Goal: Information Seeking & Learning: Learn about a topic

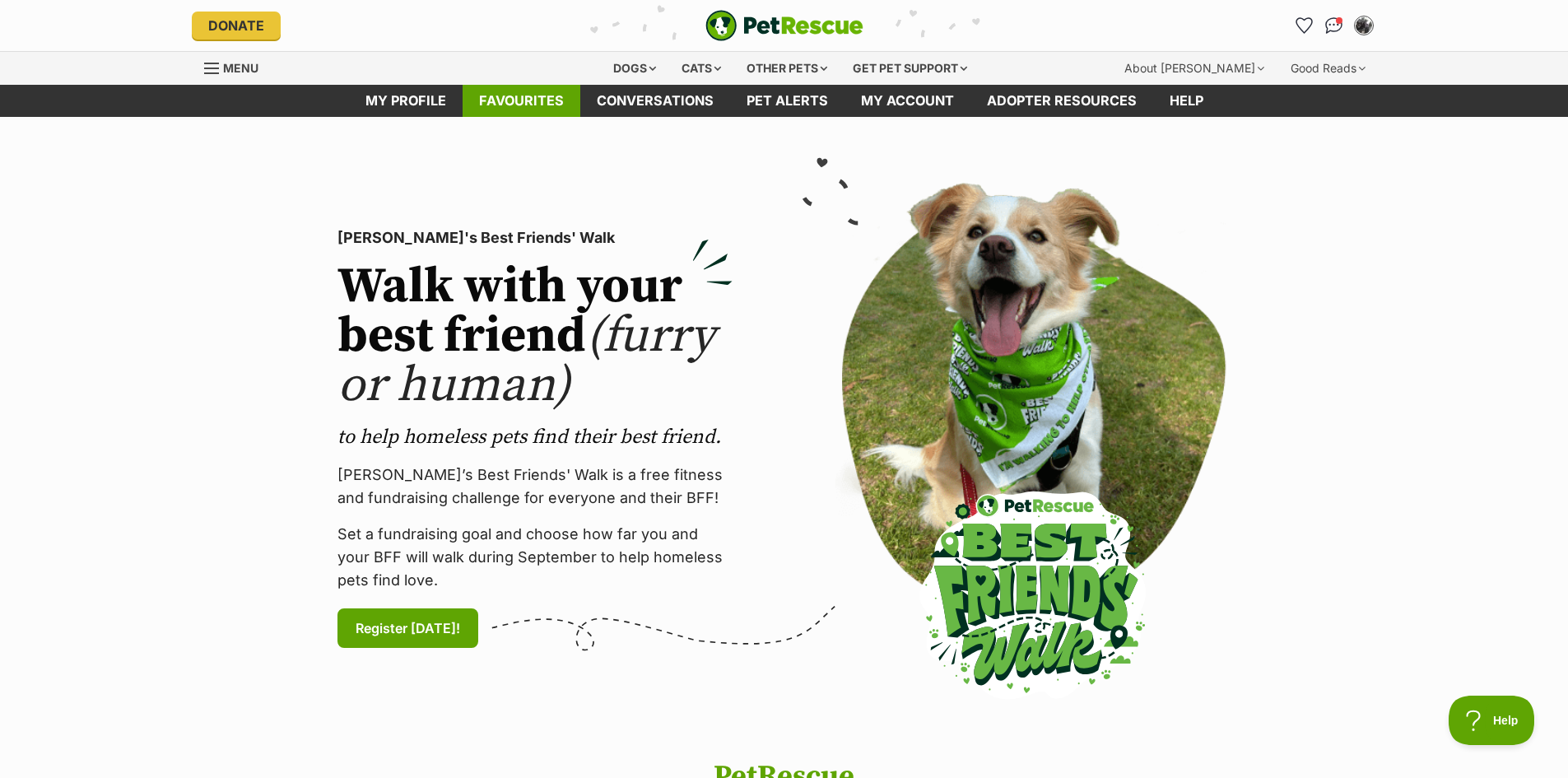
click at [538, 99] on link "Favourites" at bounding box center [521, 100] width 118 height 32
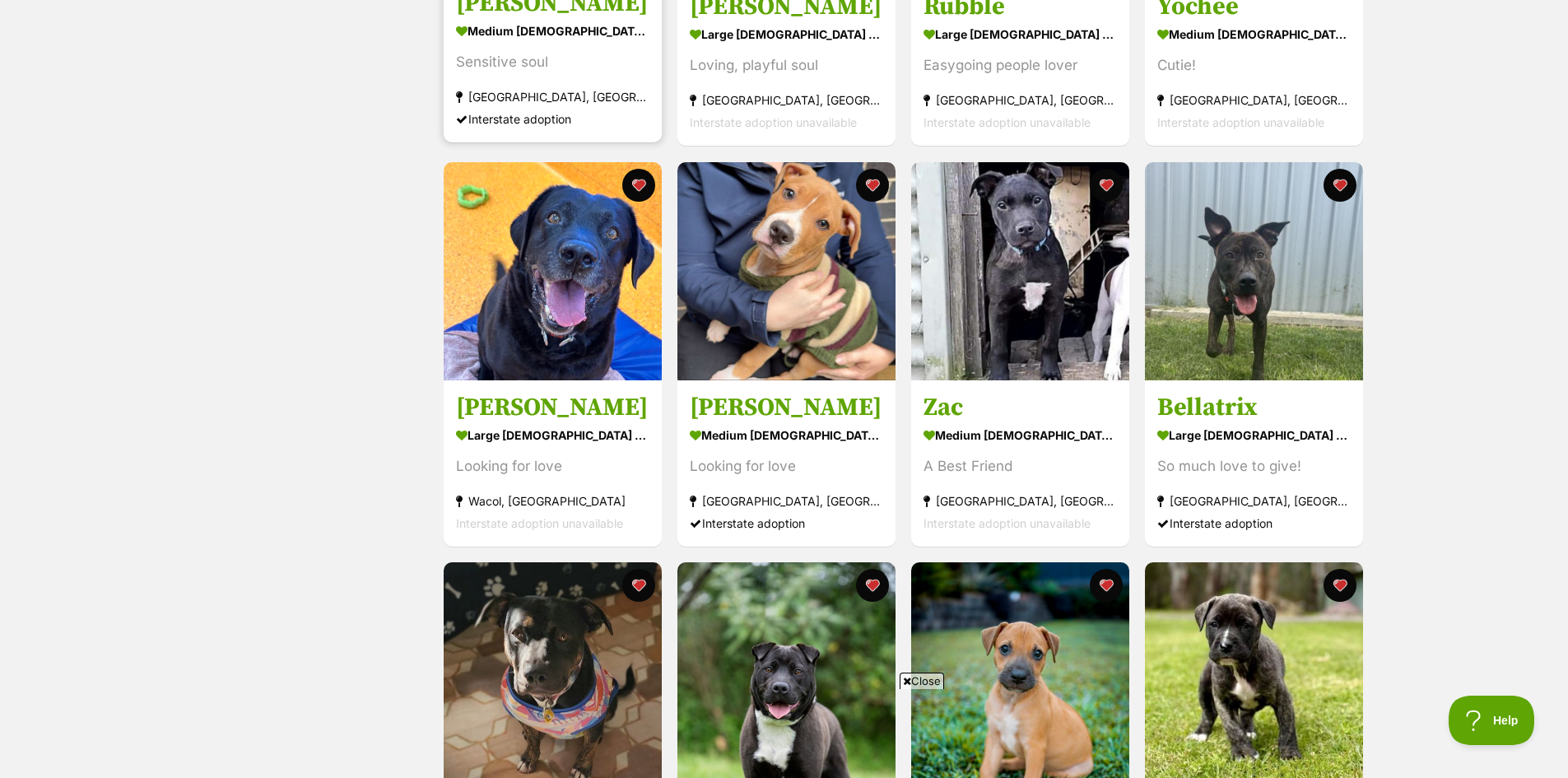
scroll to position [576, 0]
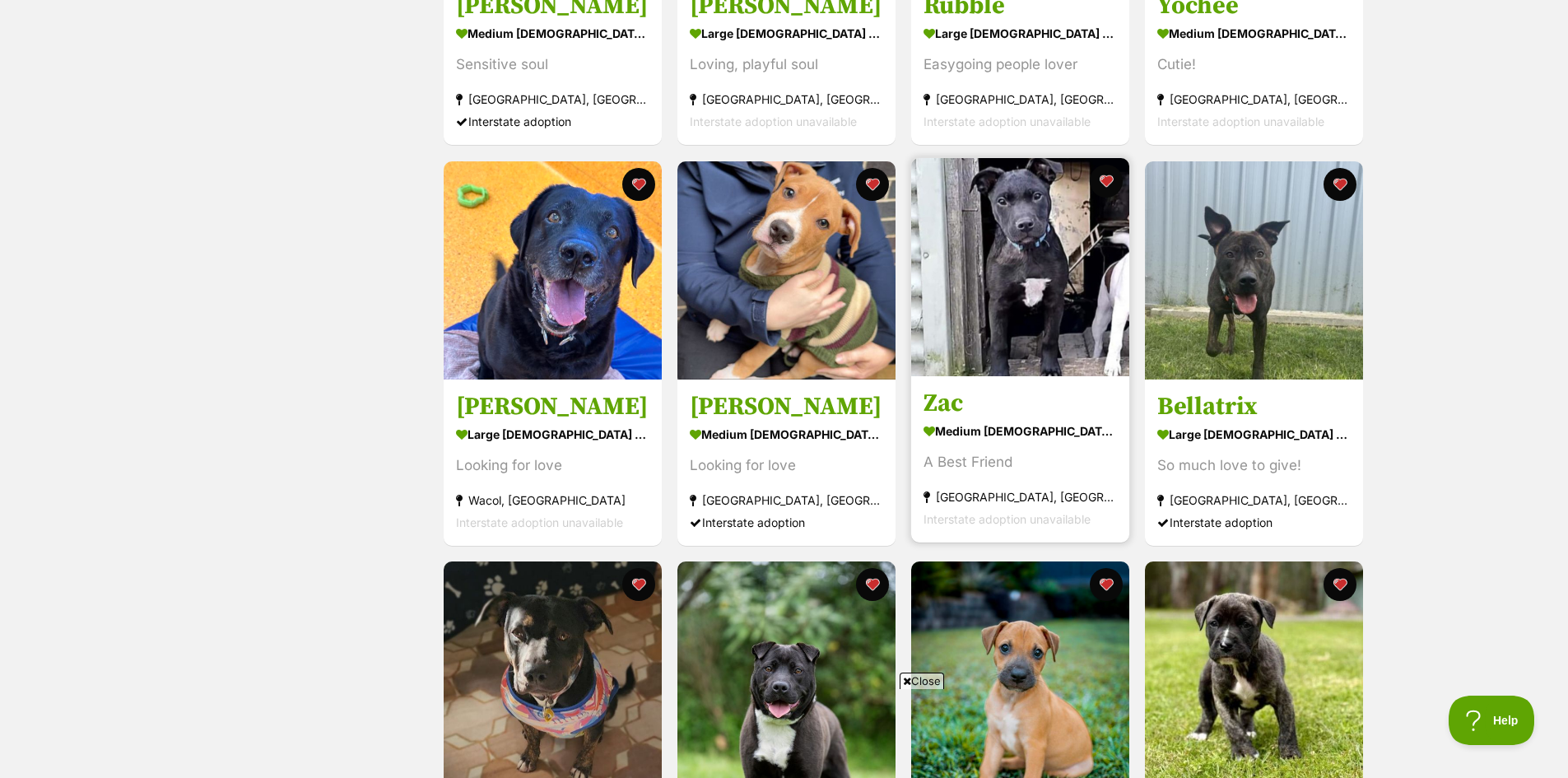
click at [1047, 261] on img at bounding box center [1020, 266] width 218 height 218
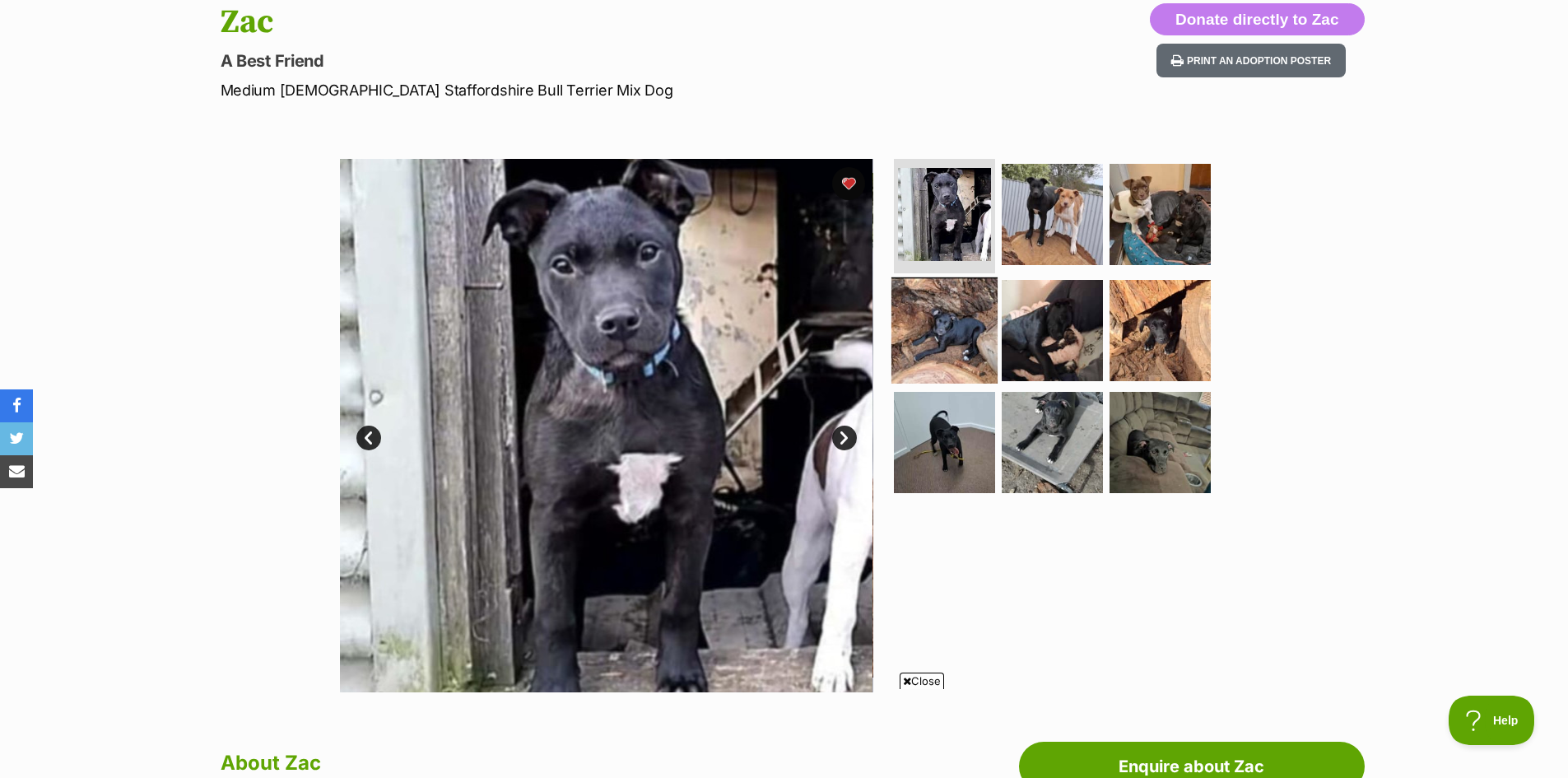
scroll to position [164, 0]
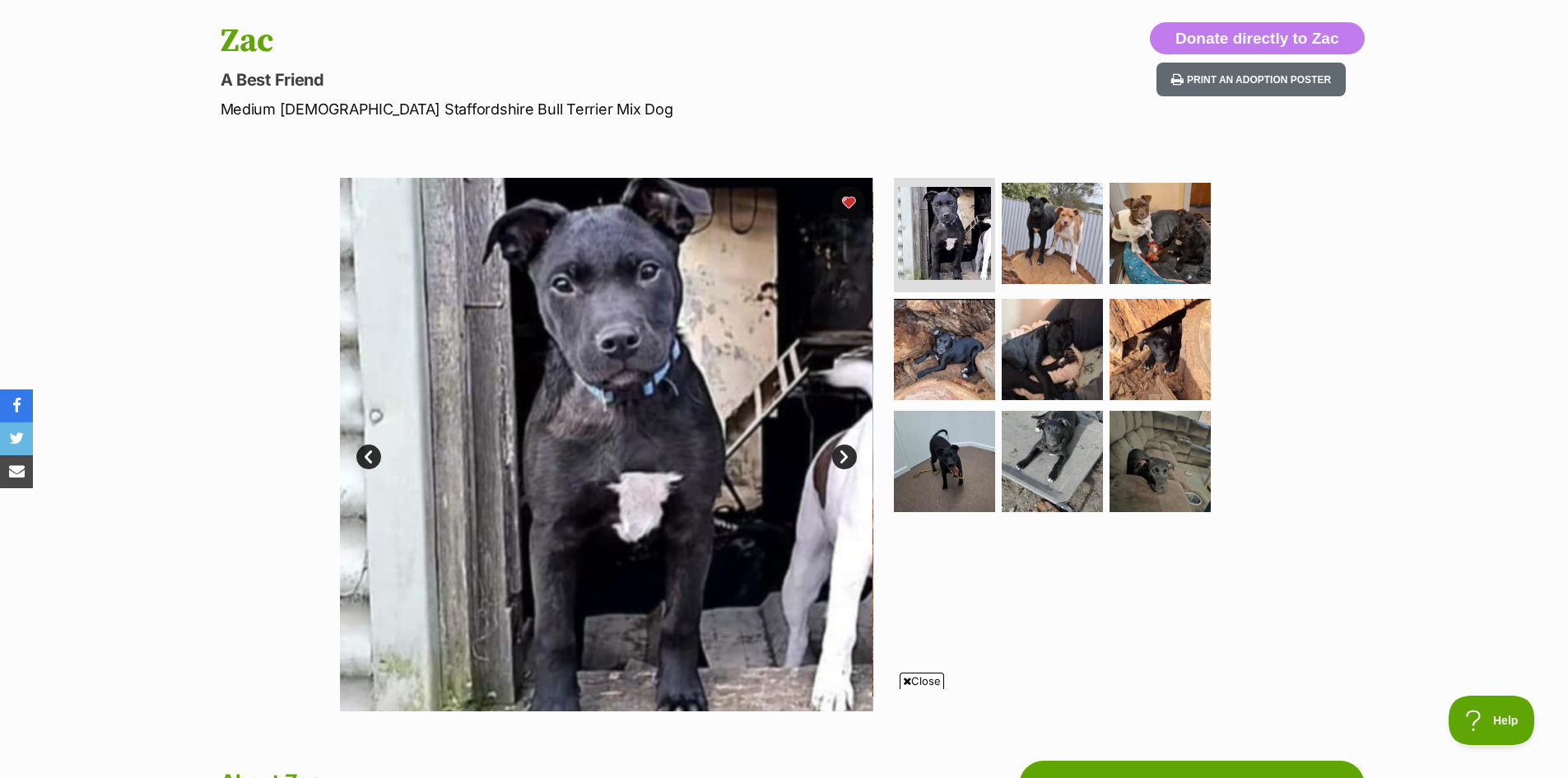
click at [845, 459] on link "Next" at bounding box center [844, 456] width 25 height 25
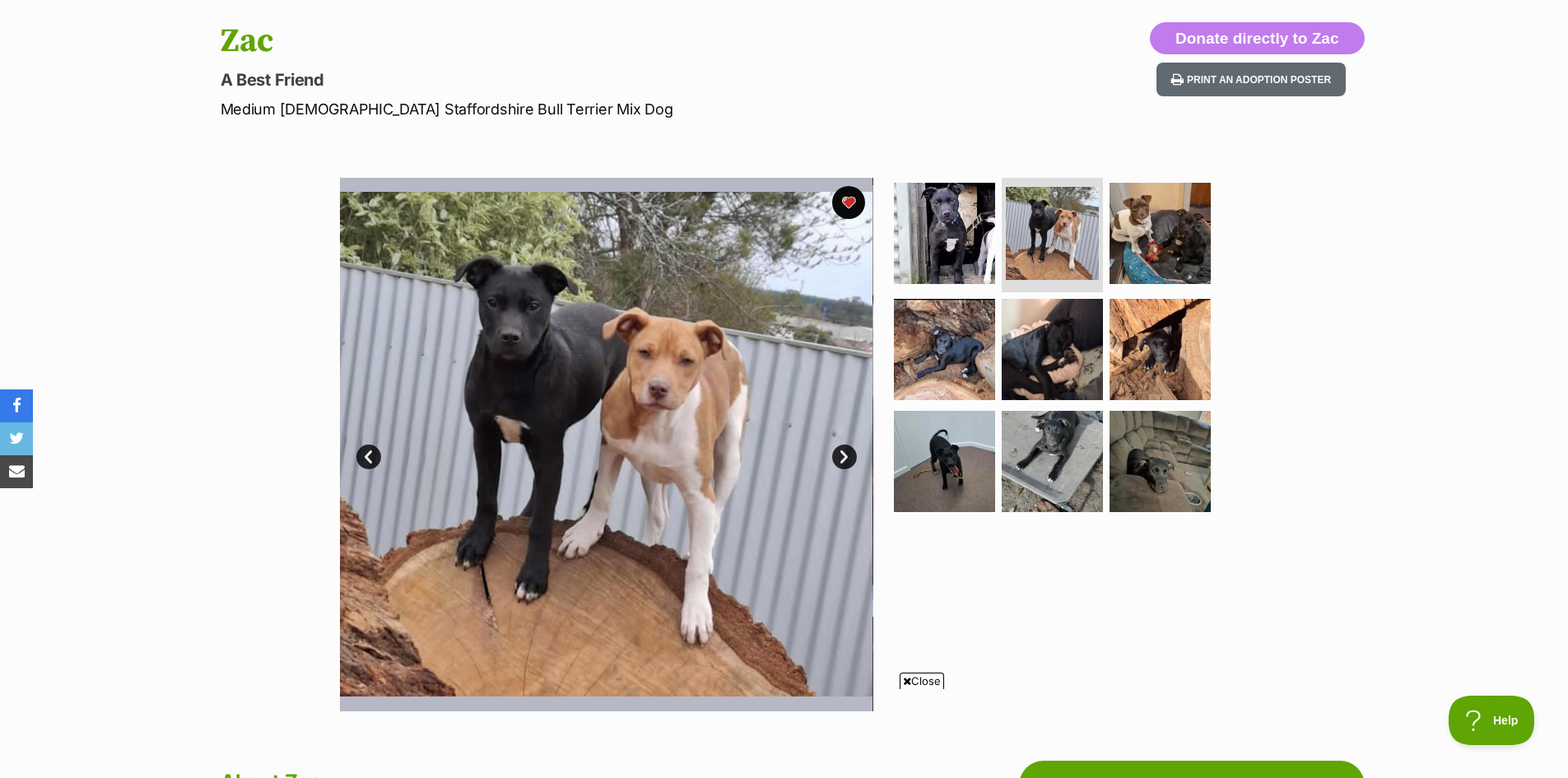
click at [844, 459] on link "Next" at bounding box center [844, 456] width 25 height 25
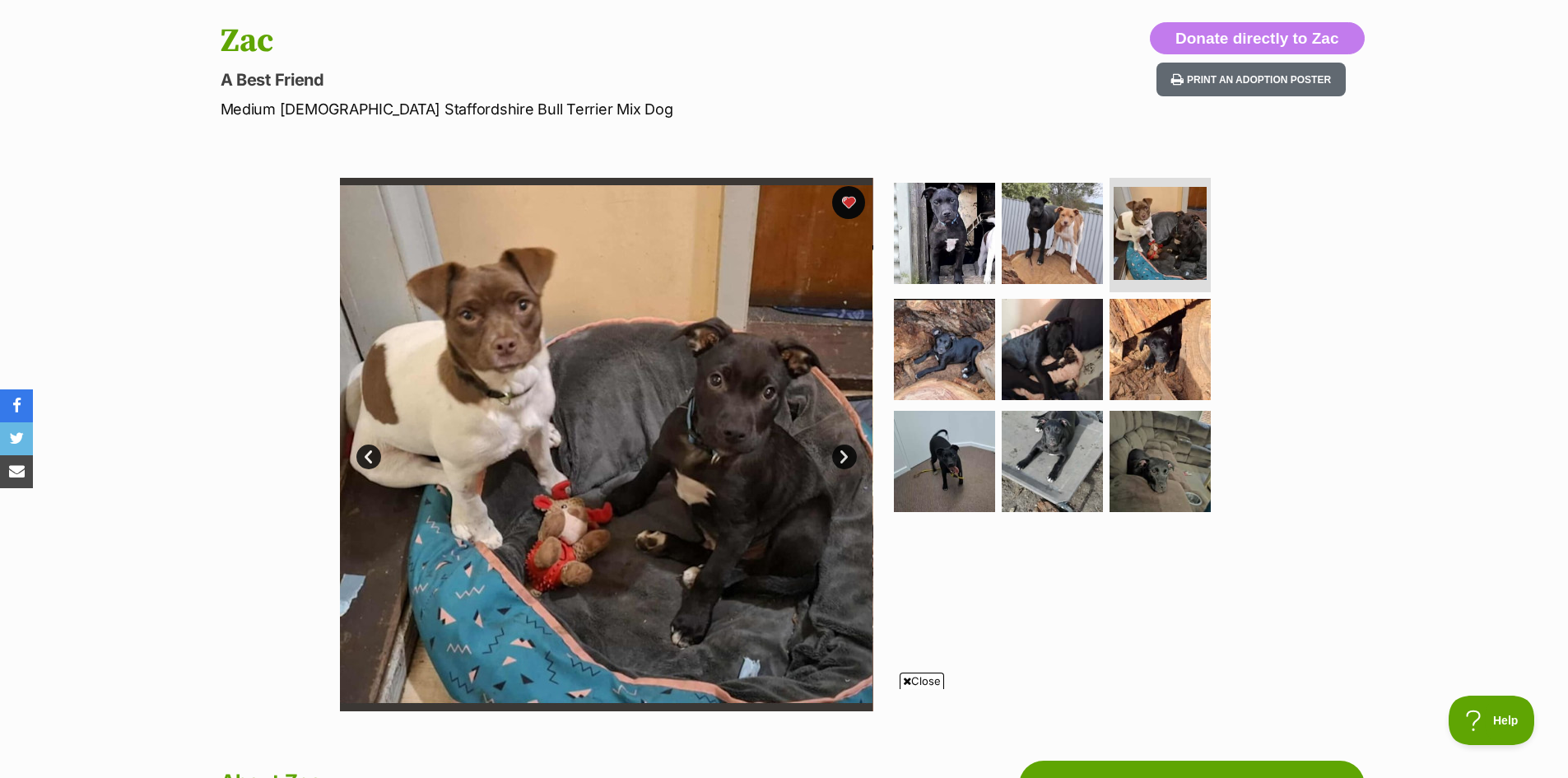
click at [844, 459] on link "Next" at bounding box center [844, 456] width 25 height 25
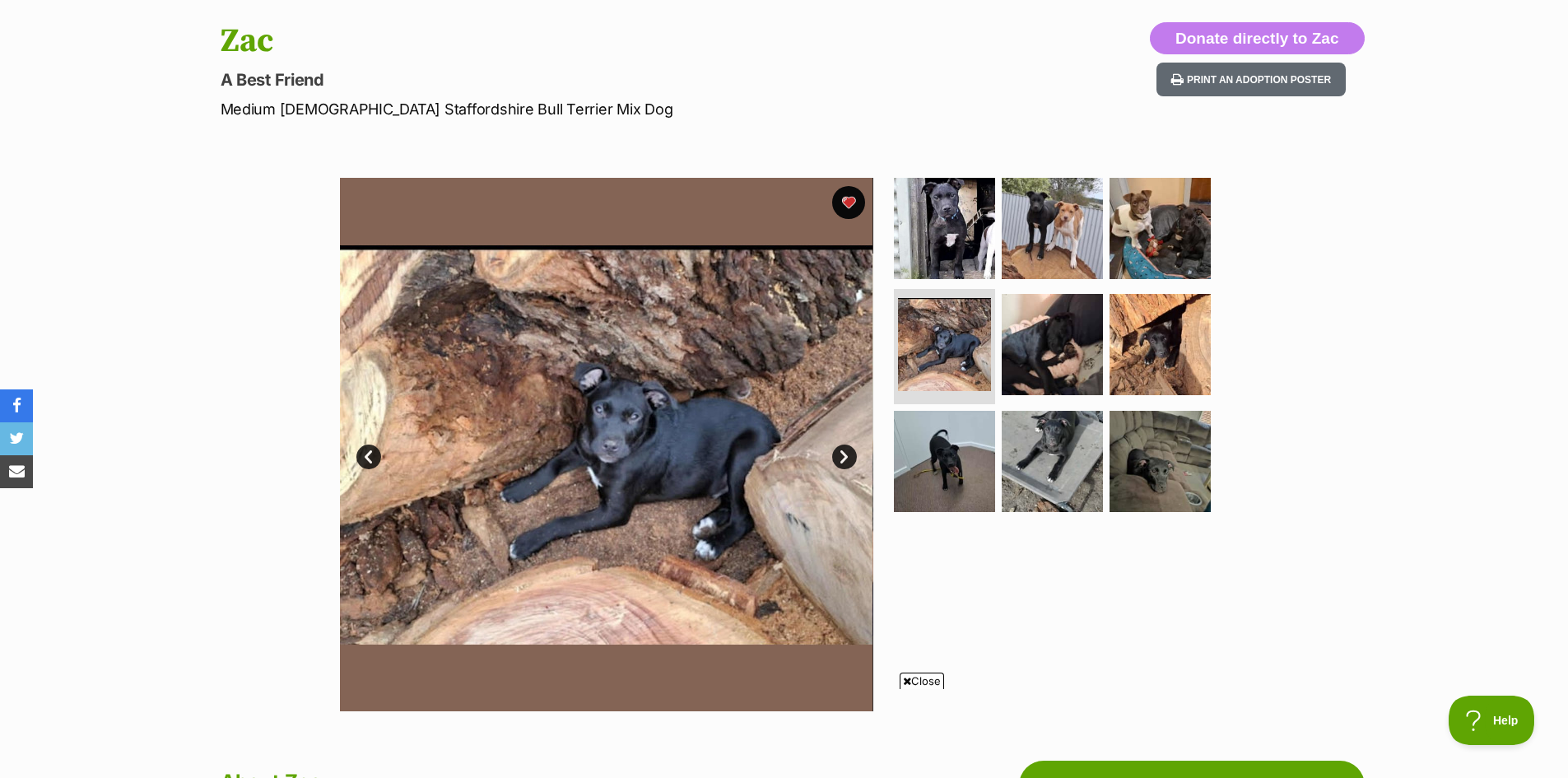
click at [844, 459] on link "Next" at bounding box center [844, 456] width 25 height 25
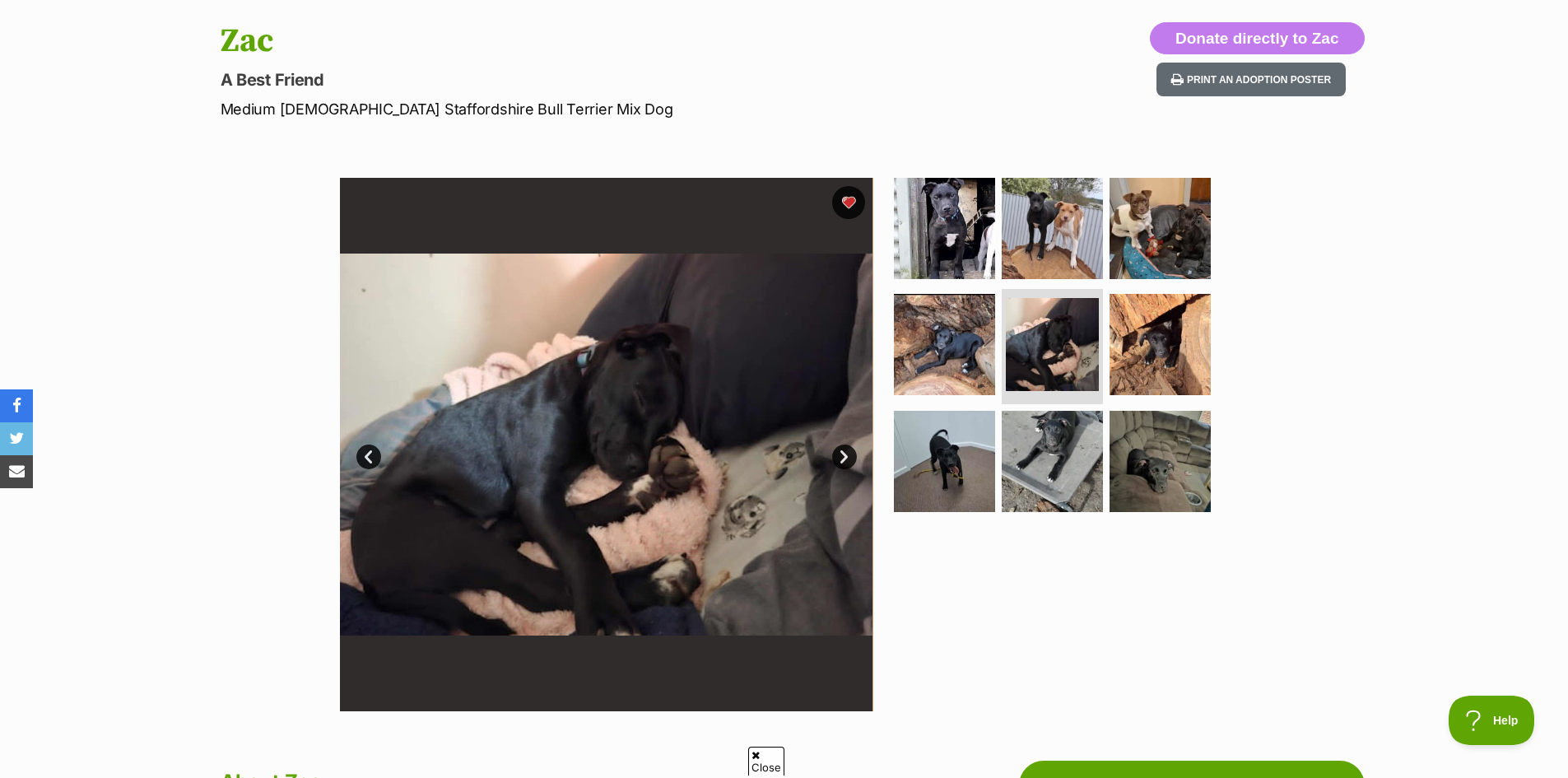
click at [844, 459] on link "Next" at bounding box center [844, 456] width 25 height 25
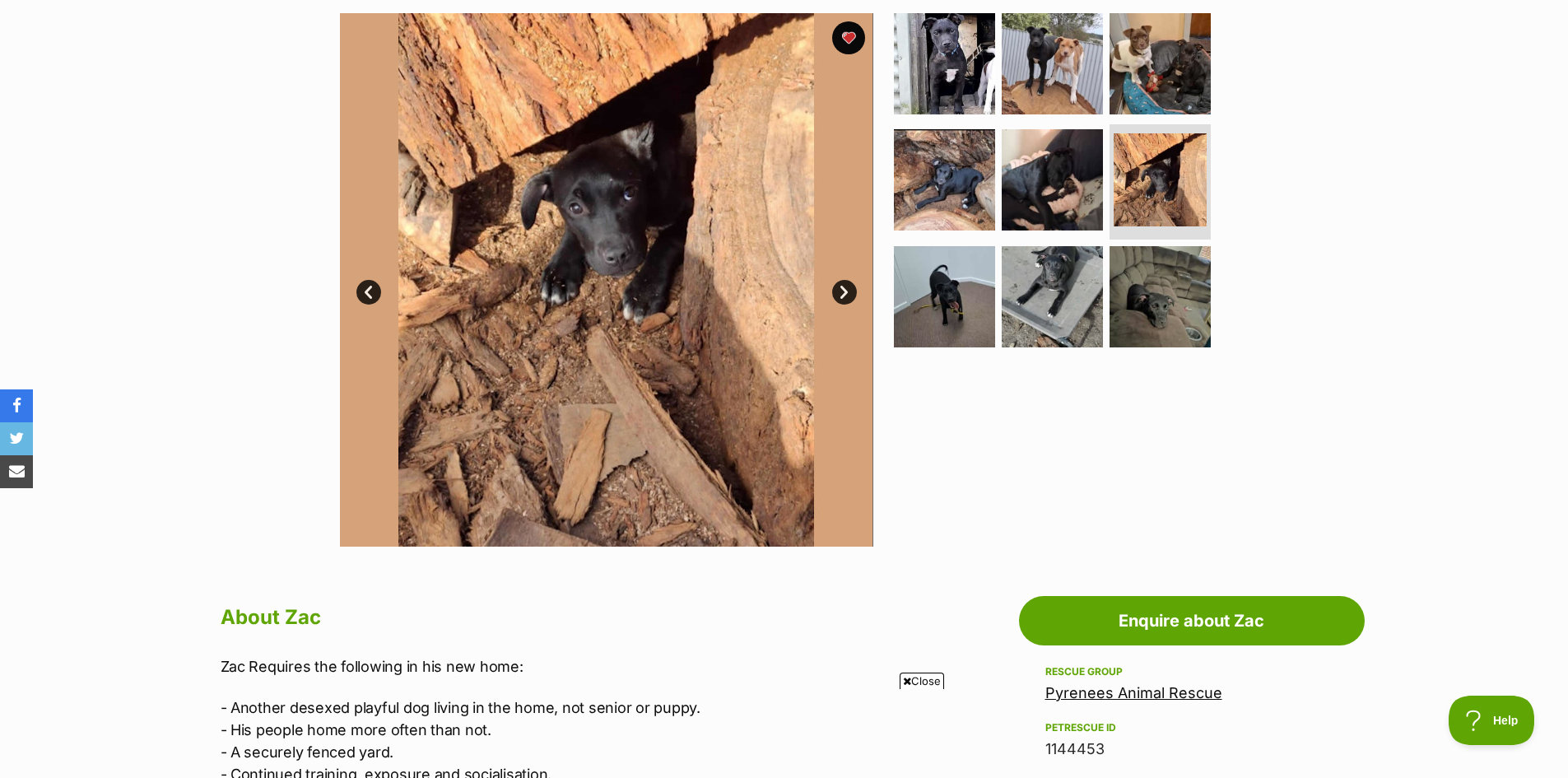
scroll to position [0, 0]
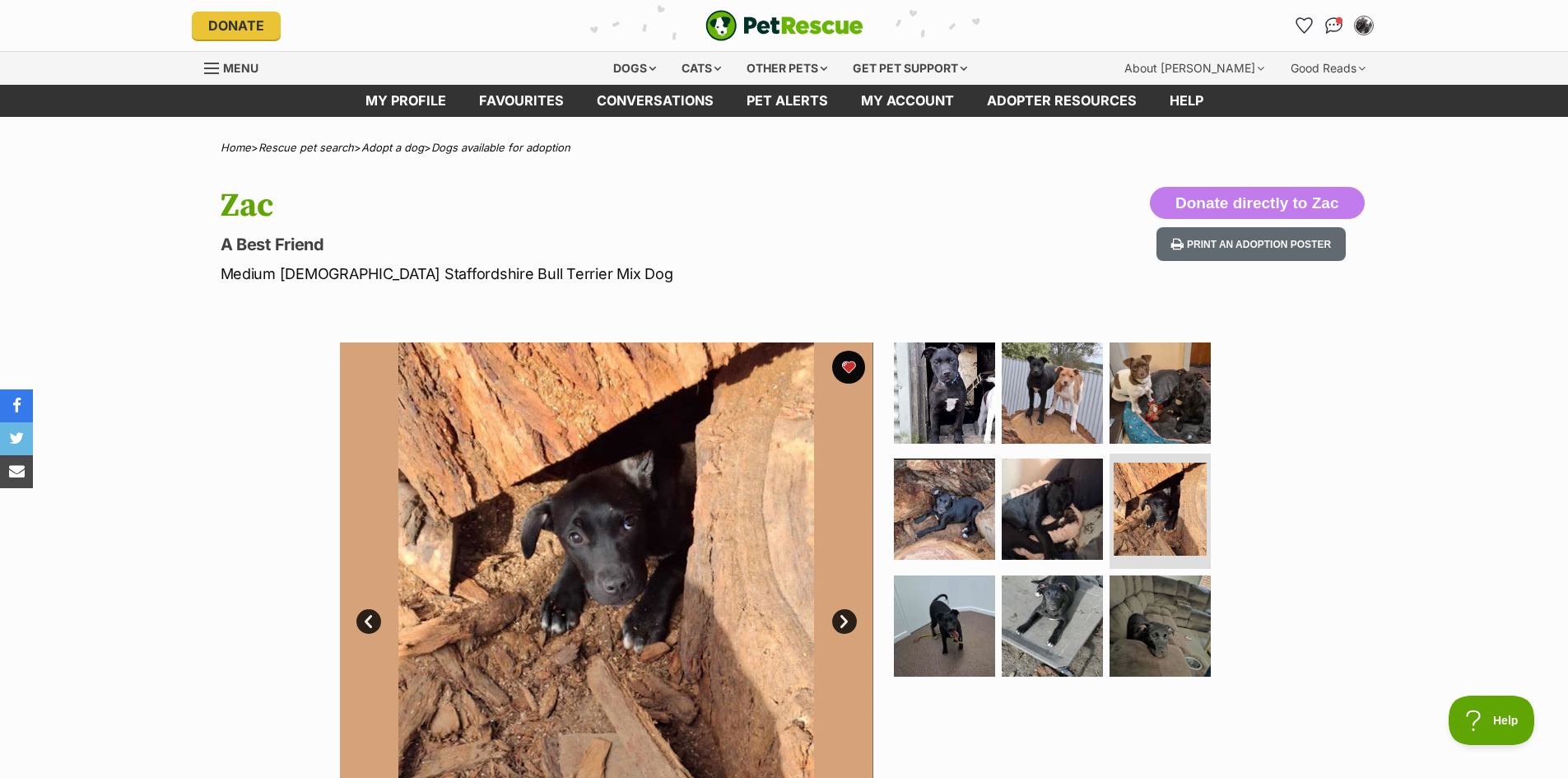
click at [846, 625] on link "Next" at bounding box center [844, 621] width 25 height 25
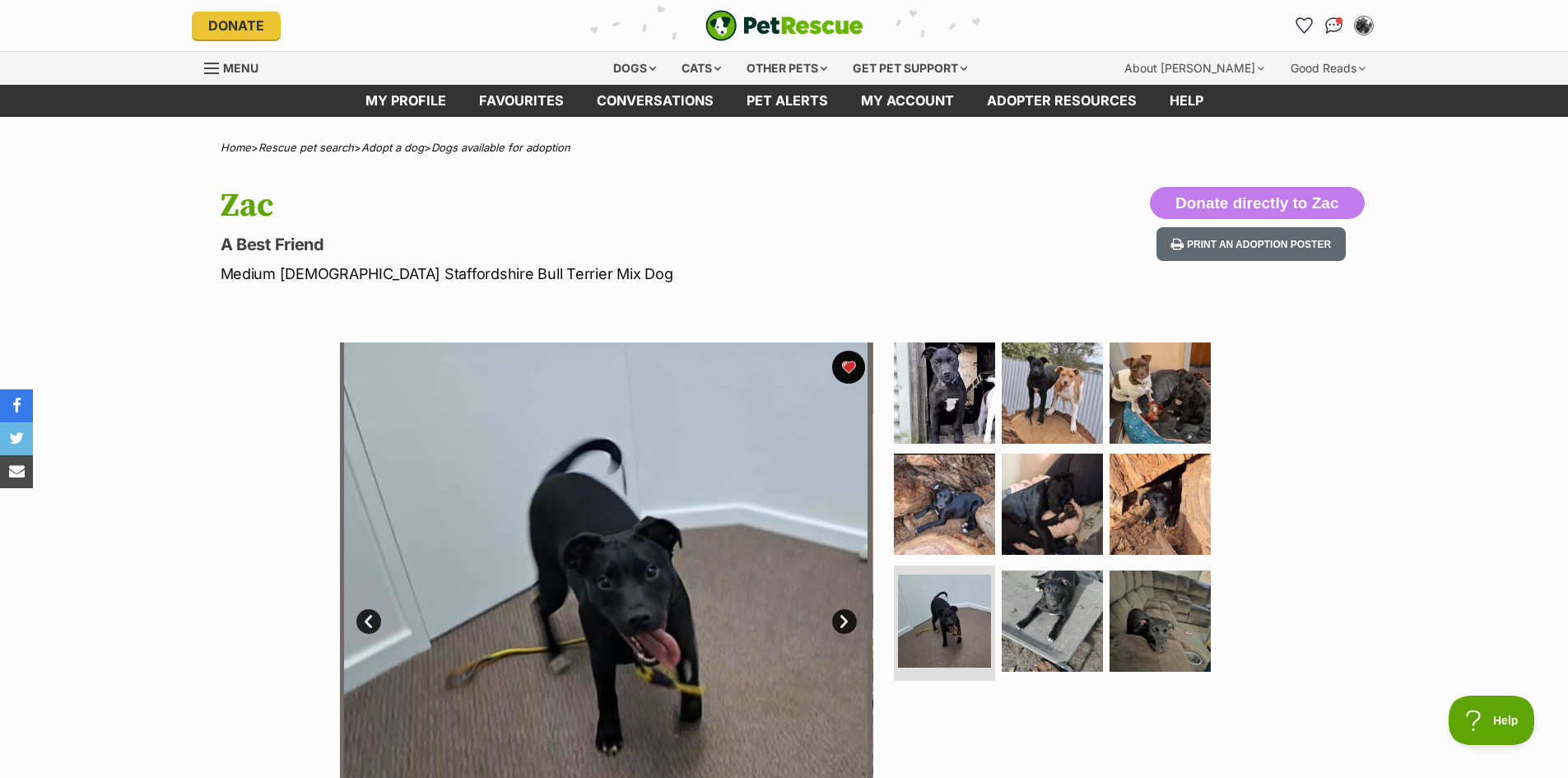
click at [846, 625] on link "Next" at bounding box center [844, 621] width 25 height 25
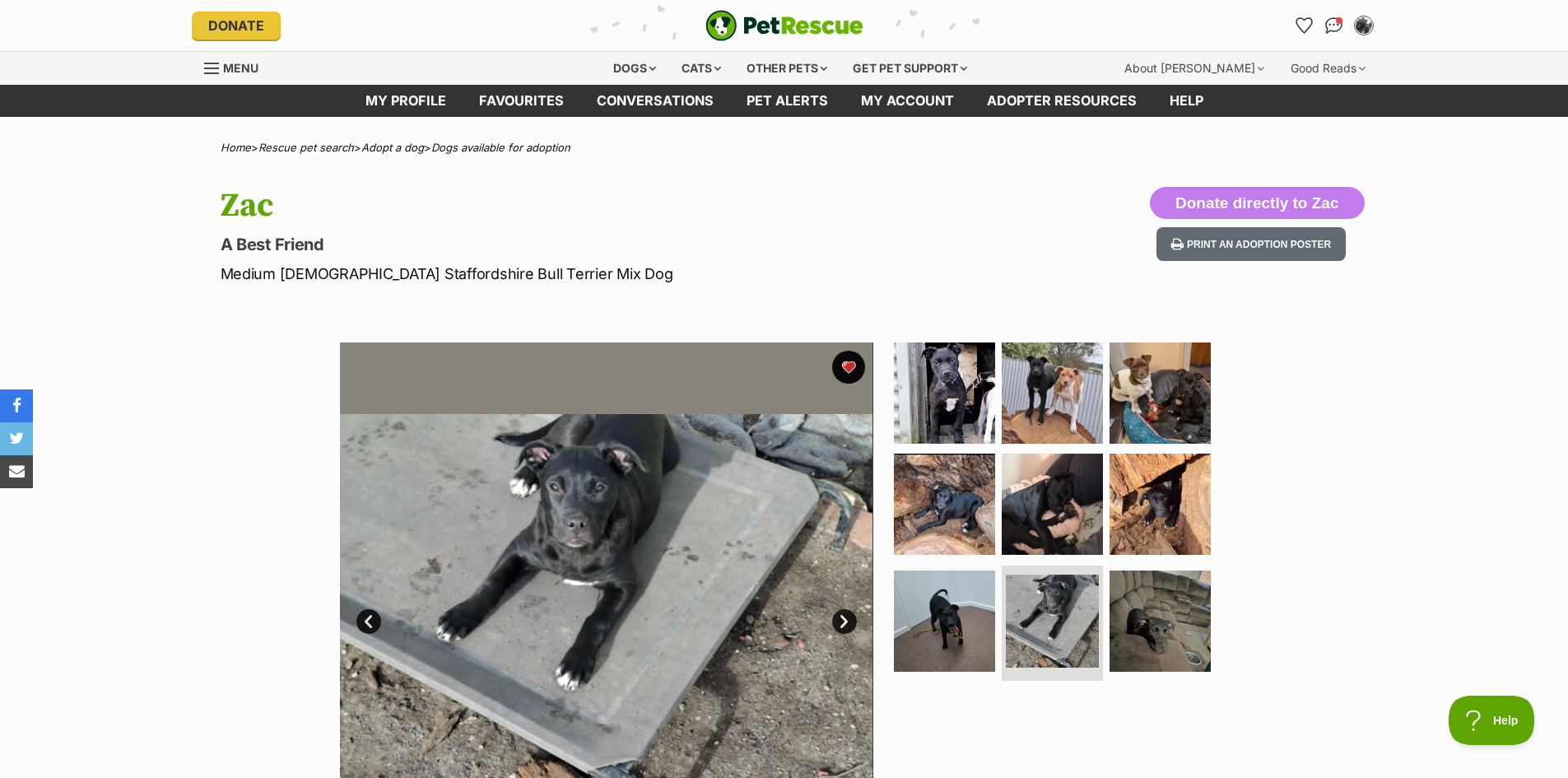
click at [846, 625] on link "Next" at bounding box center [844, 621] width 25 height 25
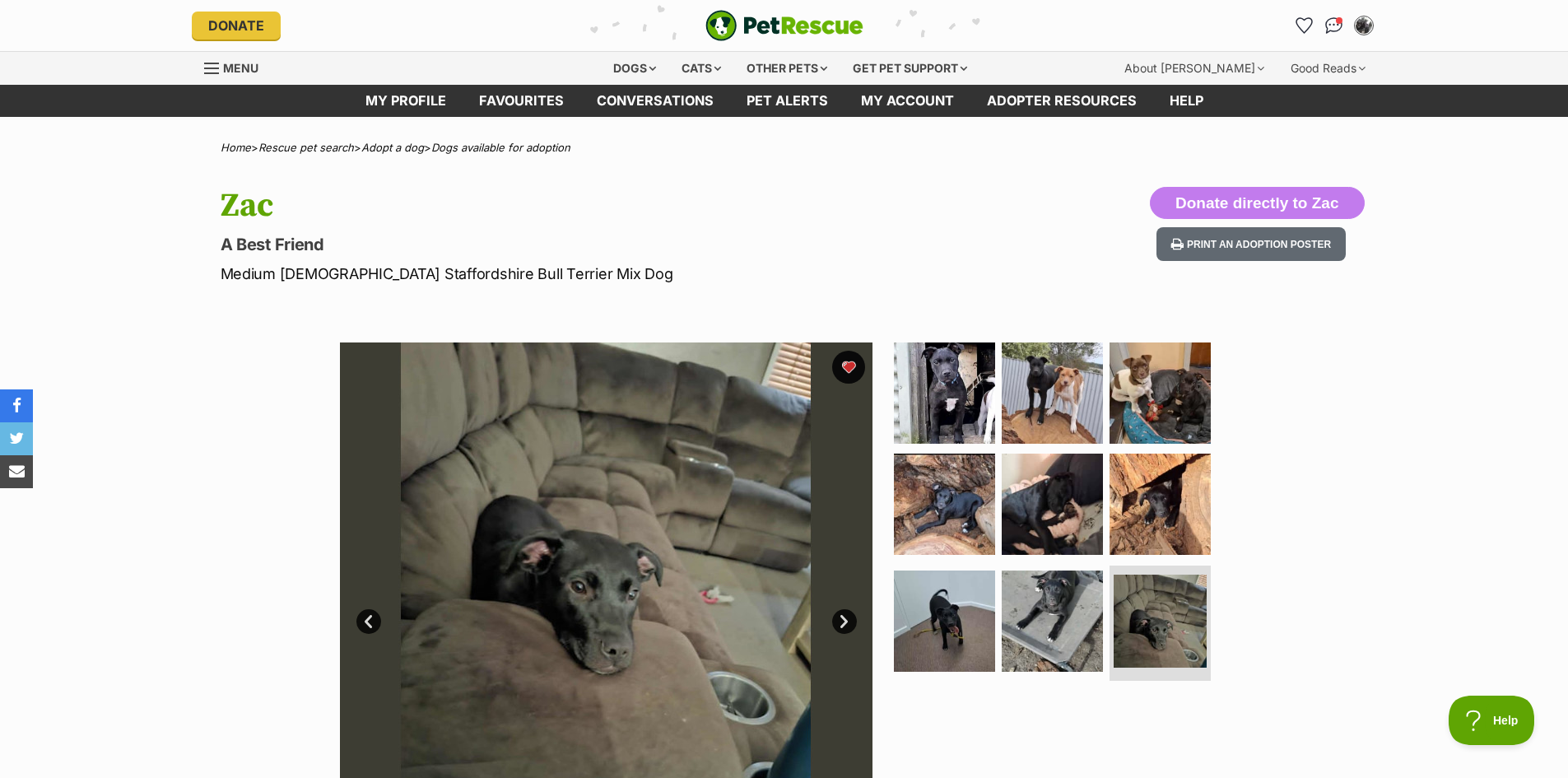
click at [846, 625] on link "Next" at bounding box center [844, 621] width 25 height 25
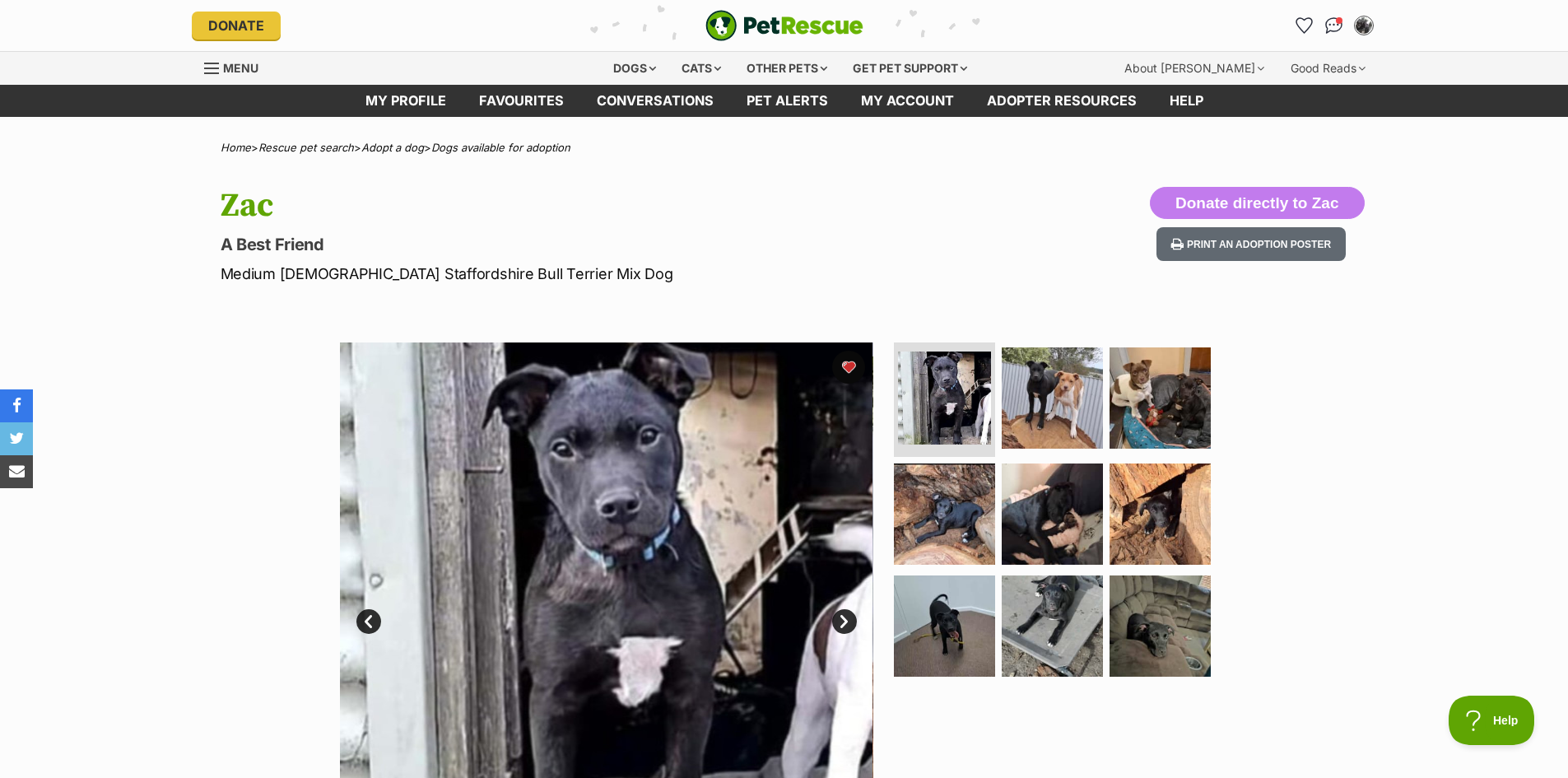
click at [846, 625] on link "Next" at bounding box center [844, 621] width 25 height 25
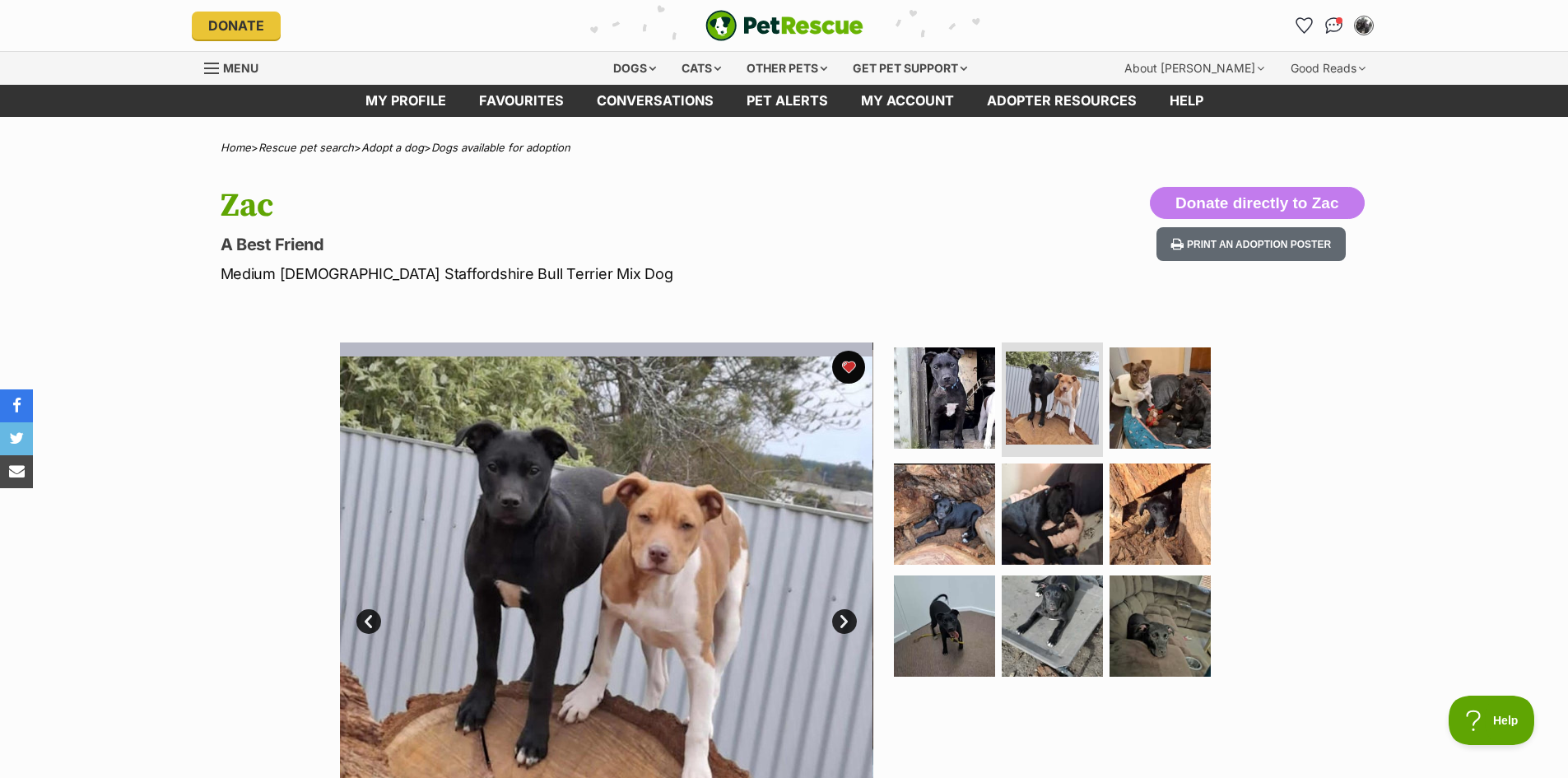
click at [846, 625] on link "Next" at bounding box center [844, 621] width 25 height 25
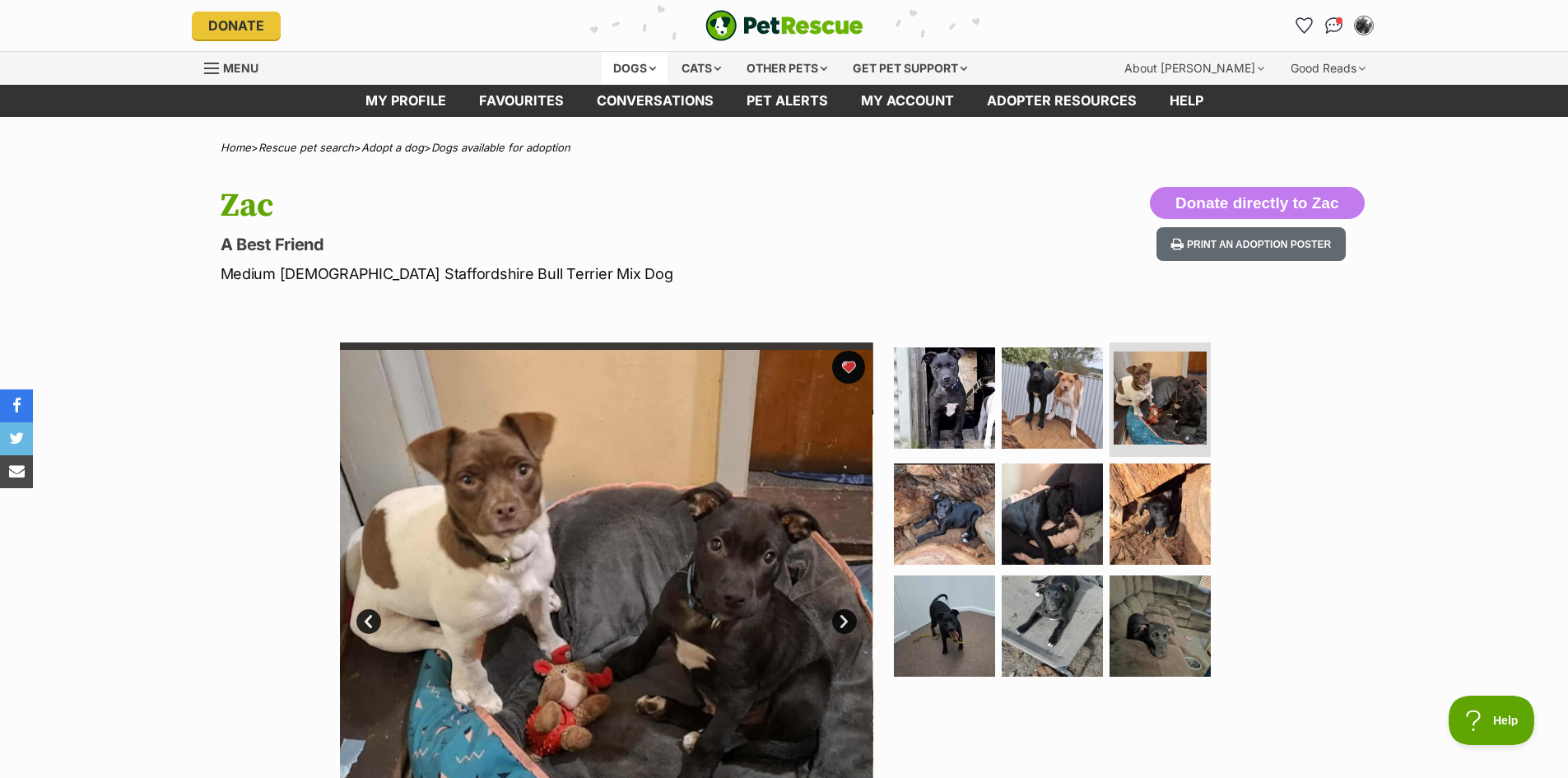
click at [620, 68] on div "Dogs" at bounding box center [635, 68] width 66 height 33
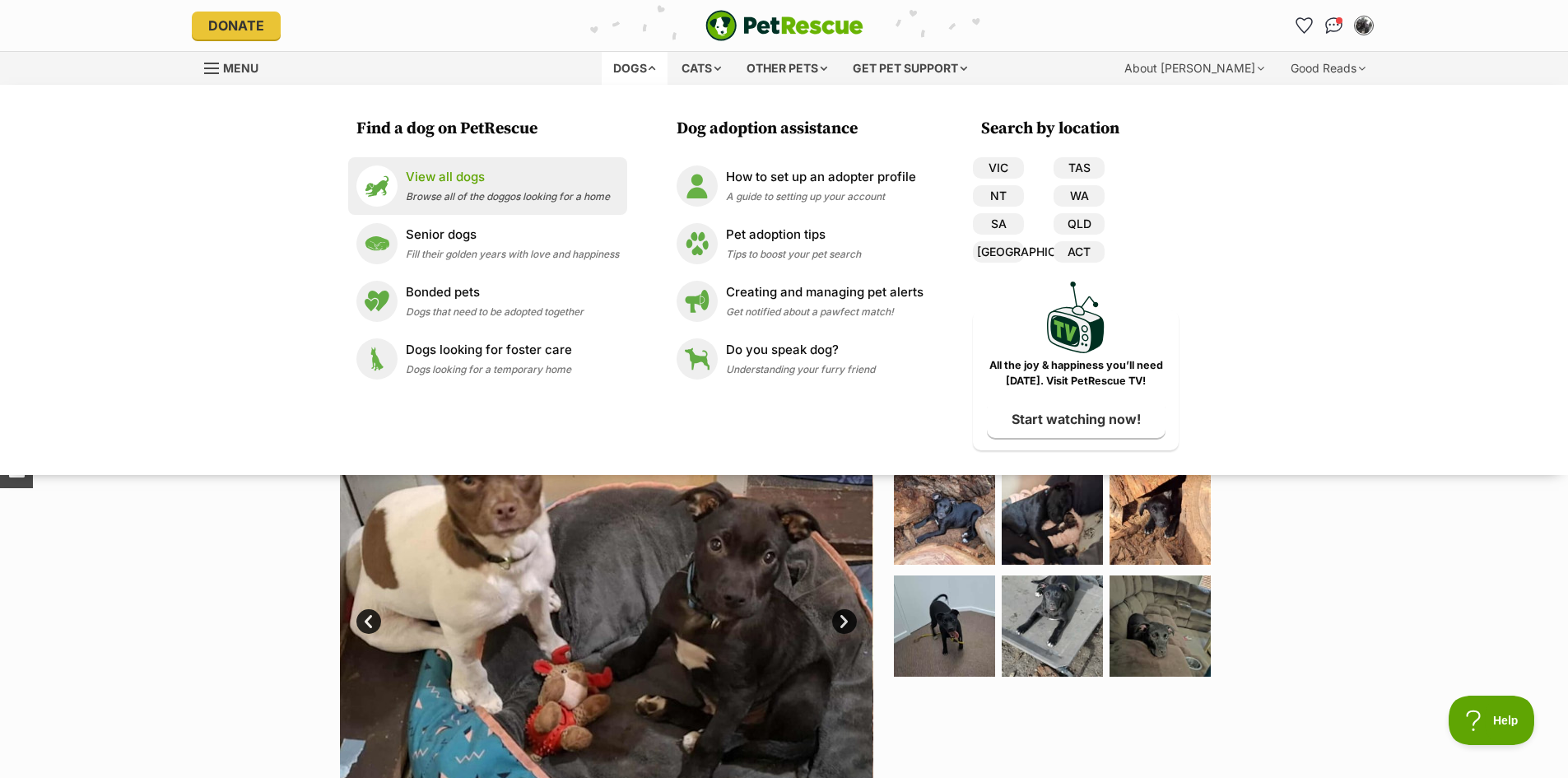
click at [453, 173] on p "View all dogs" at bounding box center [508, 177] width 204 height 19
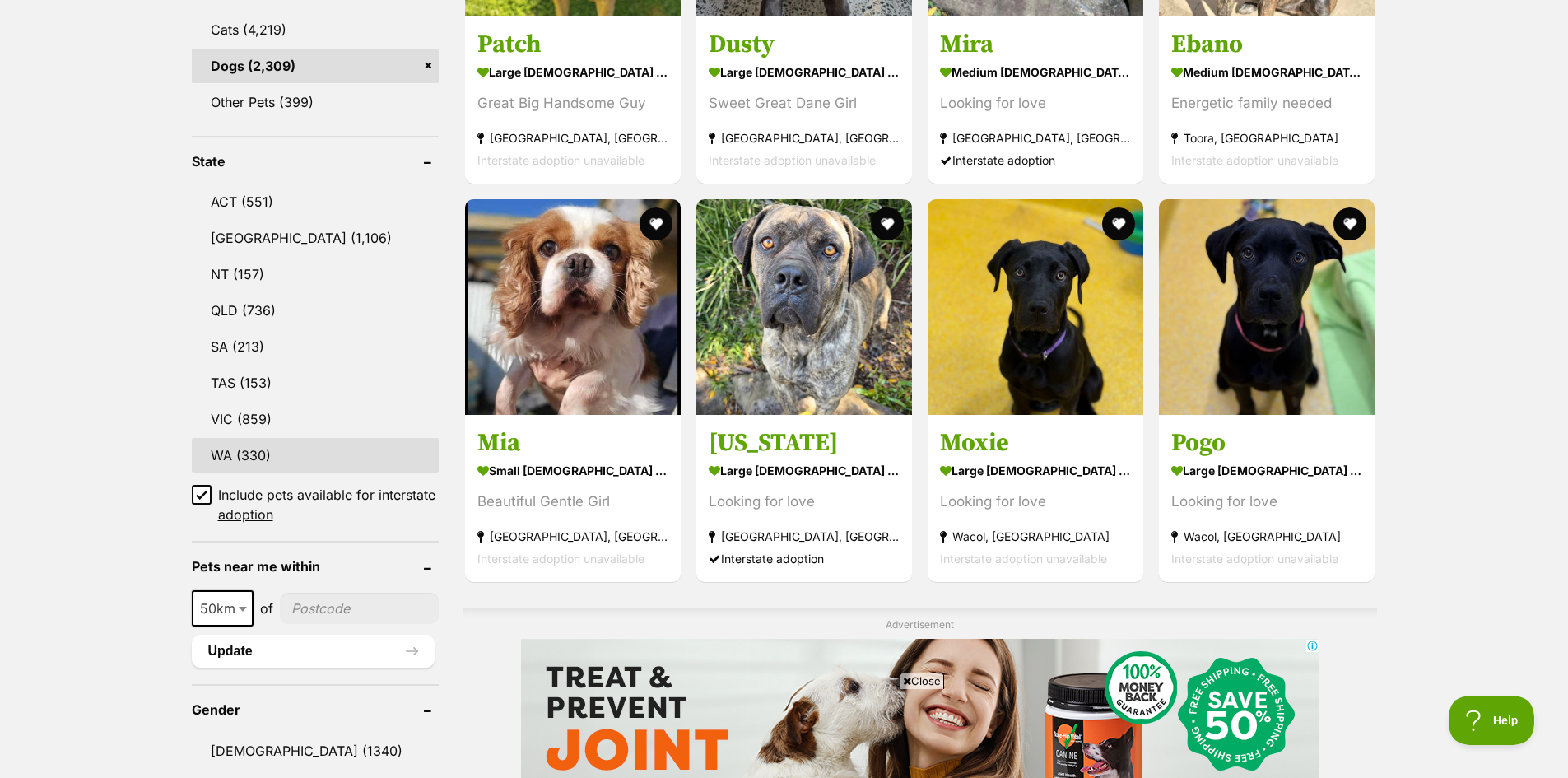
scroll to position [741, 0]
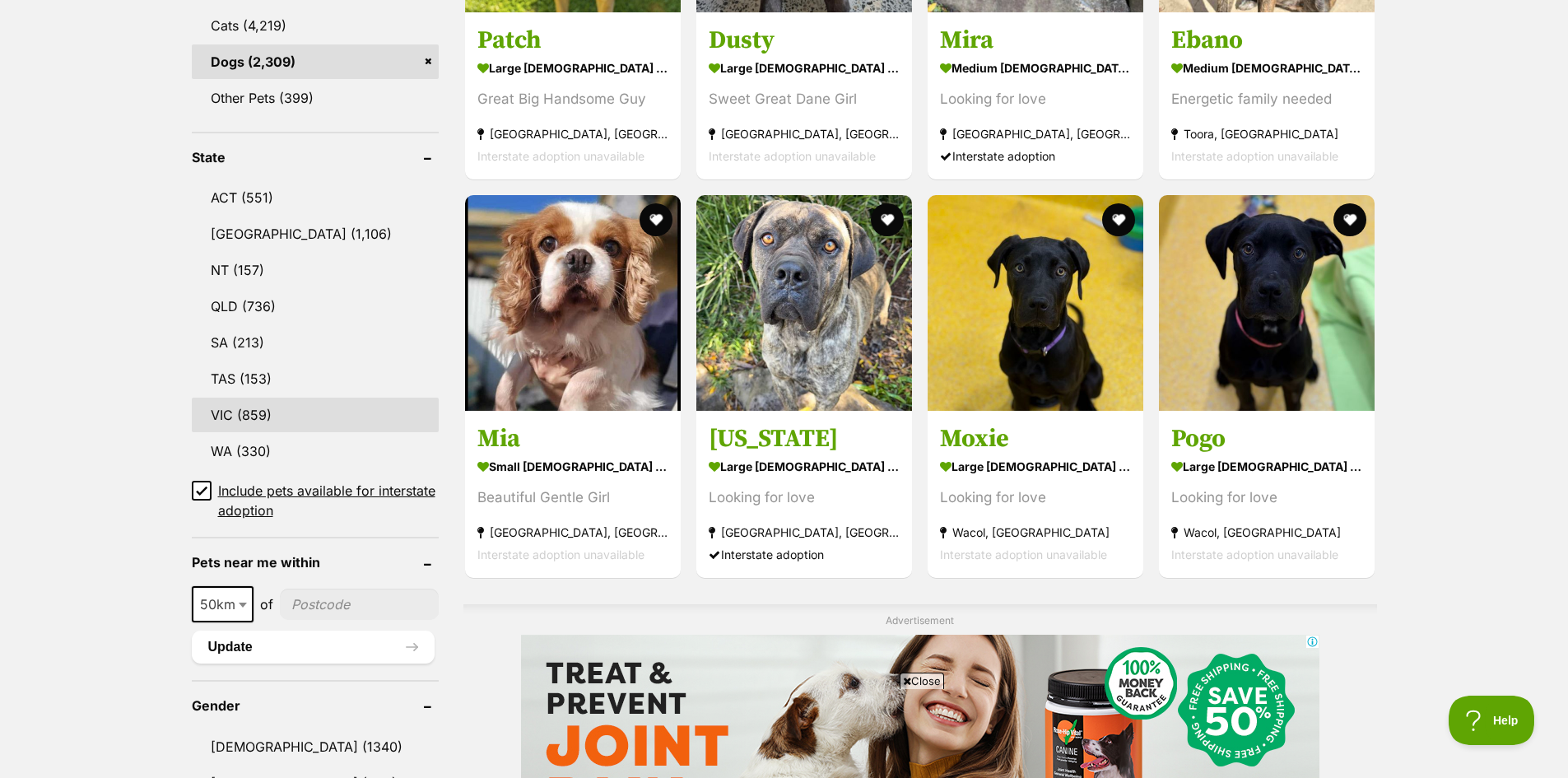
click at [218, 412] on link "VIC (859)" at bounding box center [315, 415] width 247 height 35
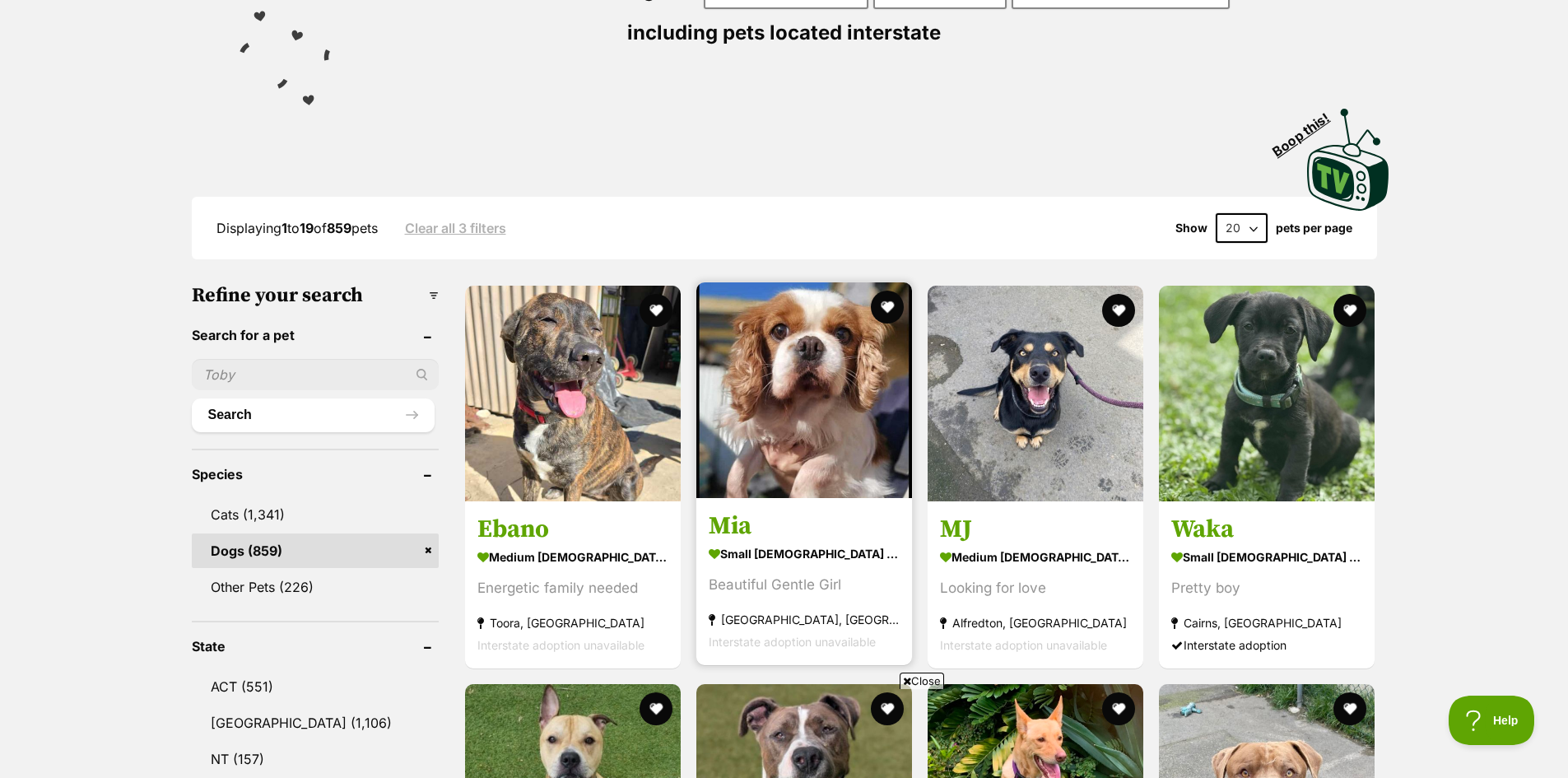
click at [810, 421] on img at bounding box center [804, 389] width 215 height 215
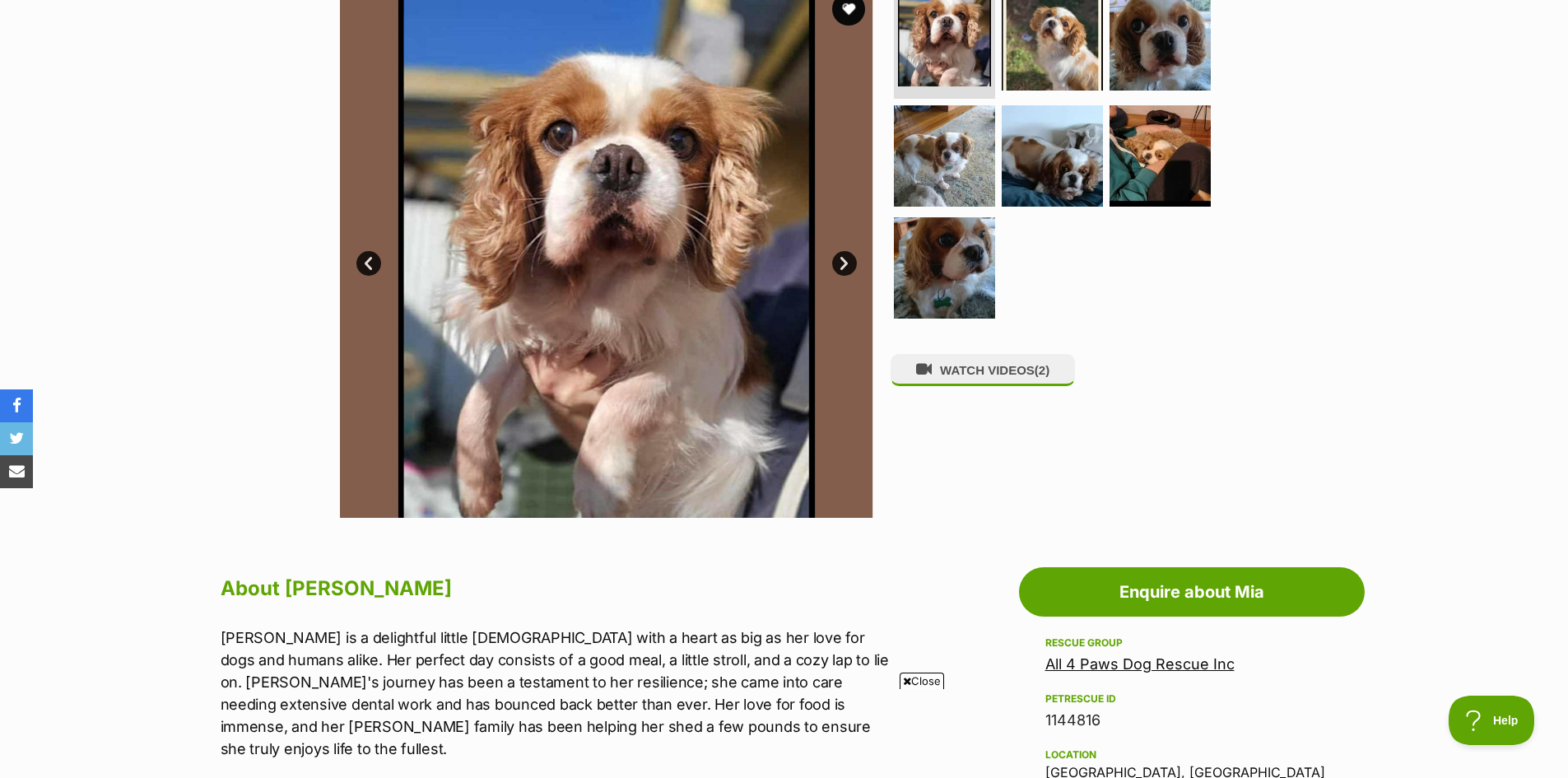
scroll to position [329, 0]
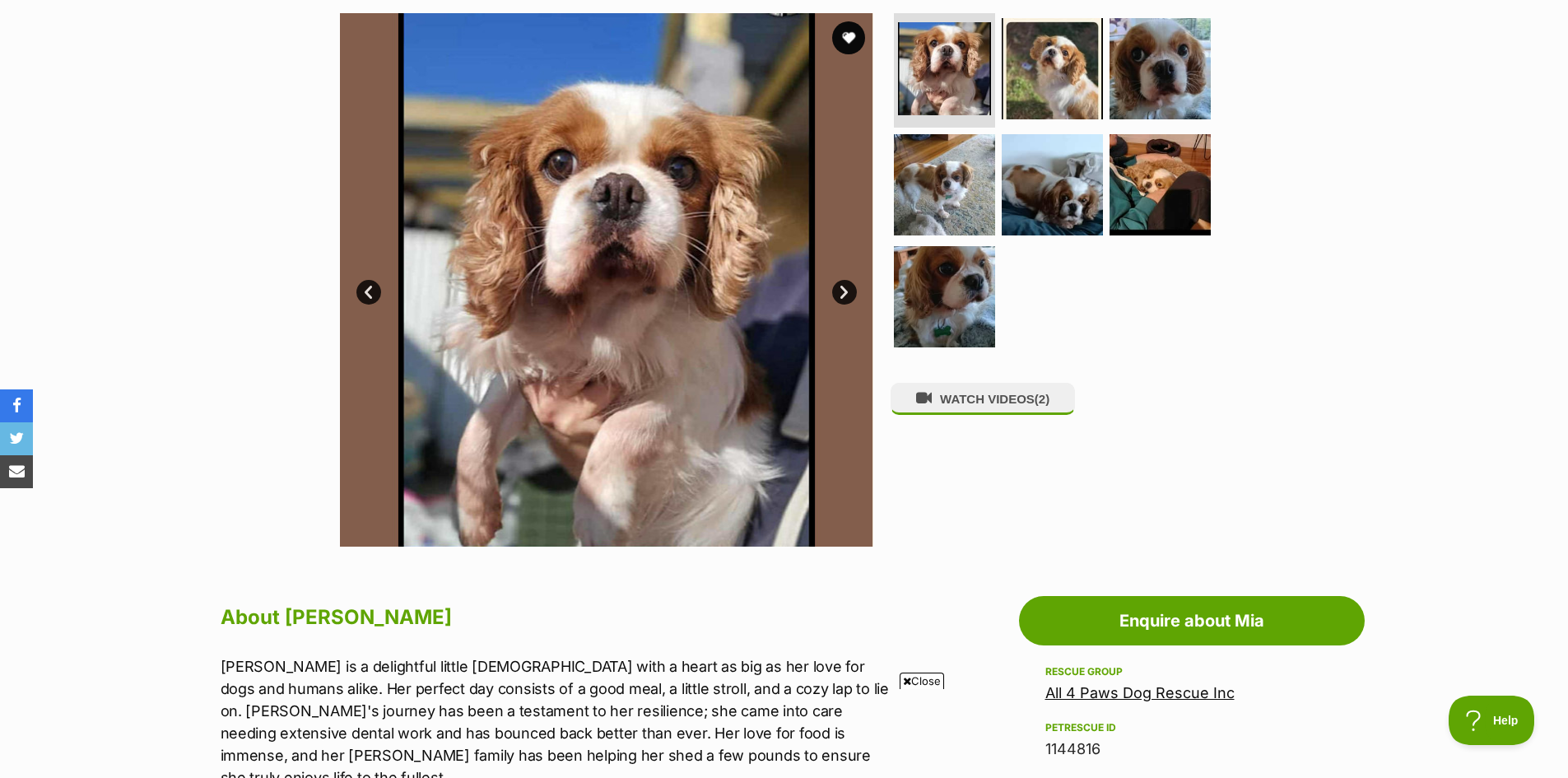
click at [842, 289] on link "Next" at bounding box center [844, 292] width 25 height 25
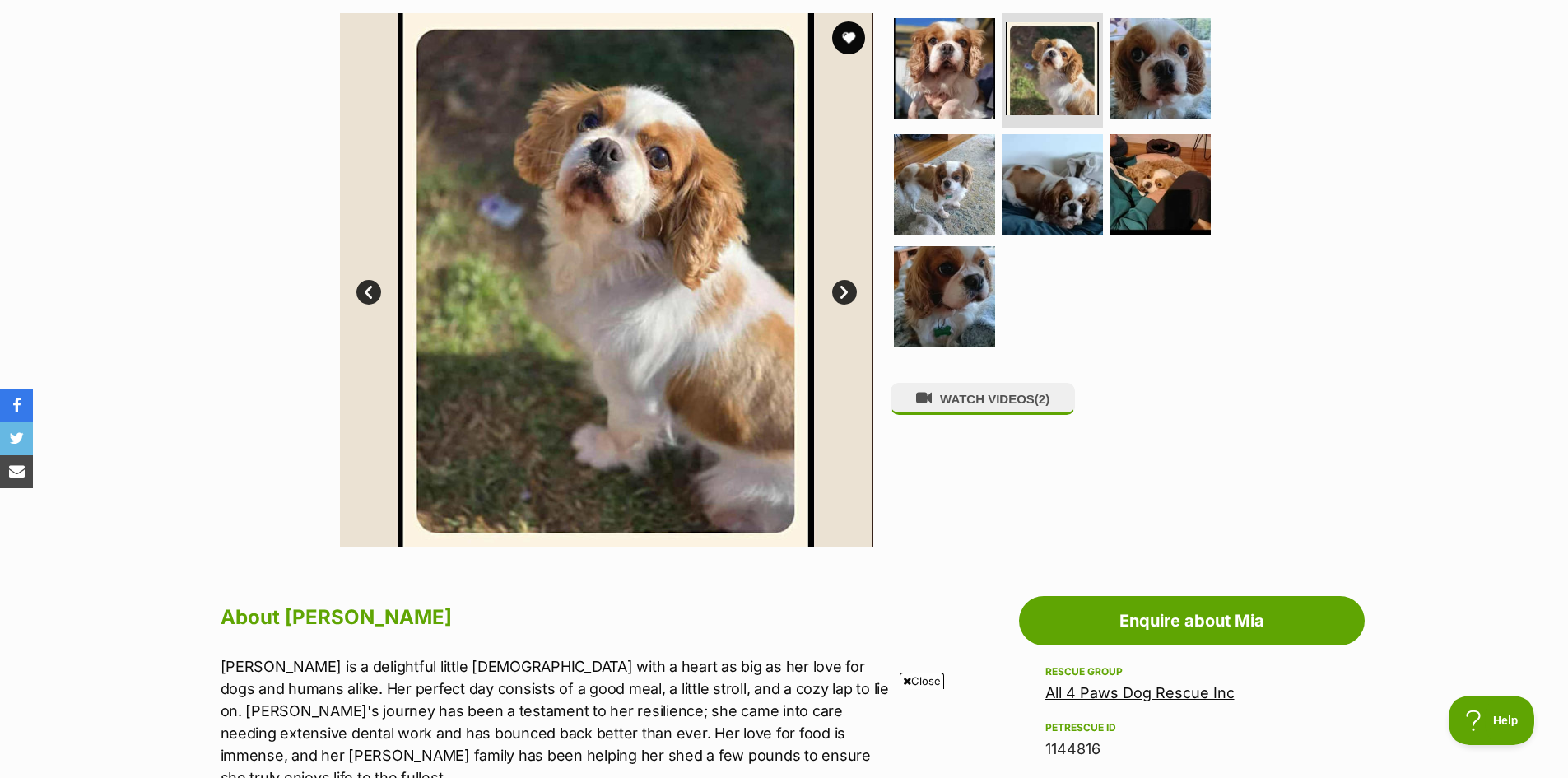
click at [842, 289] on link "Next" at bounding box center [844, 292] width 25 height 25
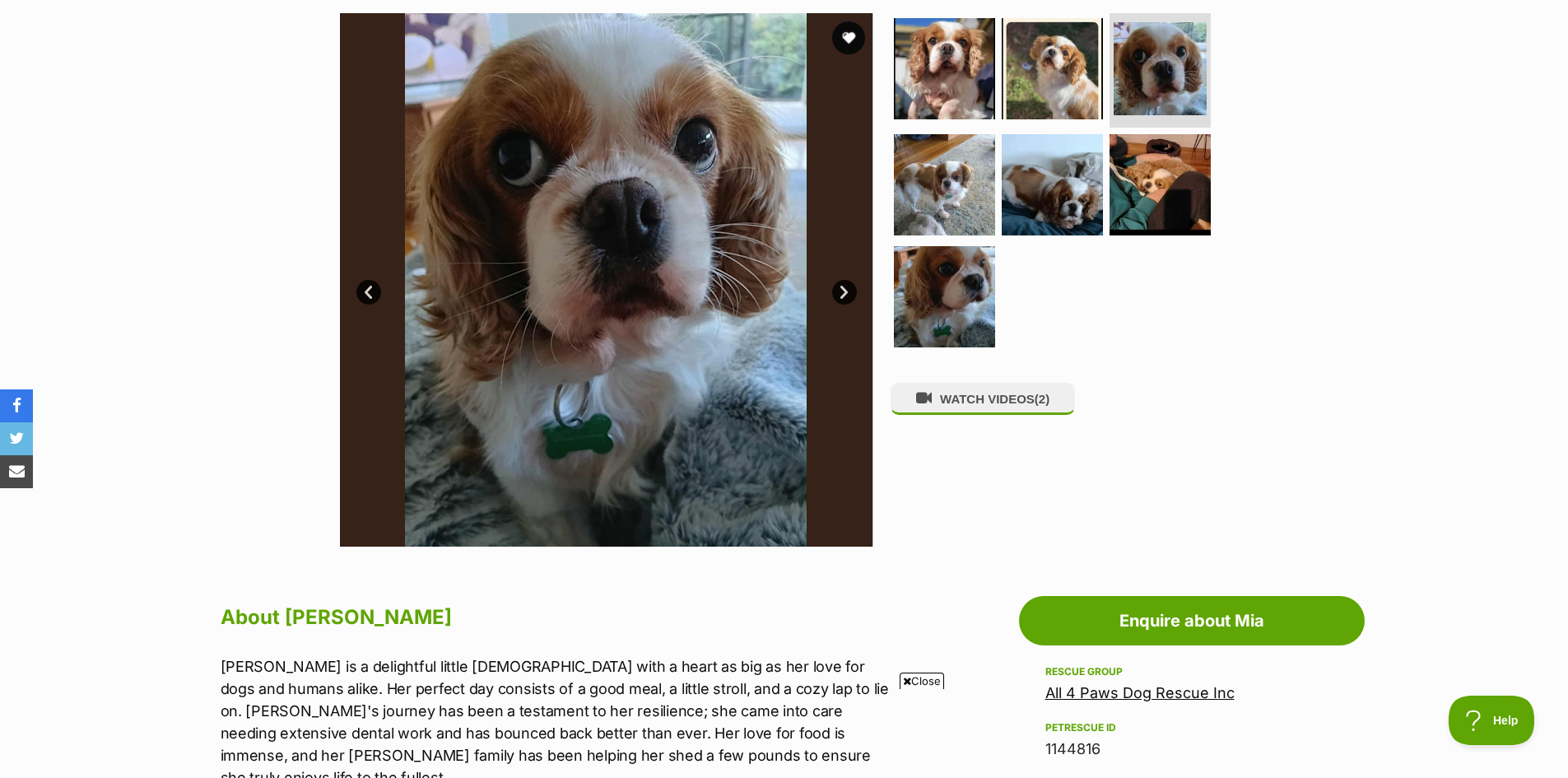
click at [842, 289] on link "Next" at bounding box center [844, 292] width 25 height 25
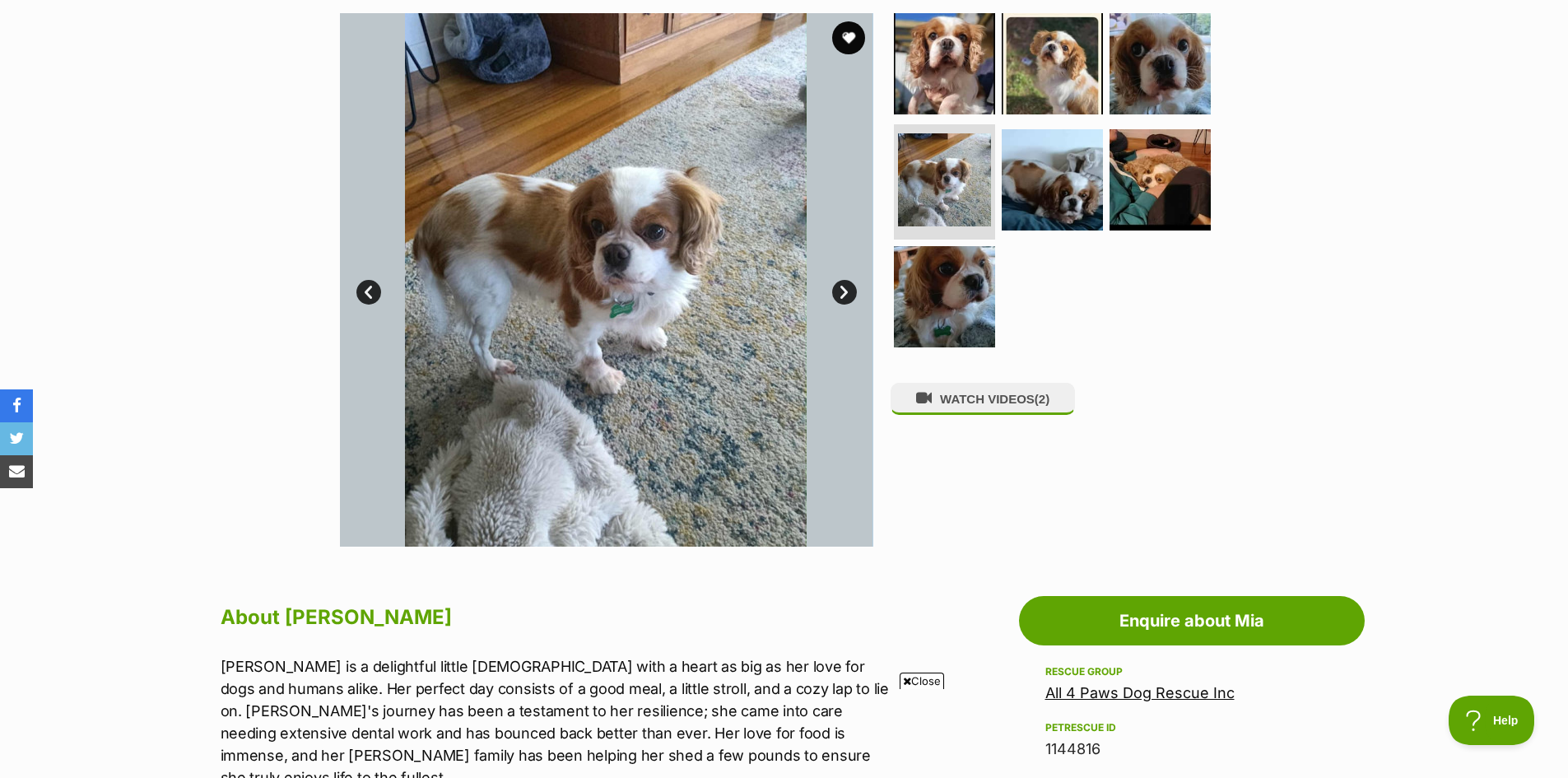
click at [842, 289] on link "Next" at bounding box center [844, 292] width 25 height 25
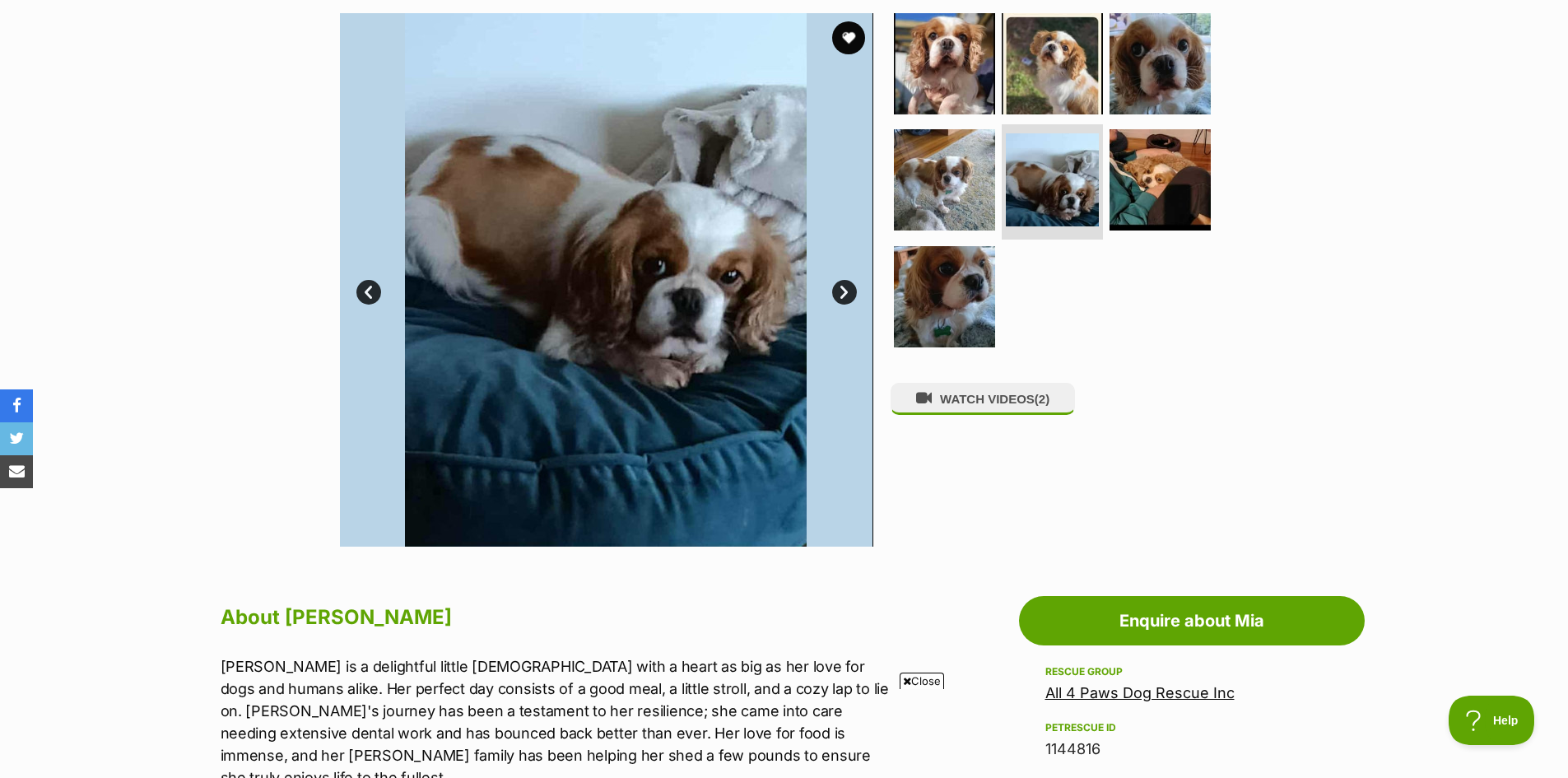
click at [842, 289] on link "Next" at bounding box center [844, 292] width 25 height 25
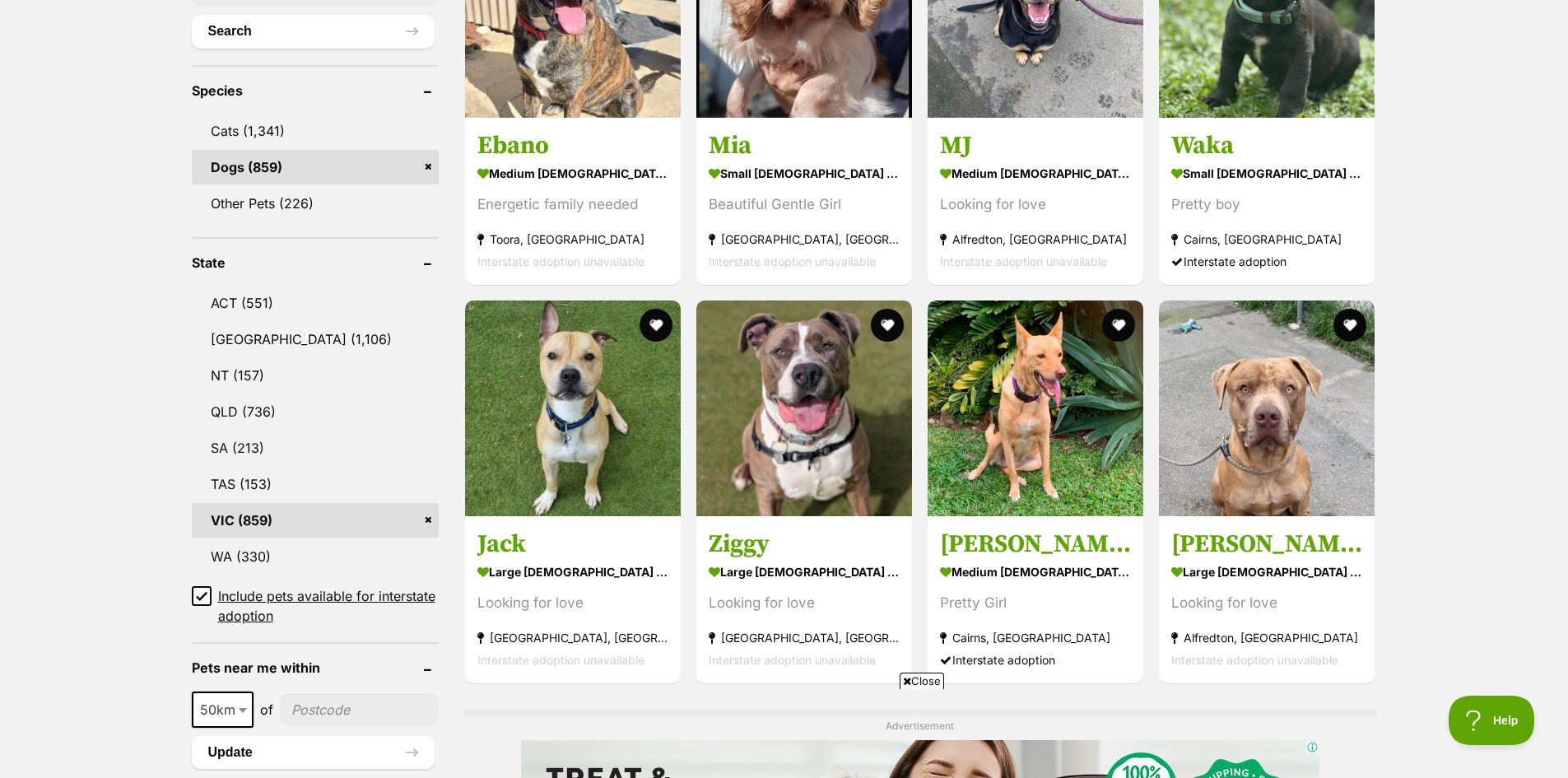
scroll to position [659, 0]
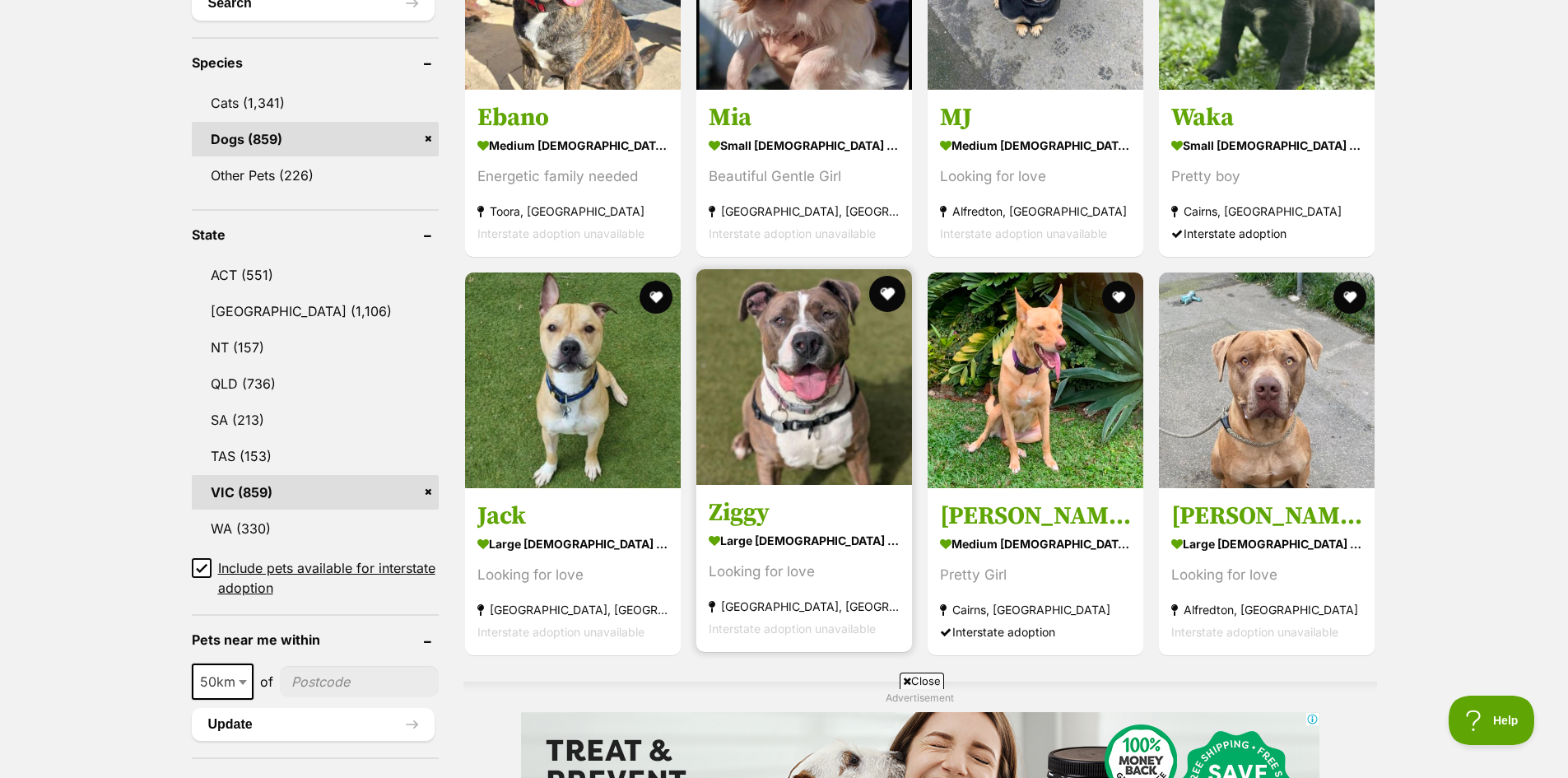
click at [883, 291] on button "favourite" at bounding box center [888, 294] width 36 height 36
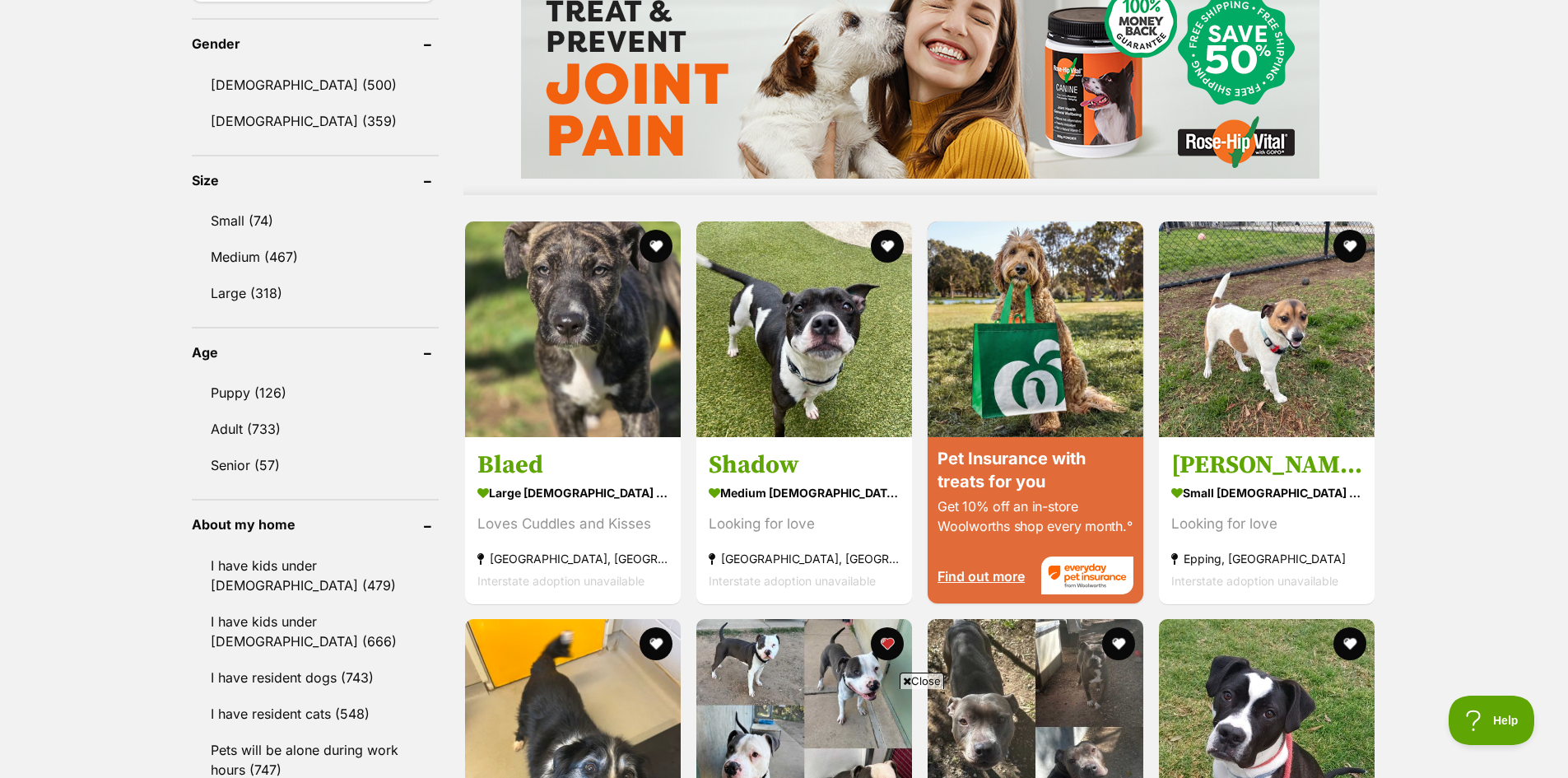
scroll to position [1399, 0]
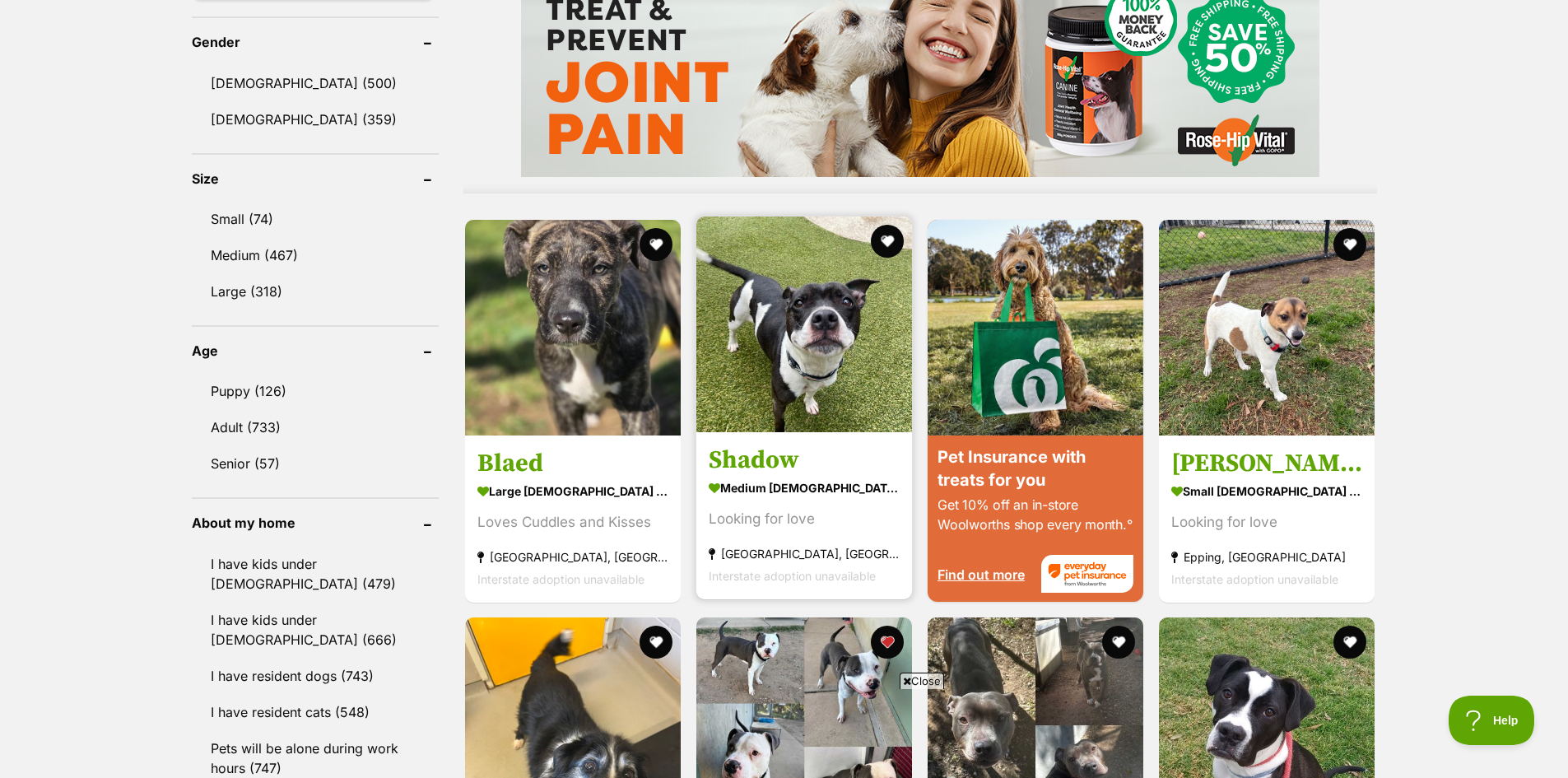
click at [818, 303] on img at bounding box center [804, 324] width 215 height 215
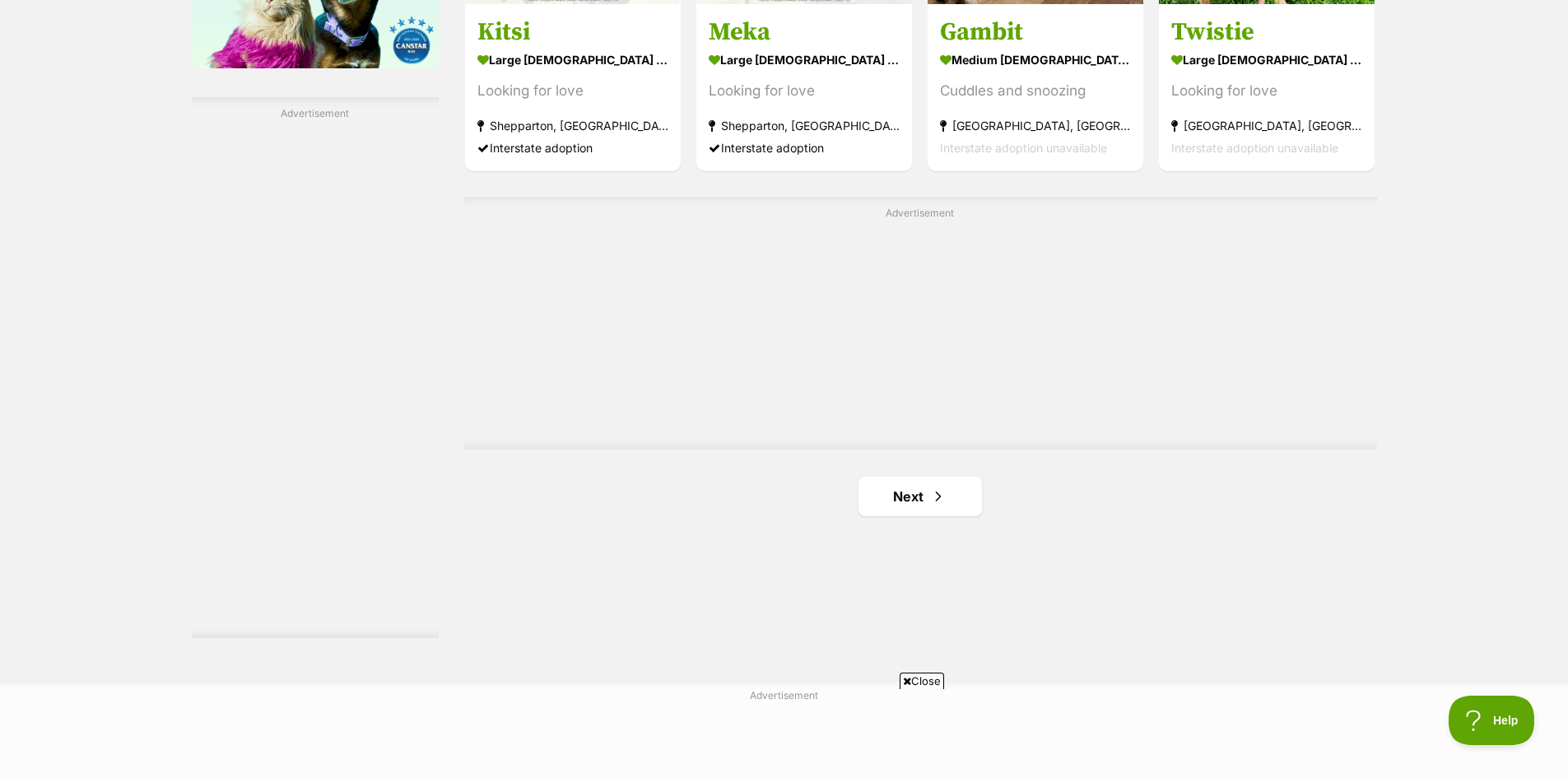
scroll to position [0, 0]
click at [909, 501] on link "Next" at bounding box center [919, 495] width 123 height 39
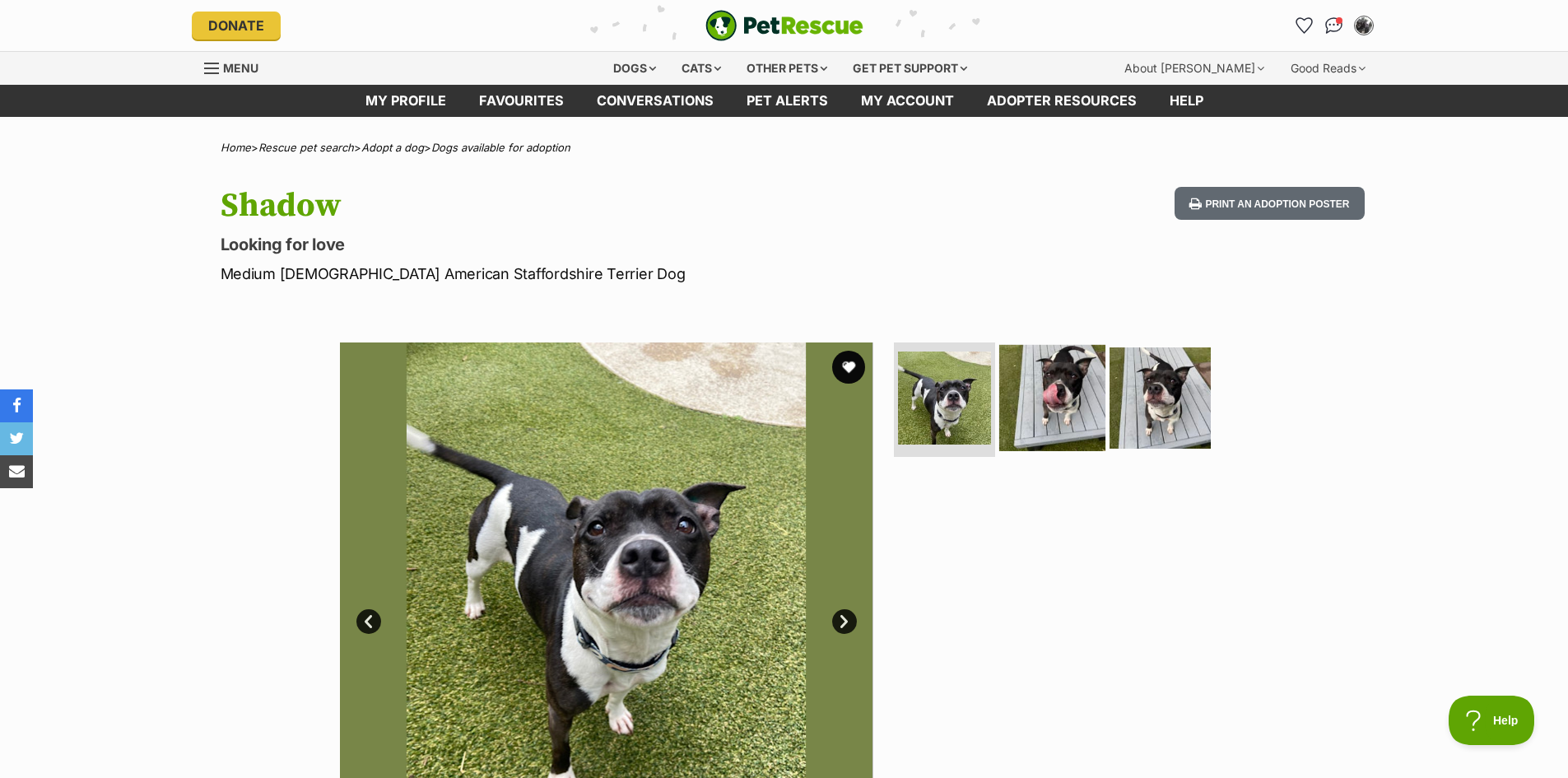
click at [1074, 383] on img at bounding box center [1052, 397] width 106 height 106
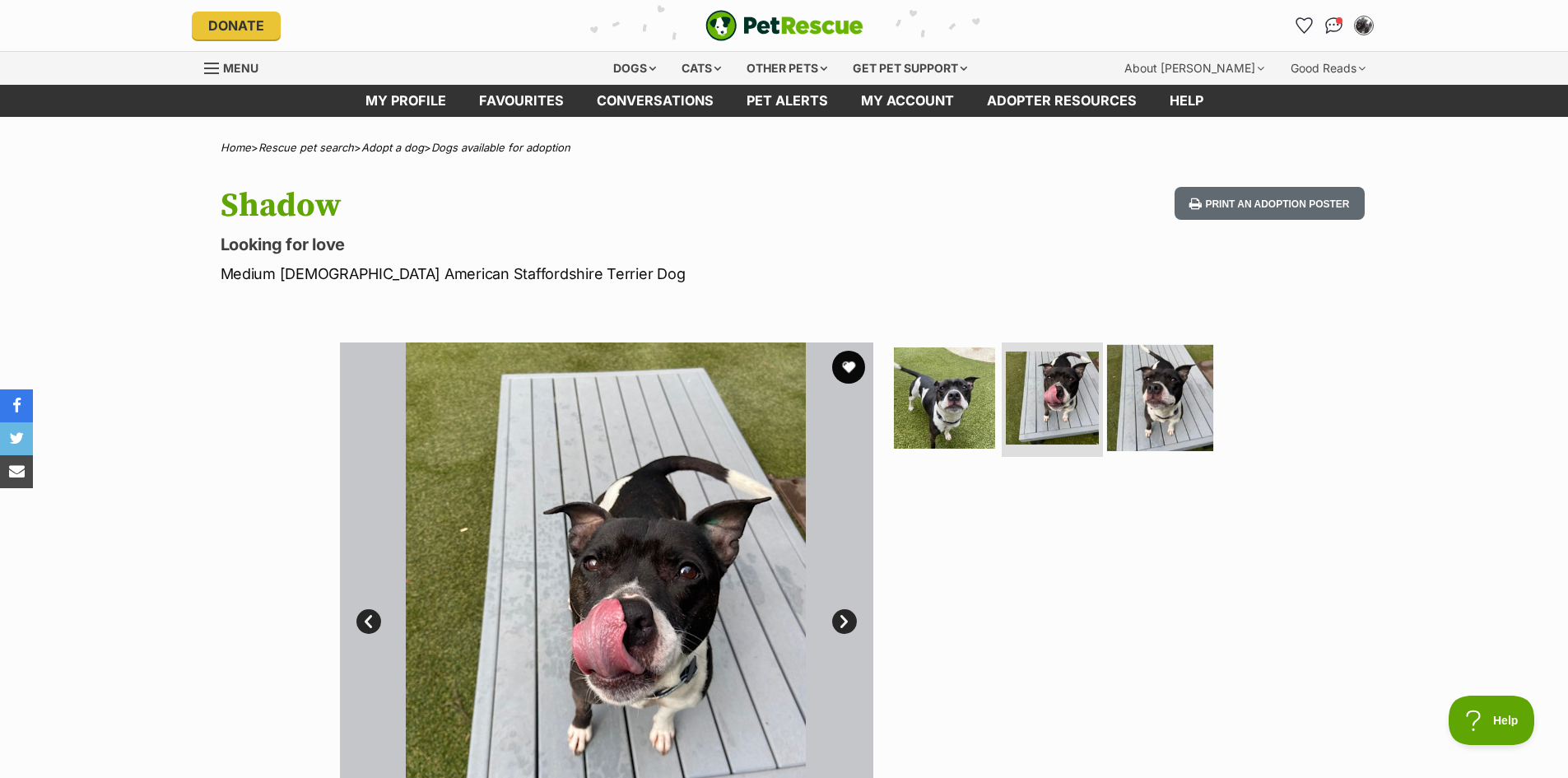
click at [1154, 398] on img at bounding box center [1160, 397] width 106 height 106
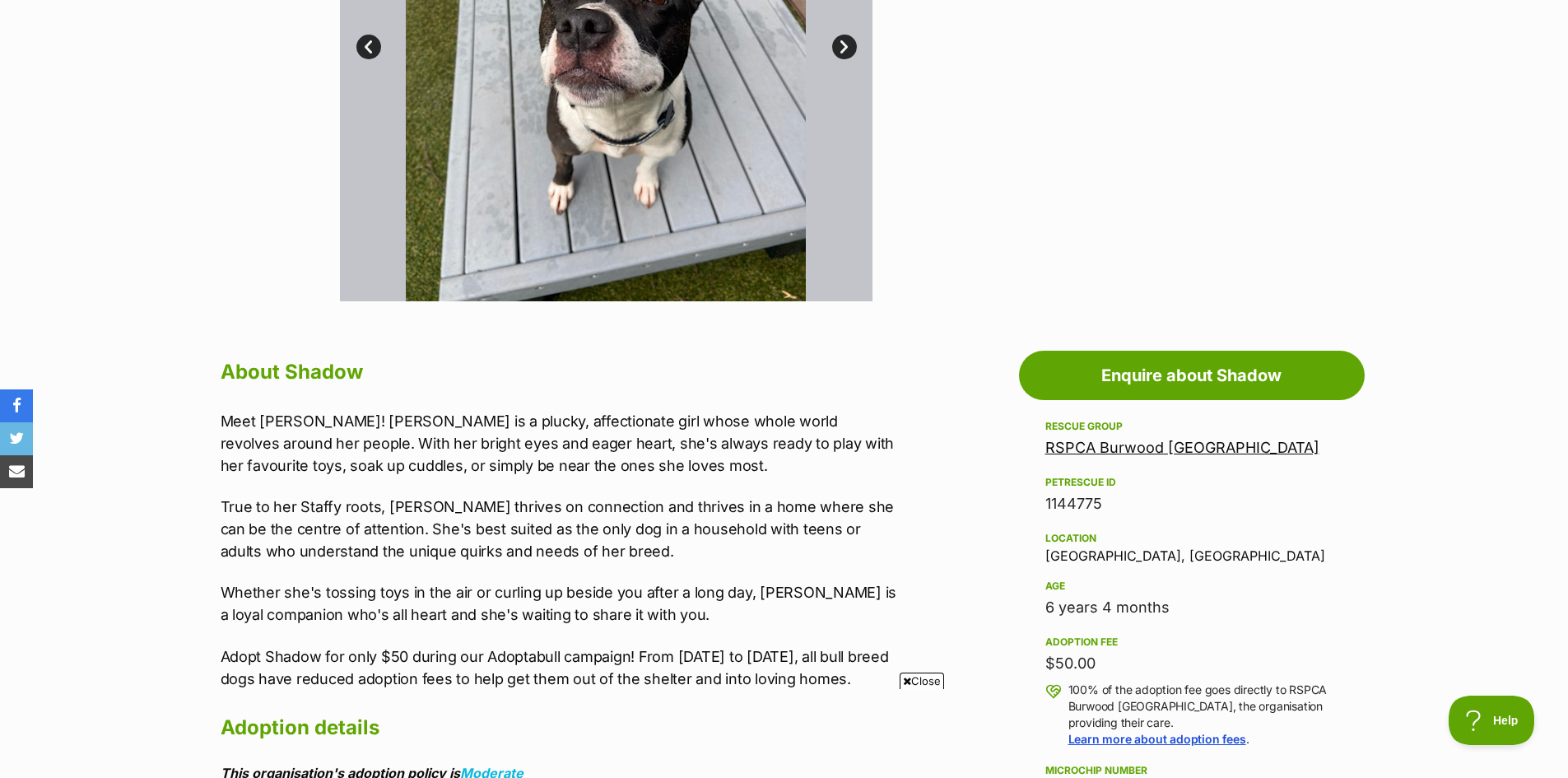
scroll to position [576, 0]
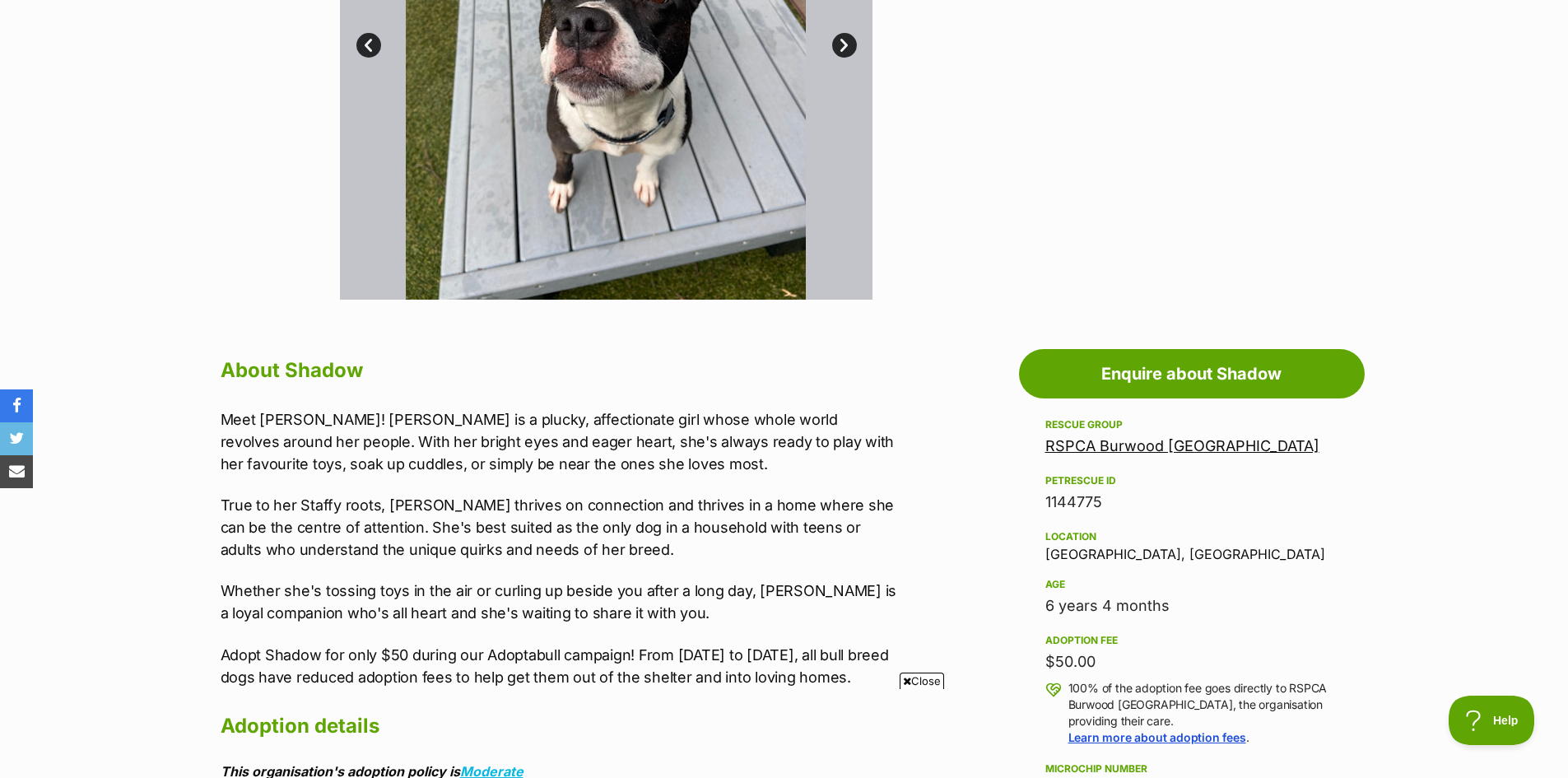
click at [1178, 450] on link "RSPCA Burwood [GEOGRAPHIC_DATA]" at bounding box center [1182, 445] width 274 height 17
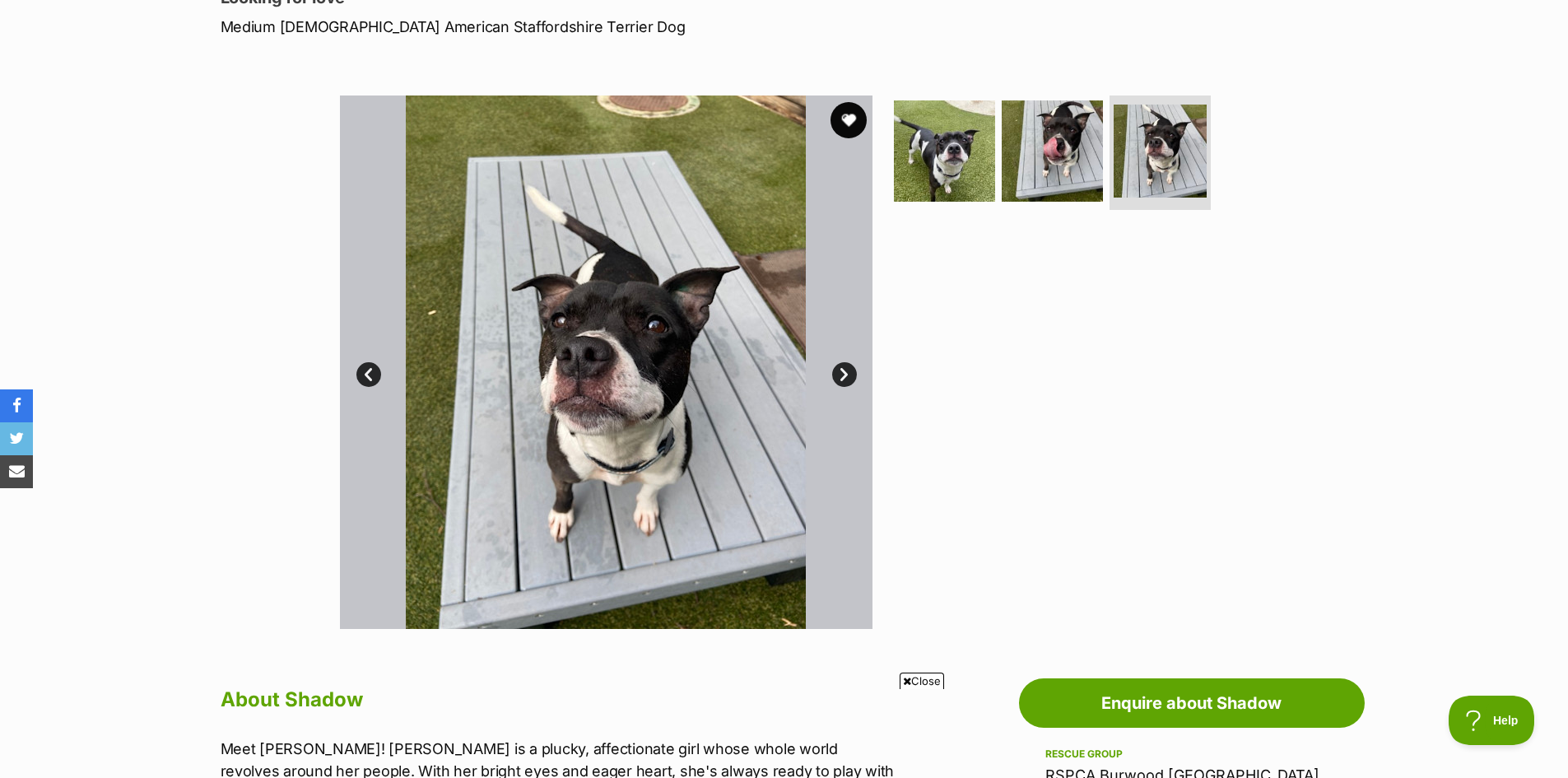
scroll to position [0, 0]
click at [843, 119] on button "favourite" at bounding box center [848, 120] width 36 height 36
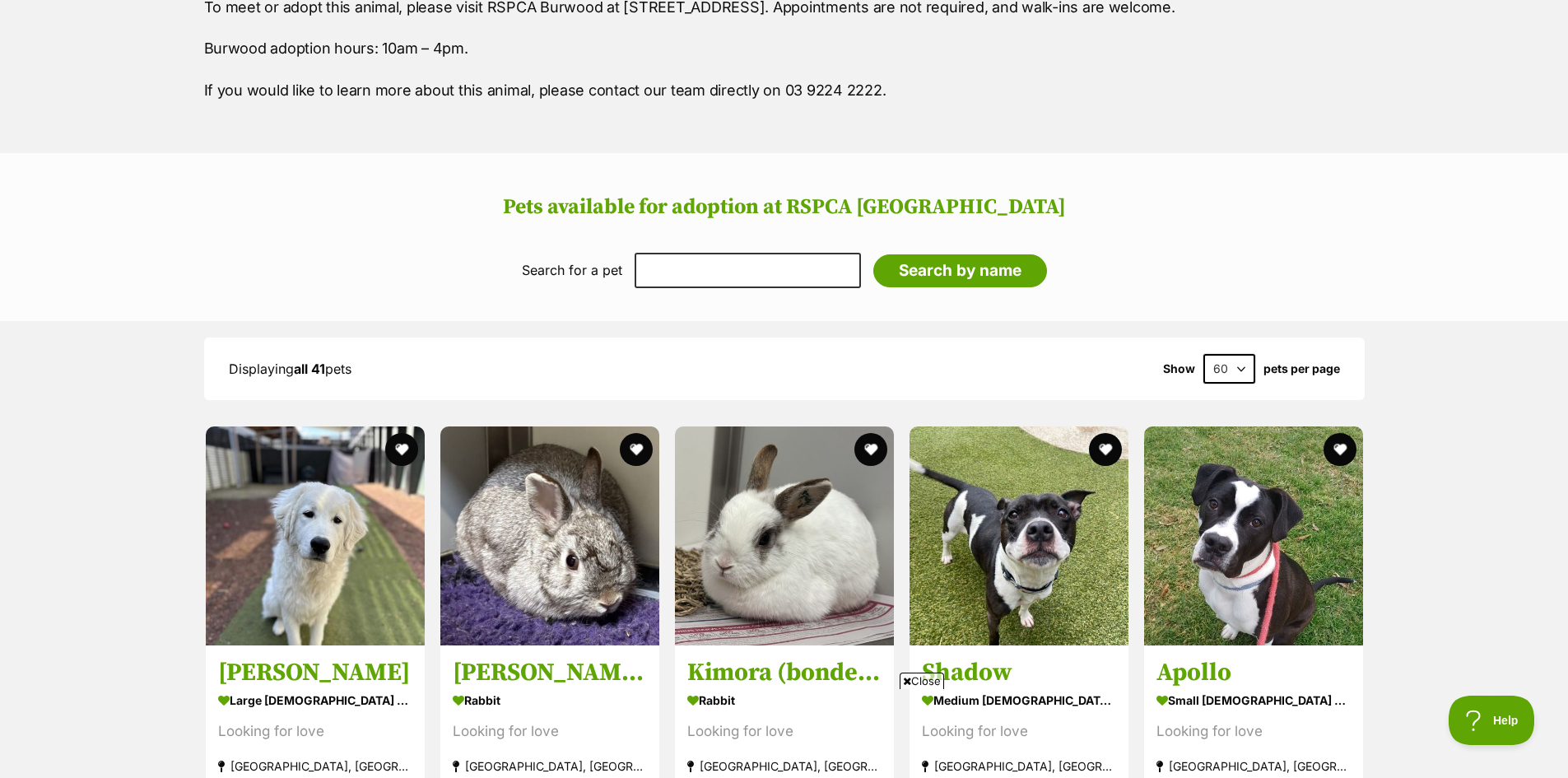
scroll to position [1399, 0]
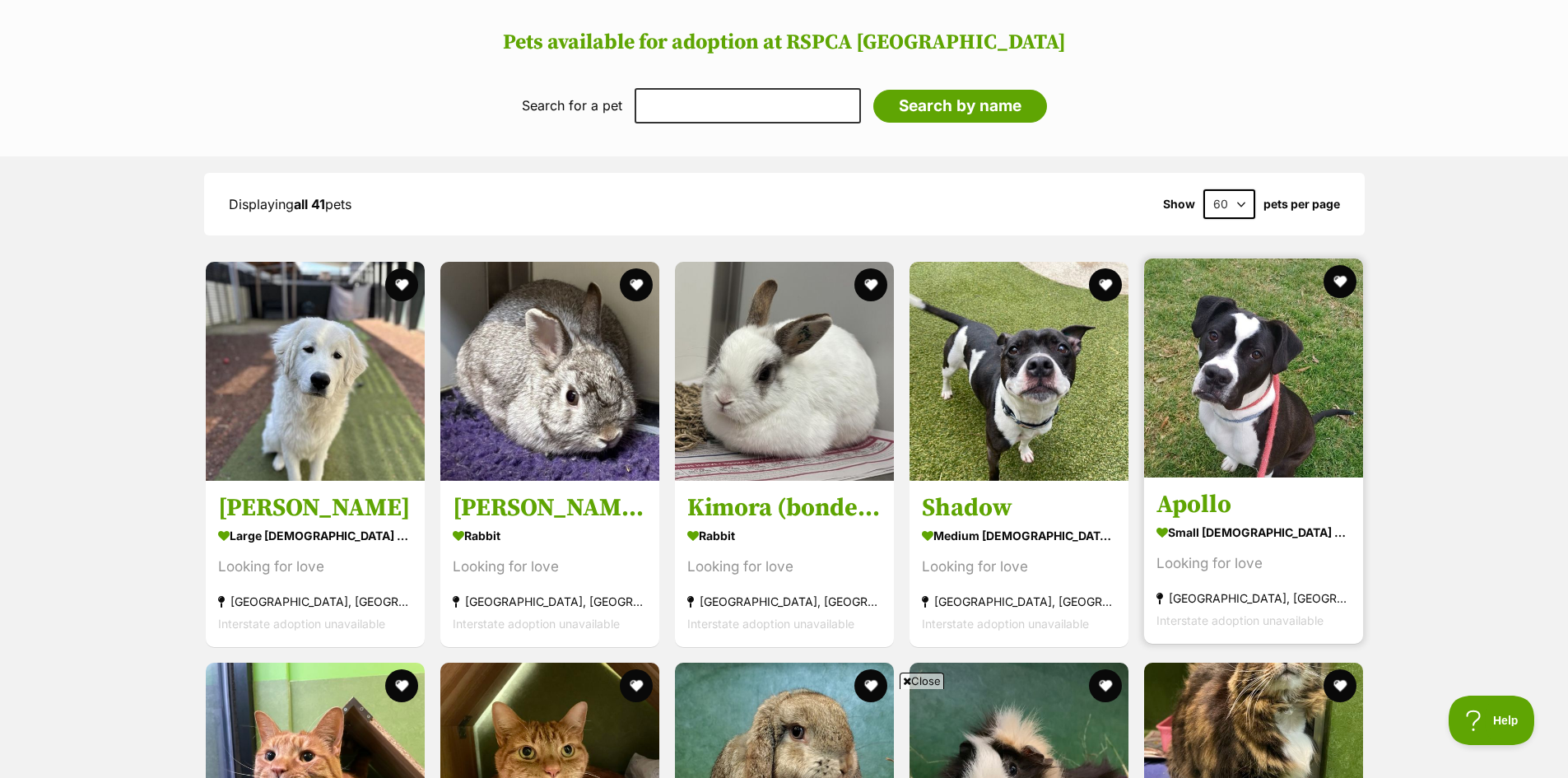
click at [1256, 402] on img at bounding box center [1253, 368] width 219 height 219
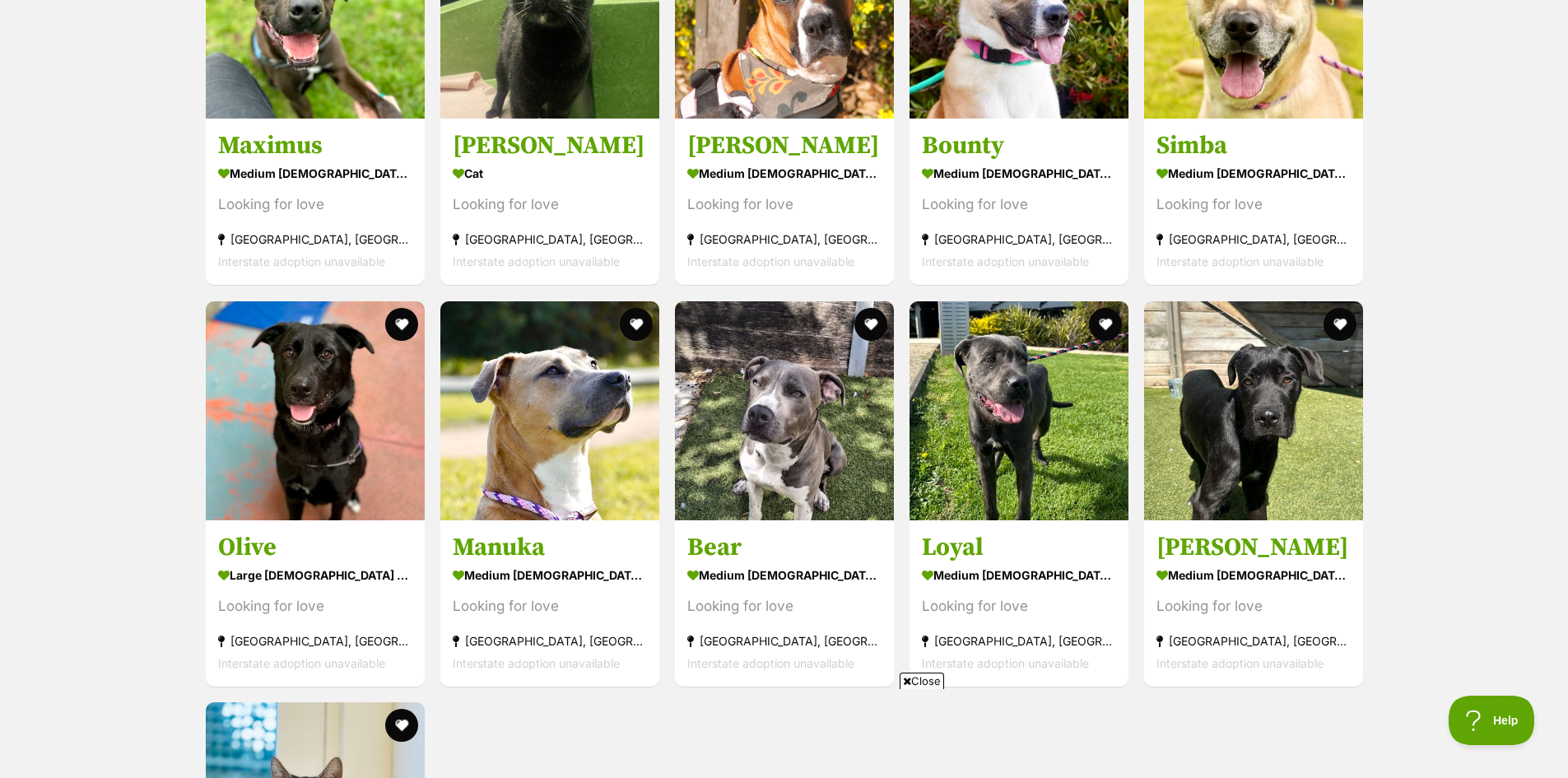
scroll to position [4197, 0]
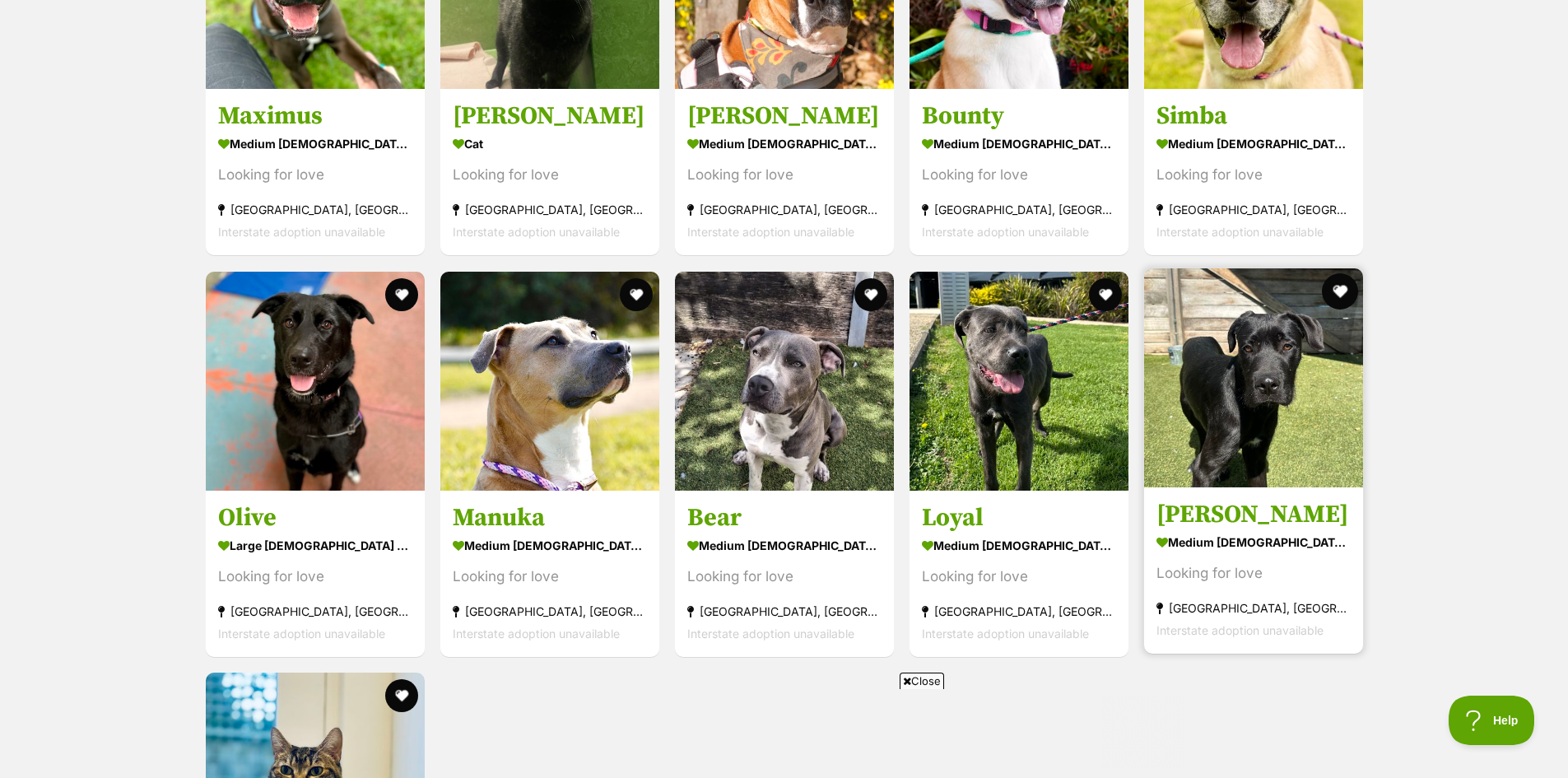
click at [1353, 285] on button "favourite" at bounding box center [1340, 292] width 36 height 36
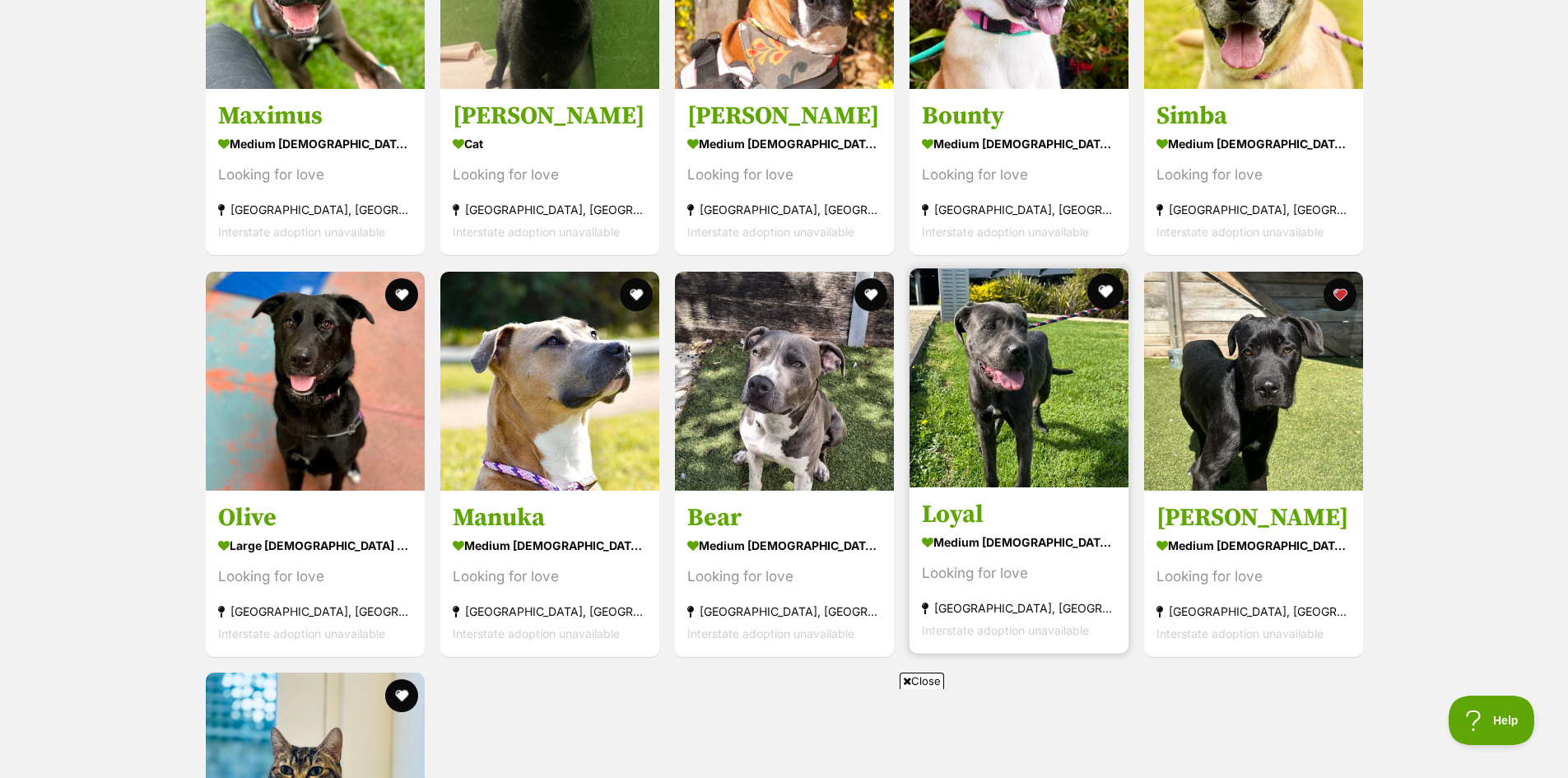
click at [1105, 282] on button "favourite" at bounding box center [1106, 292] width 36 height 36
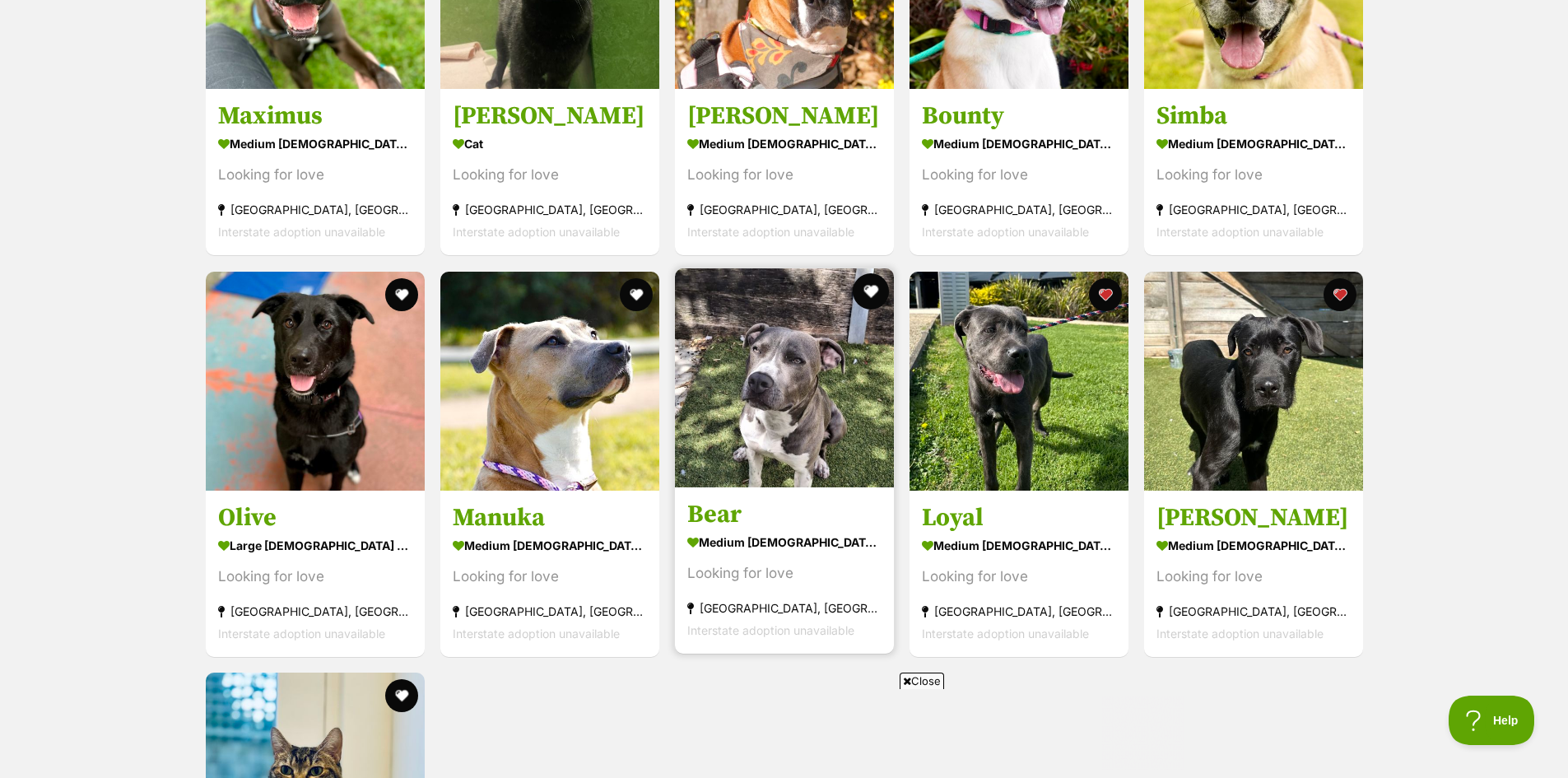
click at [867, 291] on button "favourite" at bounding box center [871, 292] width 36 height 36
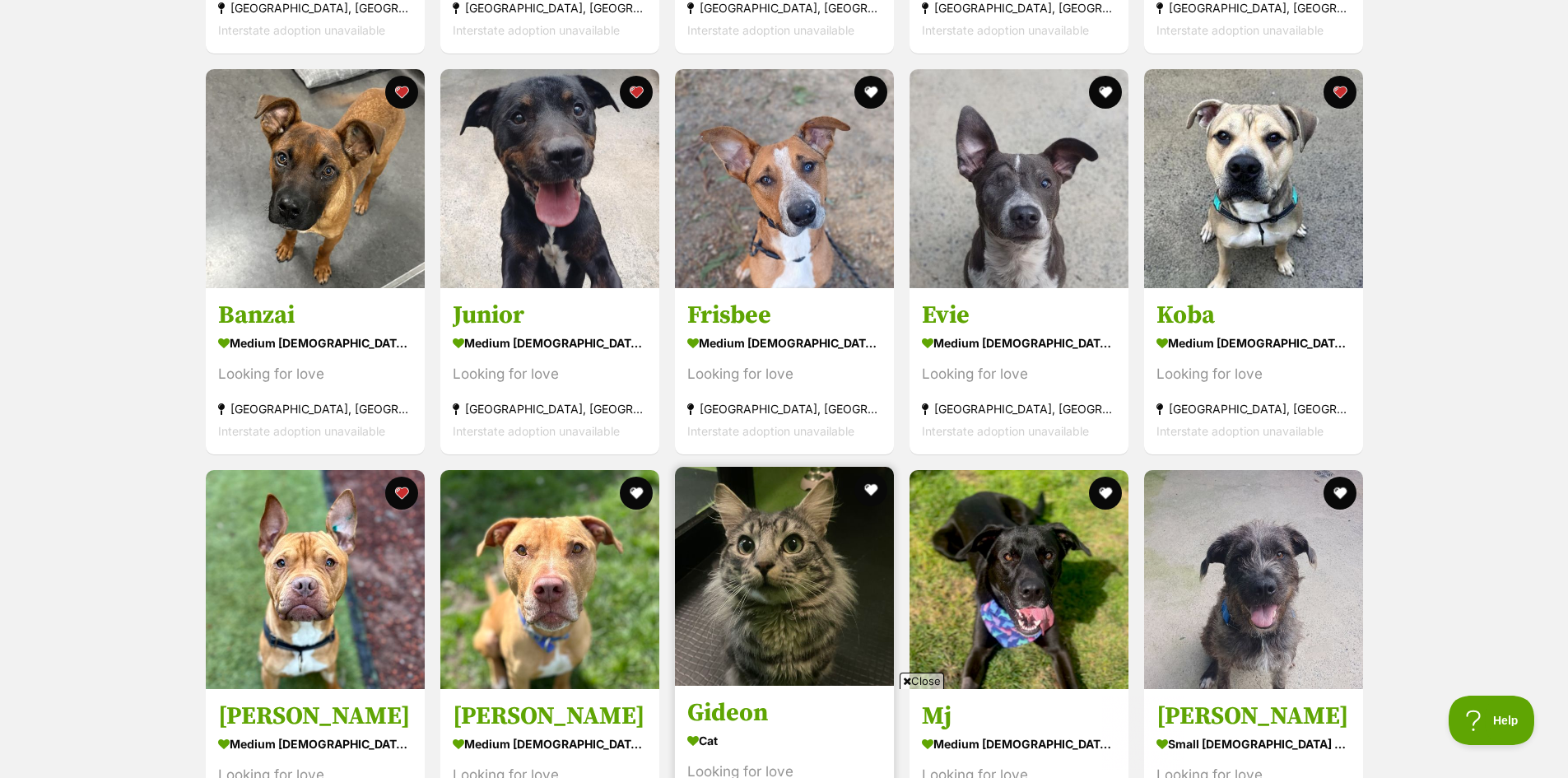
scroll to position [2962, 0]
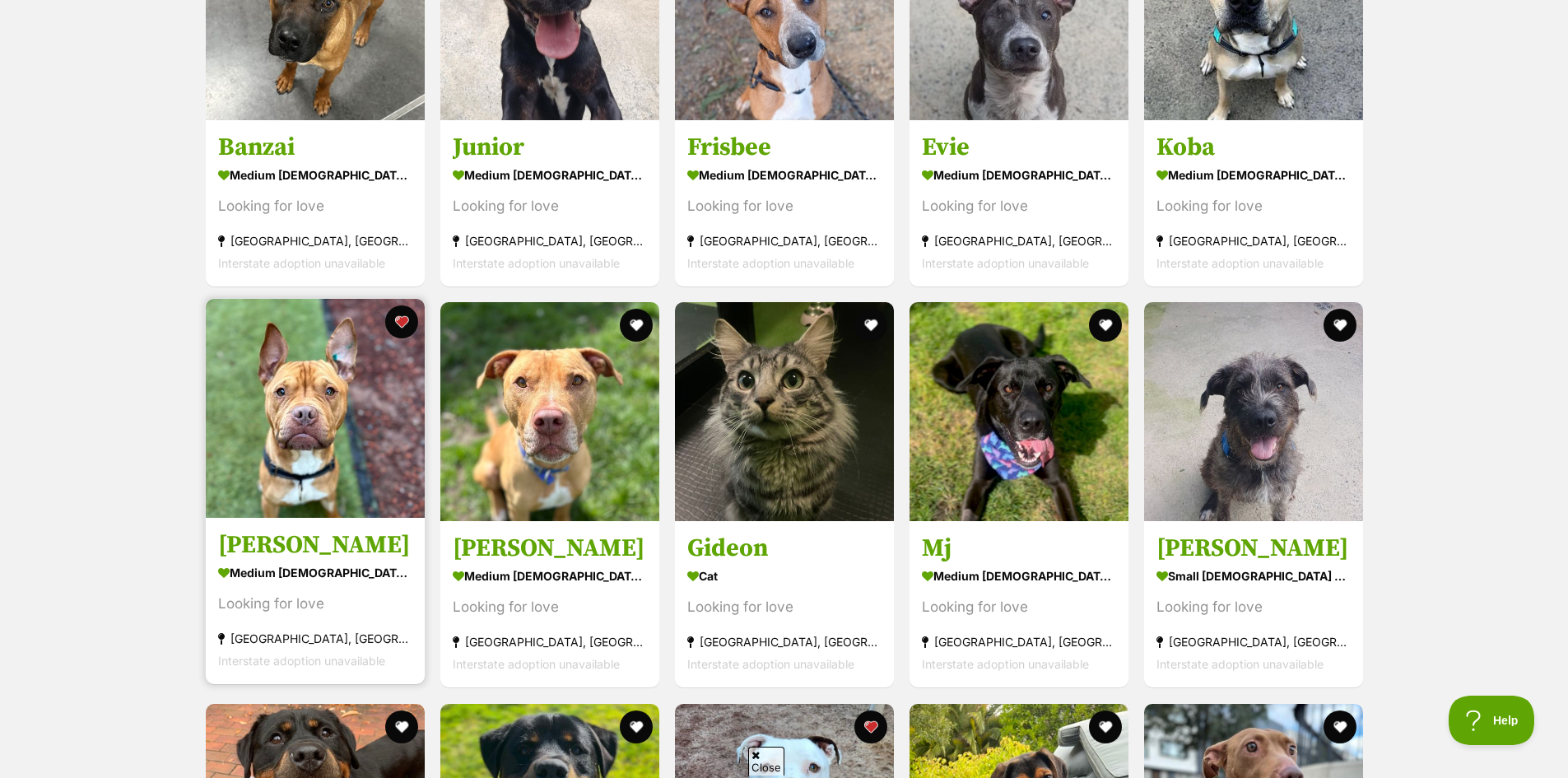
click at [324, 406] on img at bounding box center [316, 409] width 219 height 219
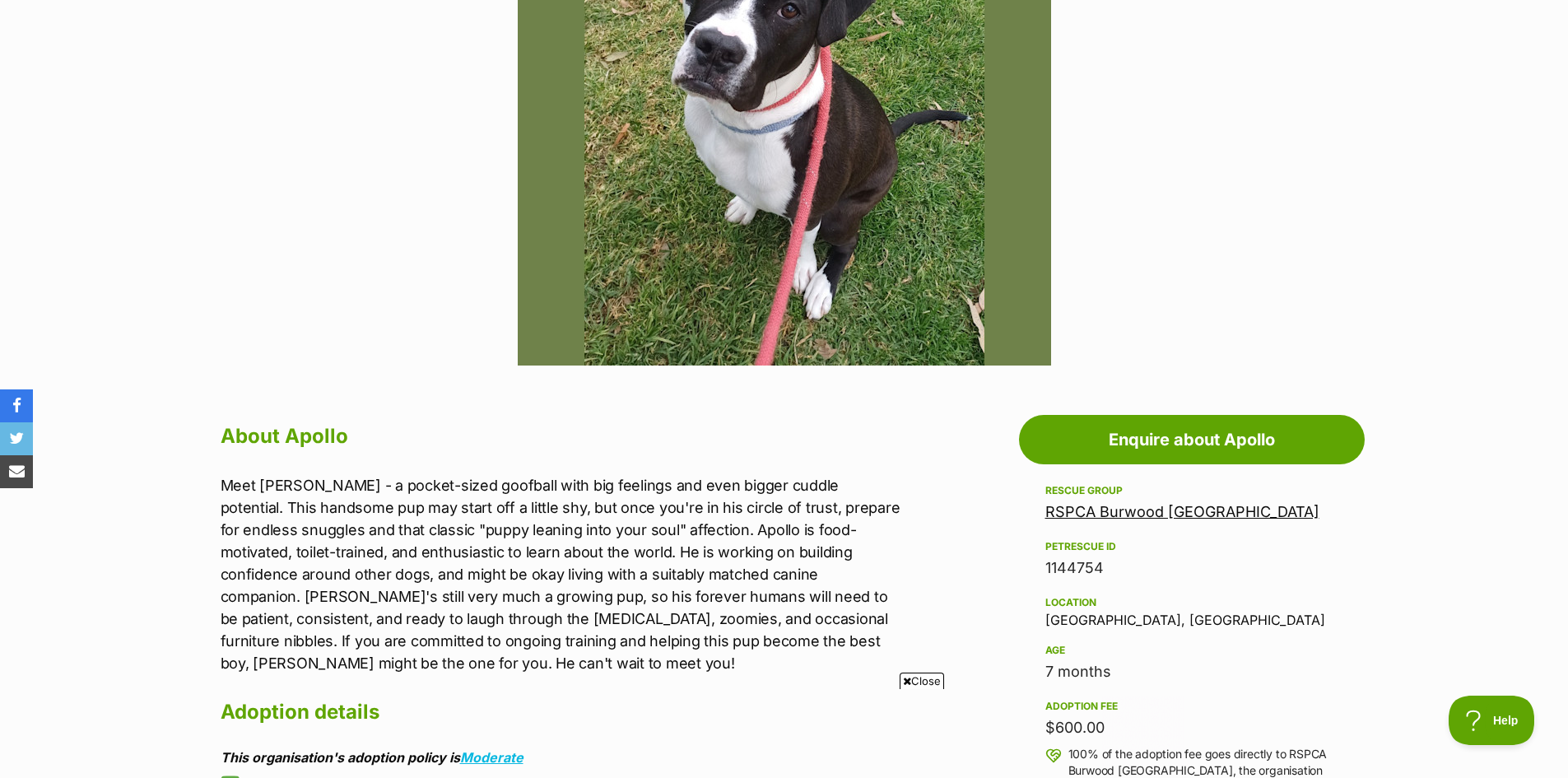
scroll to position [247, 0]
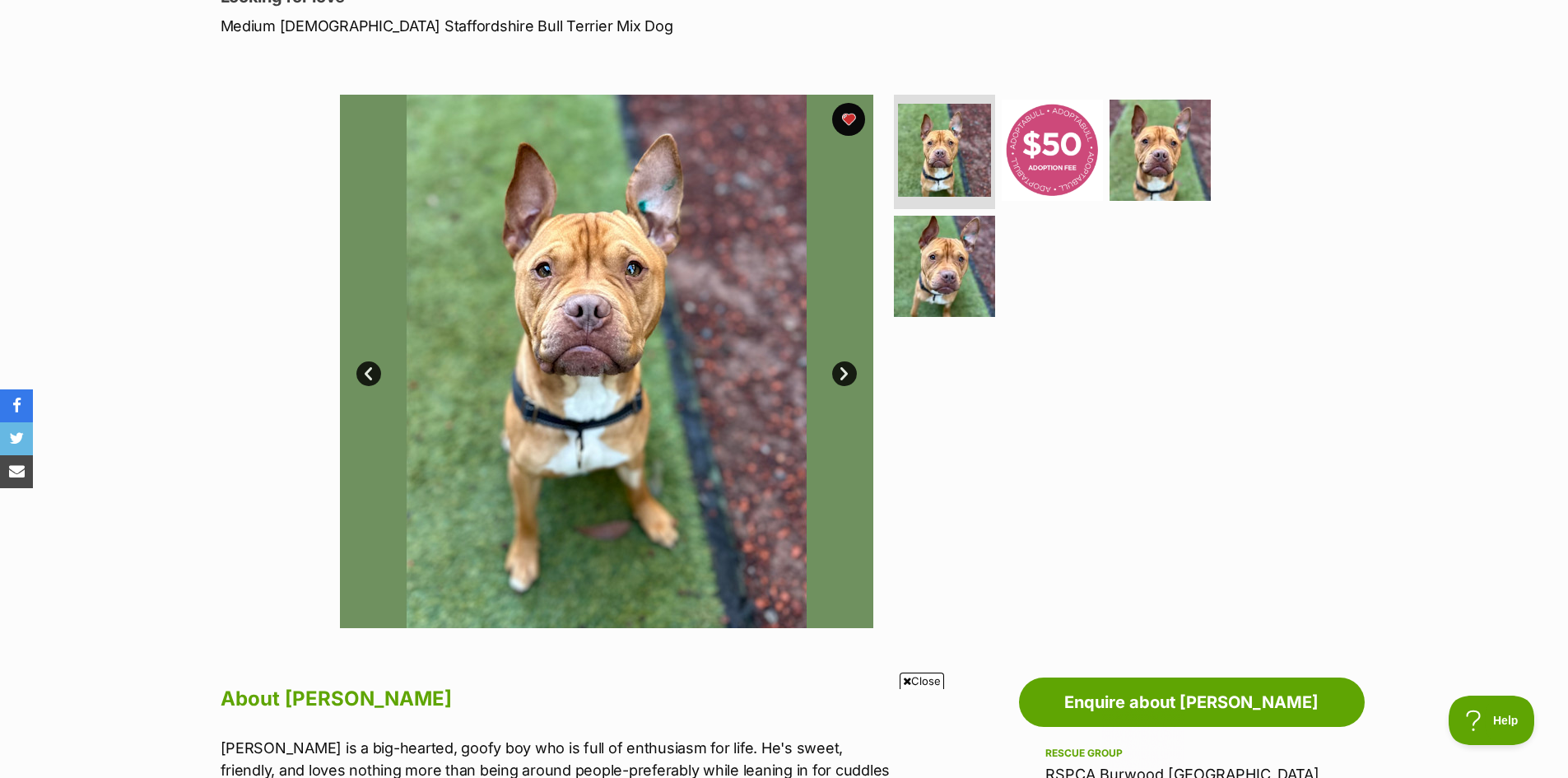
scroll to position [247, 0]
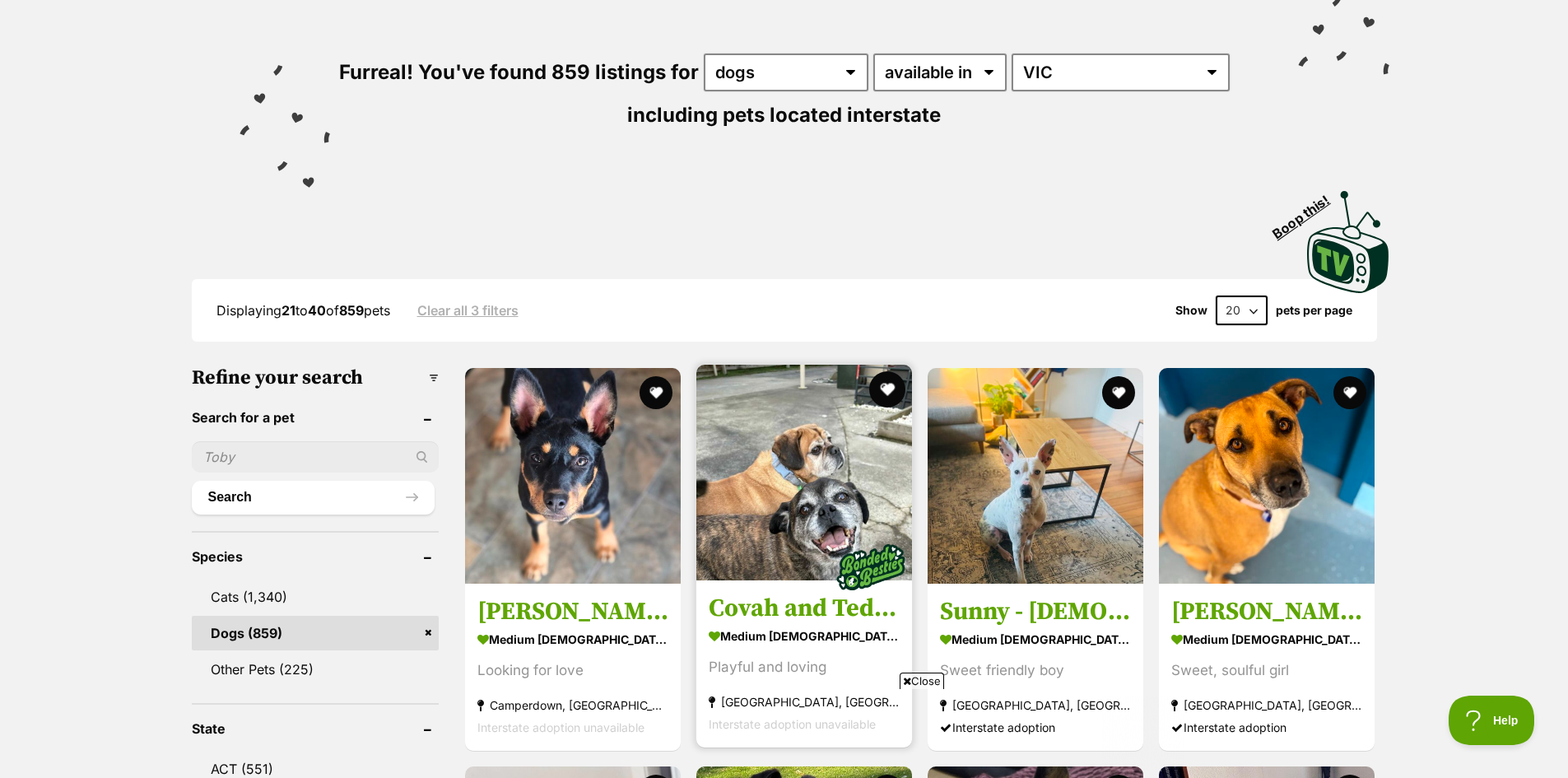
click at [887, 391] on button "favourite" at bounding box center [888, 389] width 36 height 36
click at [796, 479] on img at bounding box center [804, 472] width 215 height 215
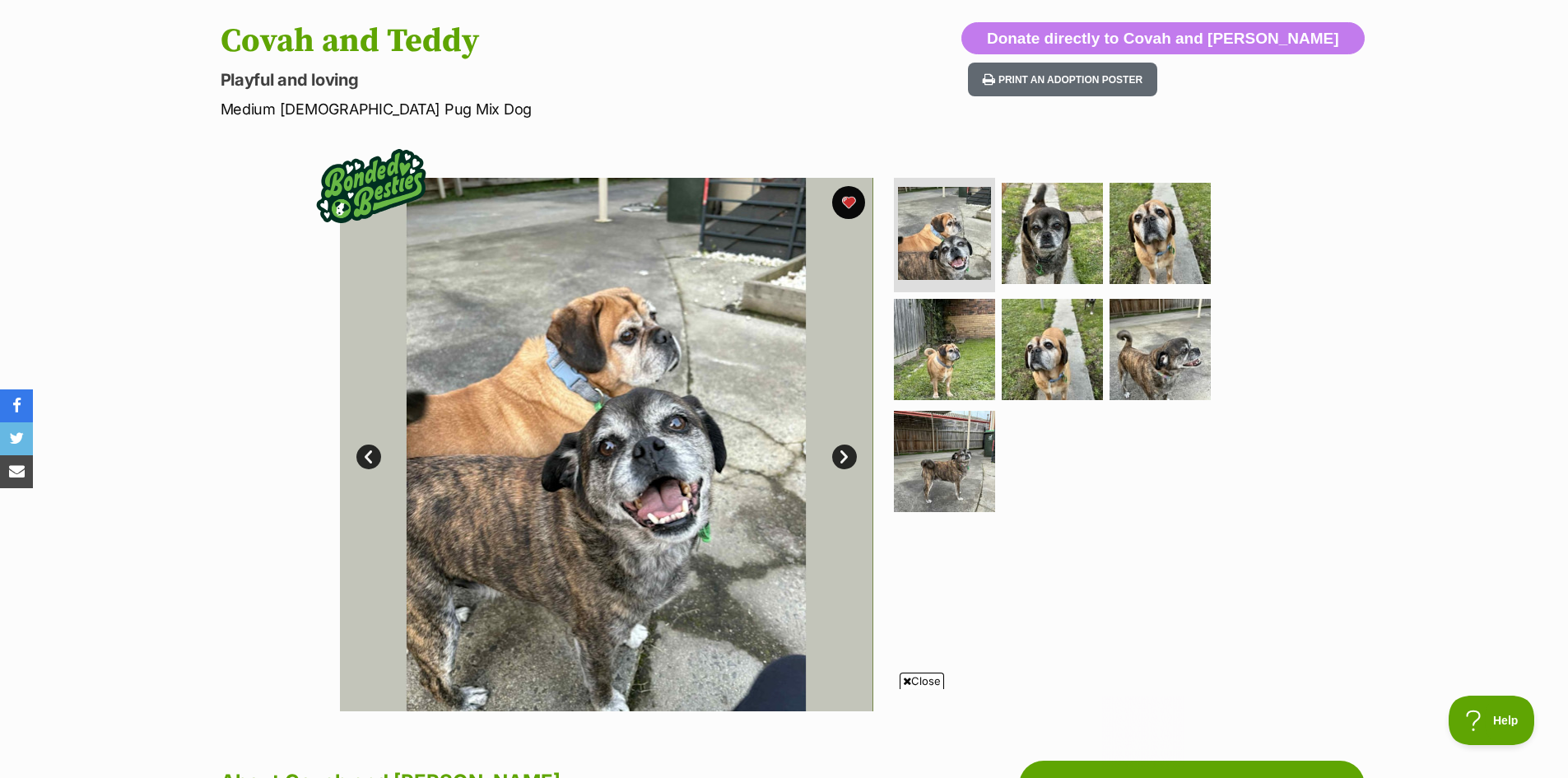
click at [846, 461] on link "Next" at bounding box center [844, 456] width 25 height 25
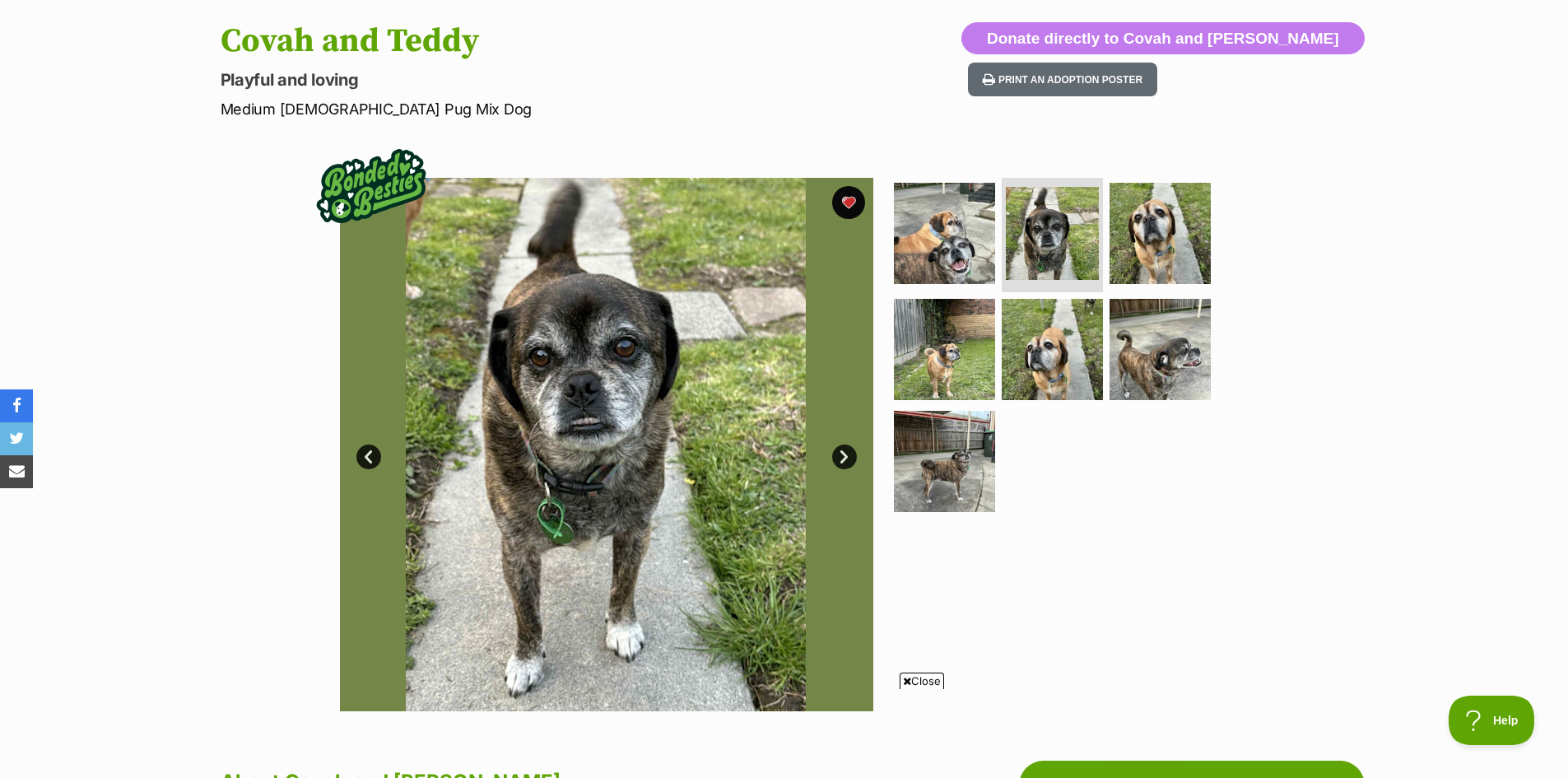
click at [846, 461] on link "Next" at bounding box center [844, 456] width 25 height 25
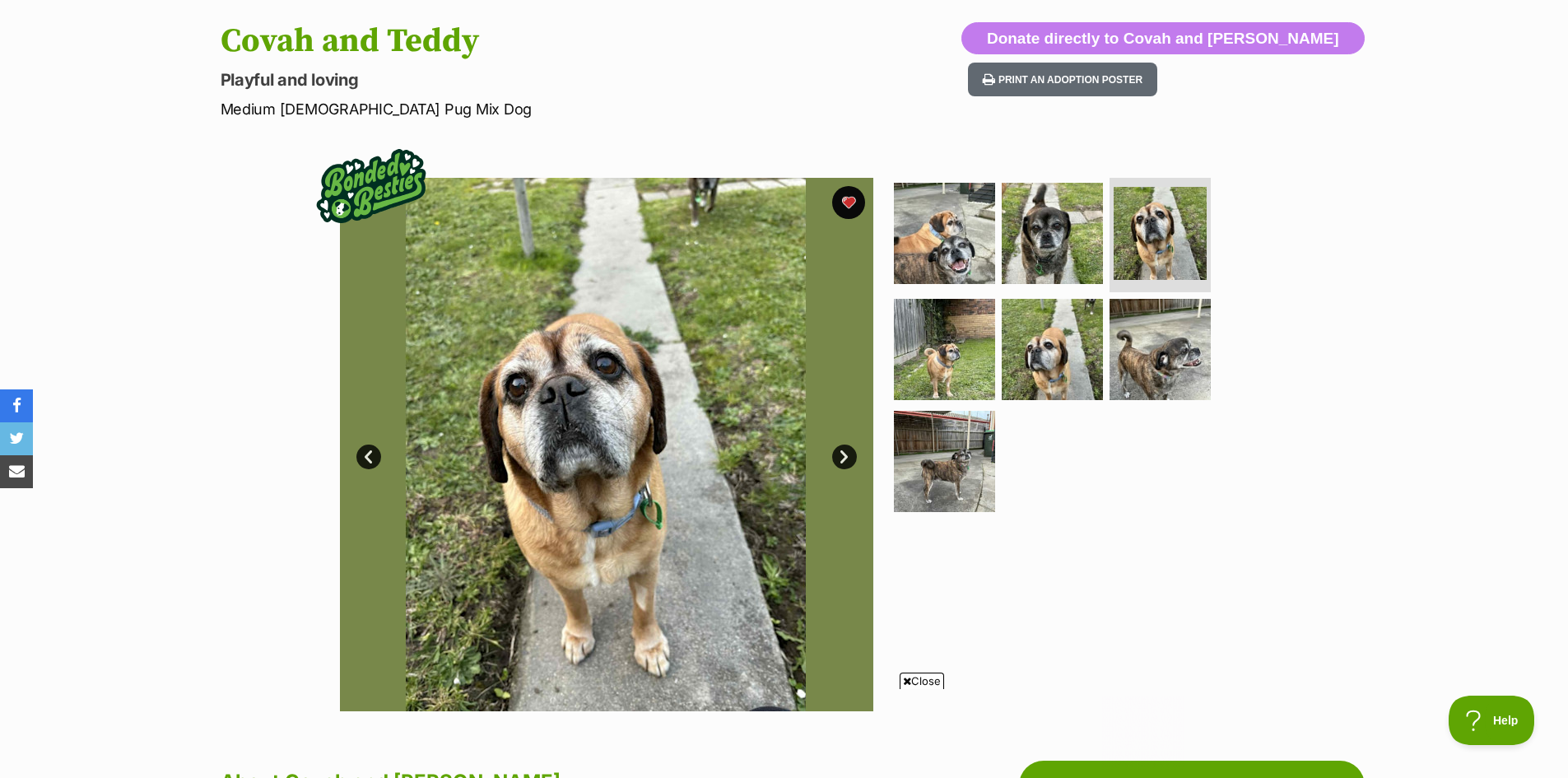
click at [846, 461] on link "Next" at bounding box center [844, 456] width 25 height 25
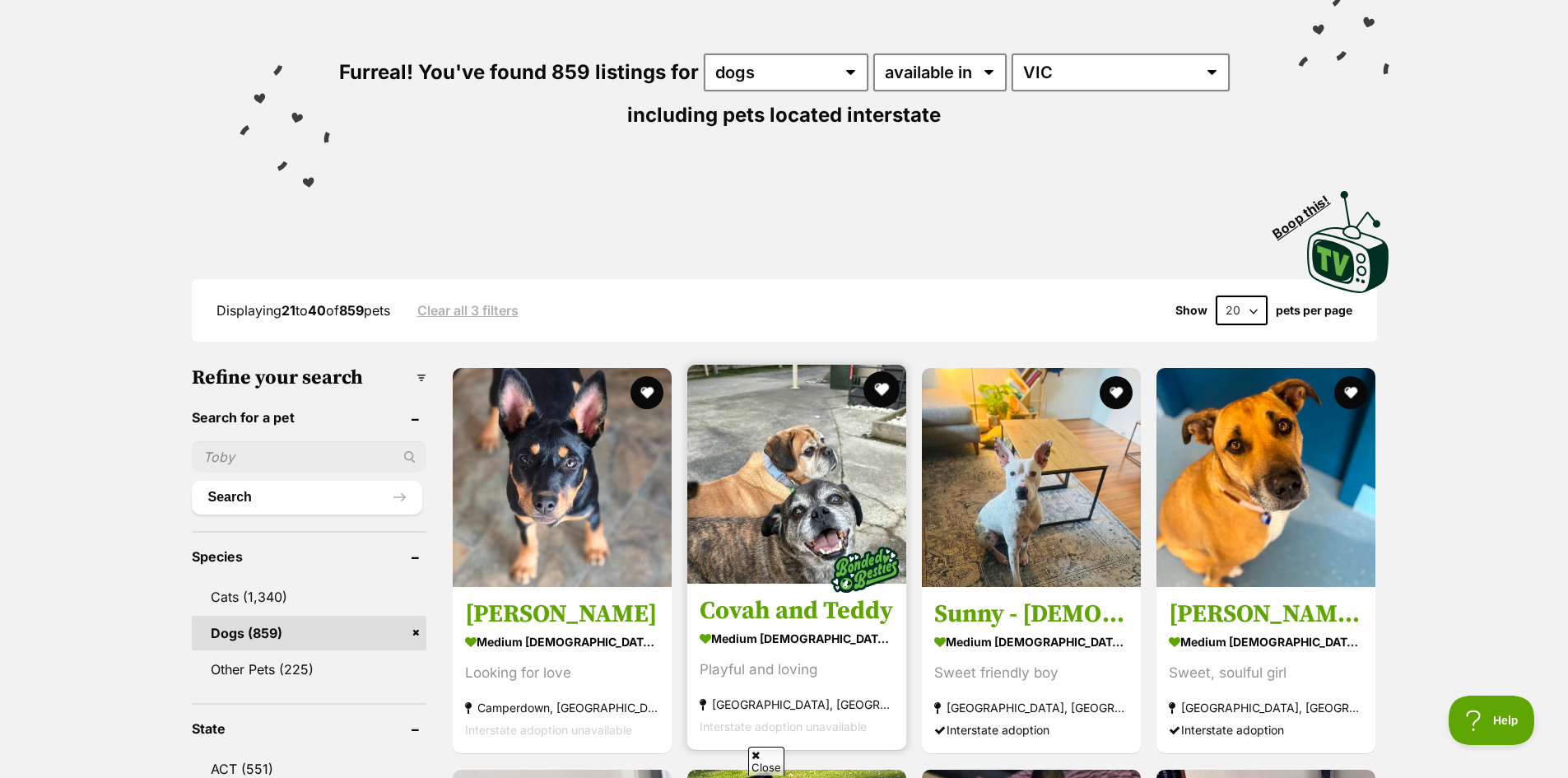
click at [876, 389] on button "favourite" at bounding box center [882, 389] width 36 height 36
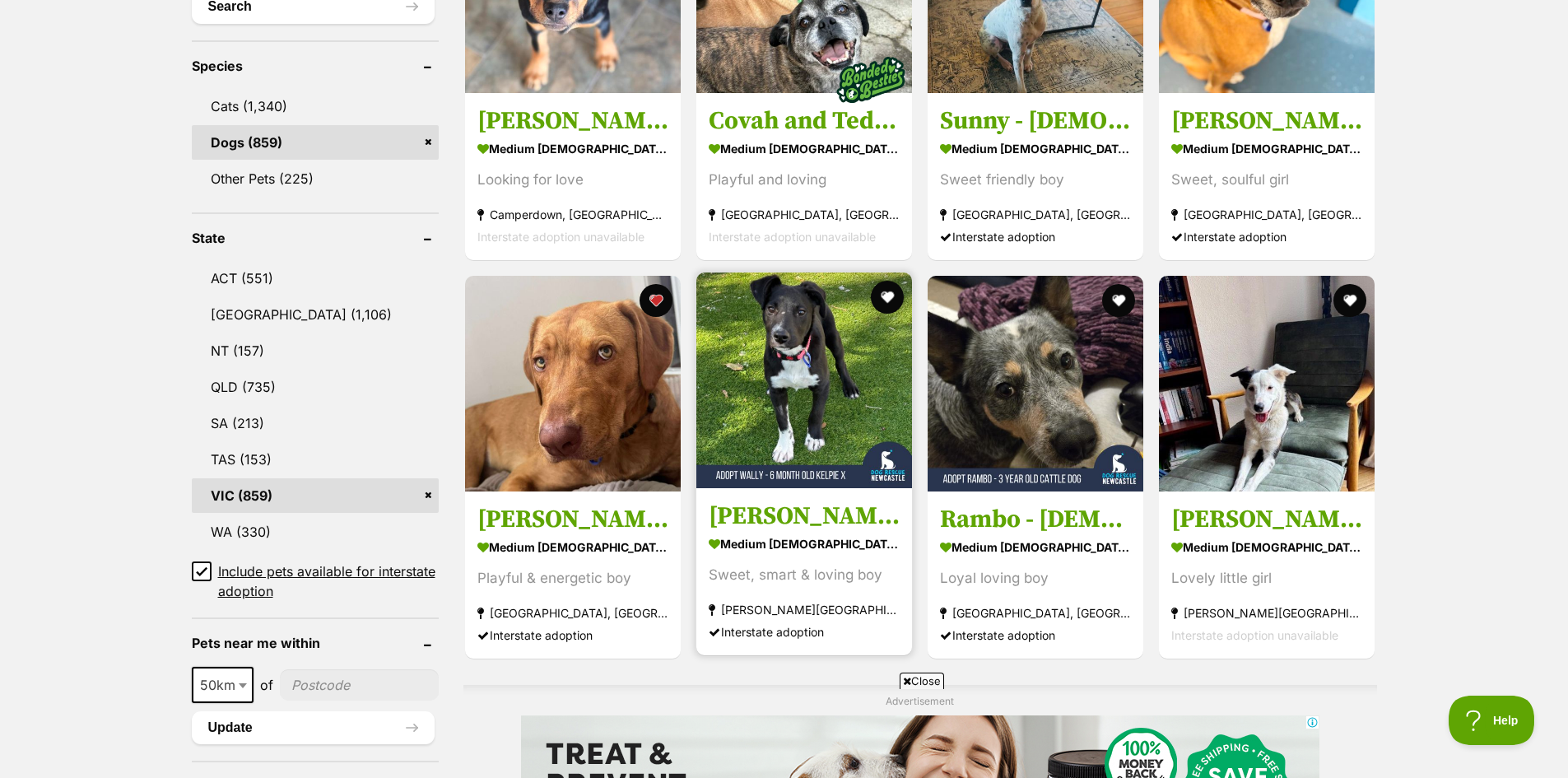
scroll to position [659, 0]
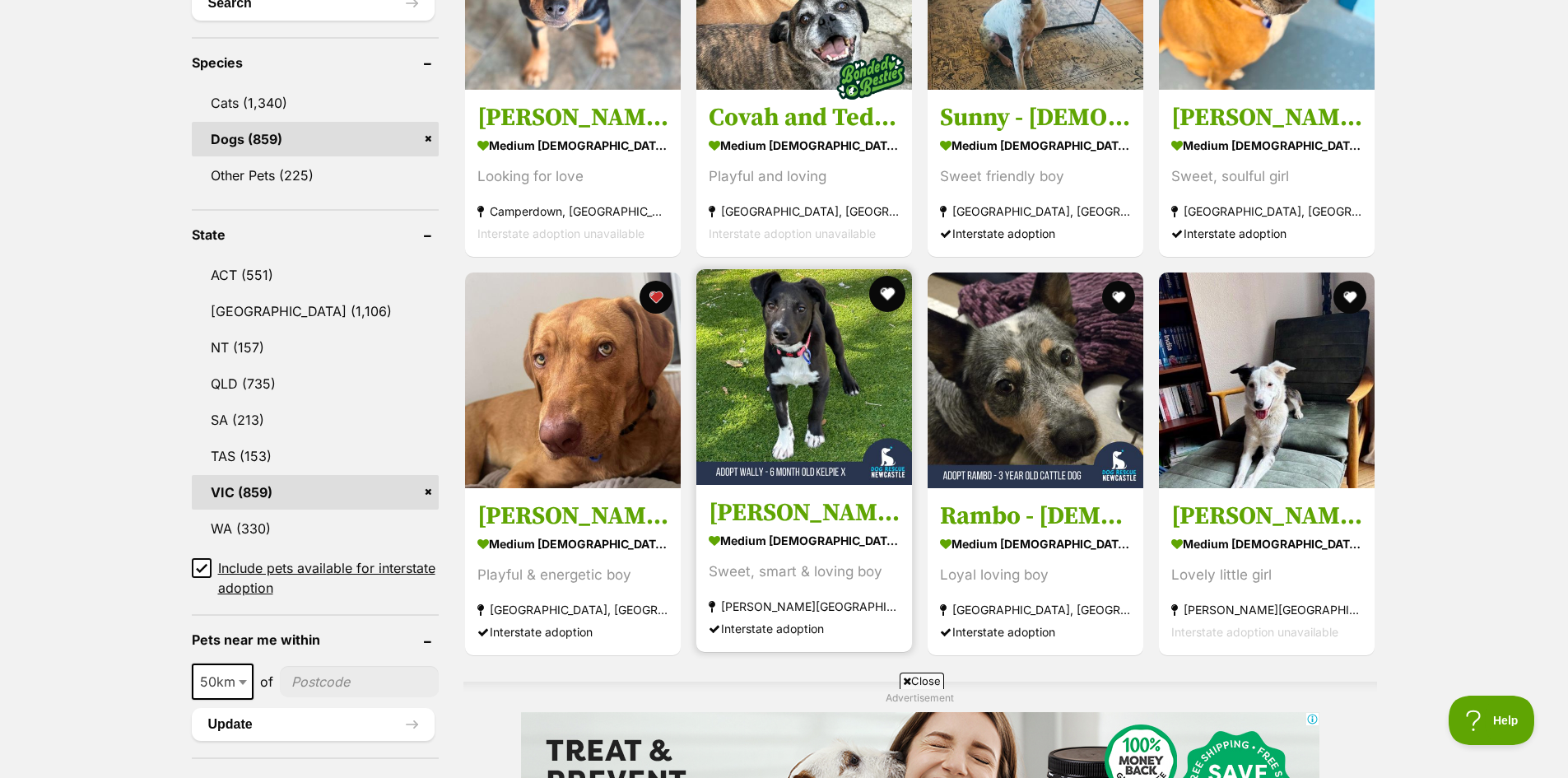
click at [886, 287] on button "favourite" at bounding box center [888, 294] width 36 height 36
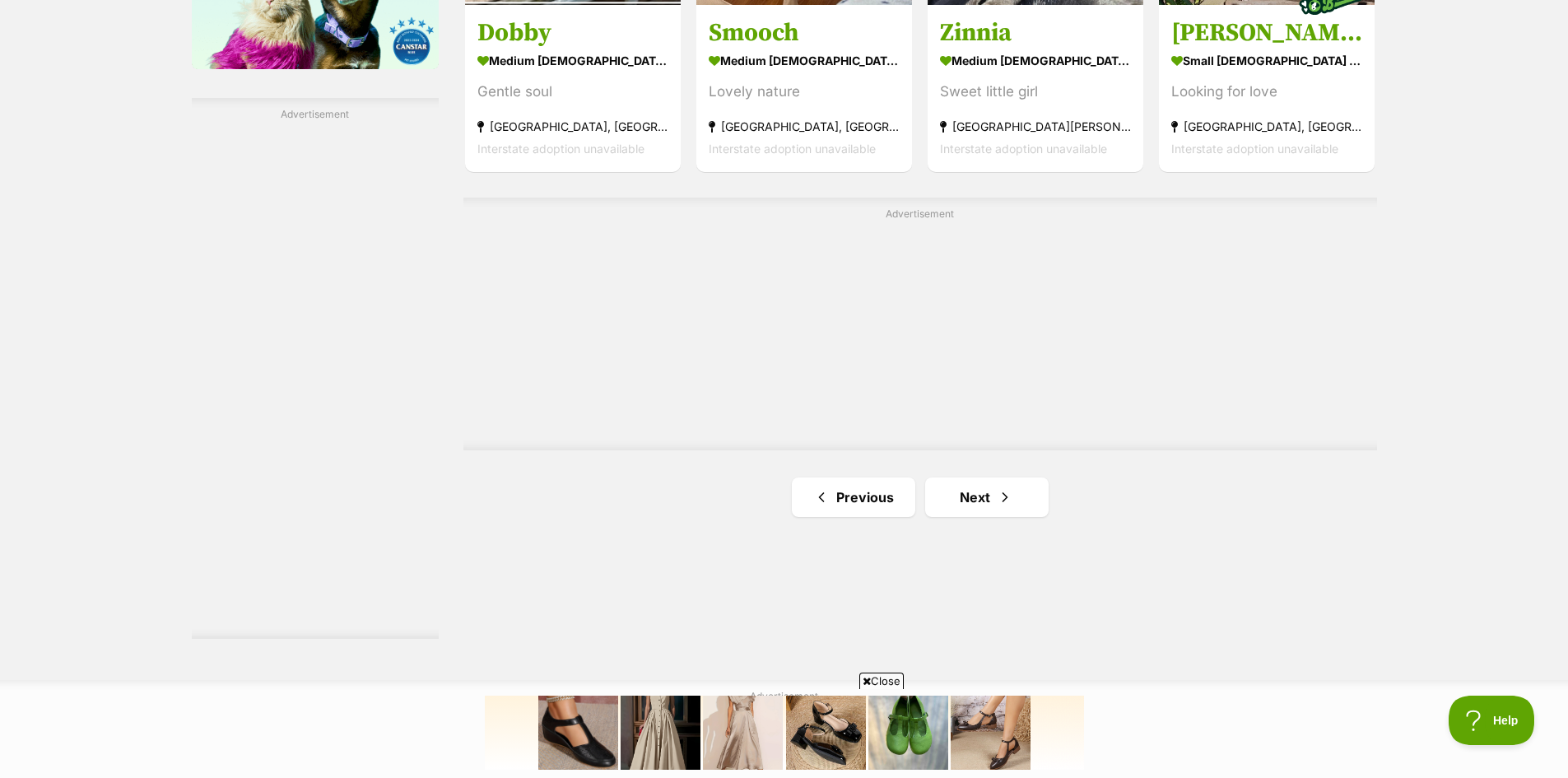
scroll to position [2798, 0]
click at [984, 501] on link "Next" at bounding box center [986, 495] width 123 height 39
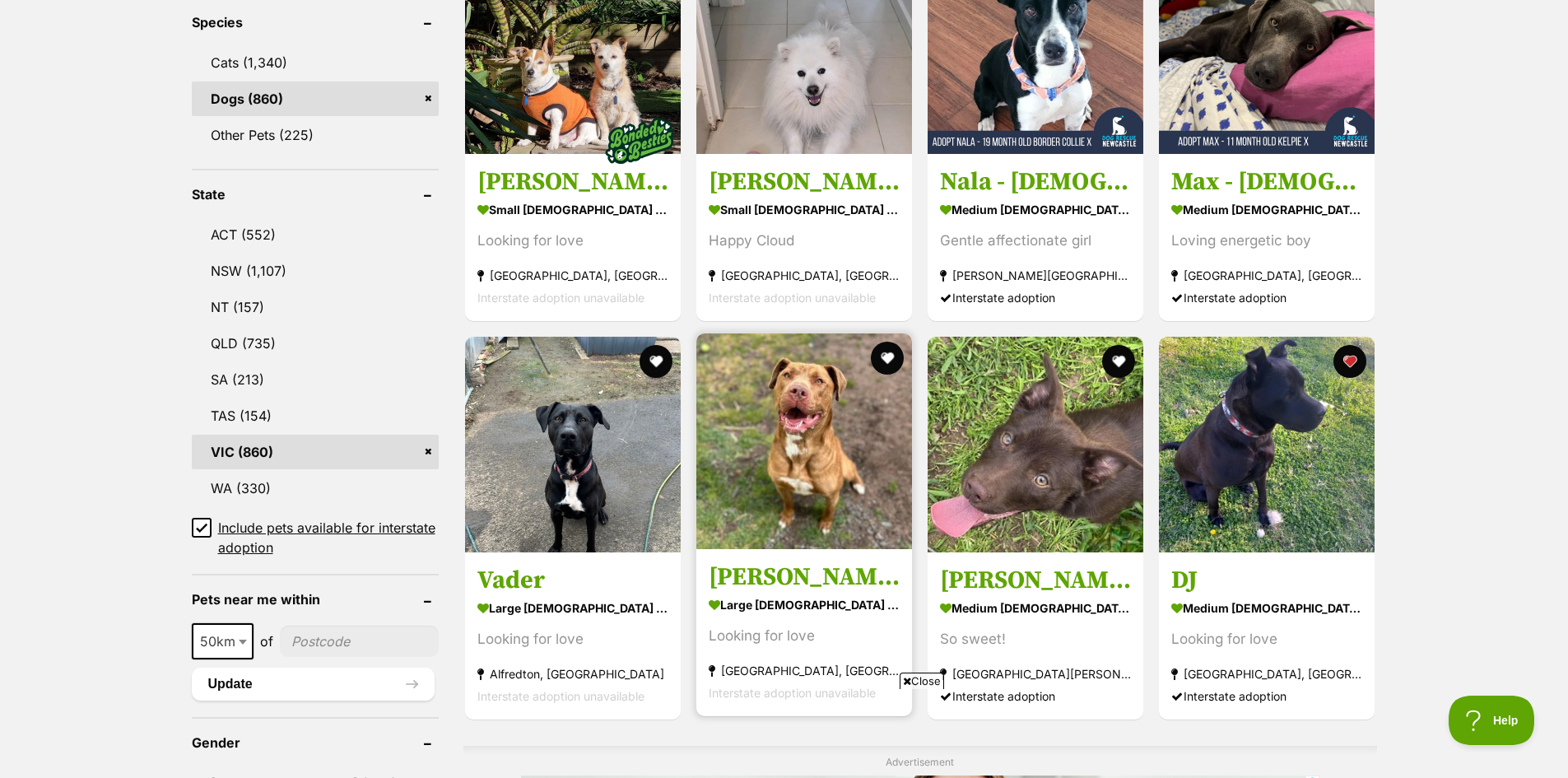
scroll to position [741, 0]
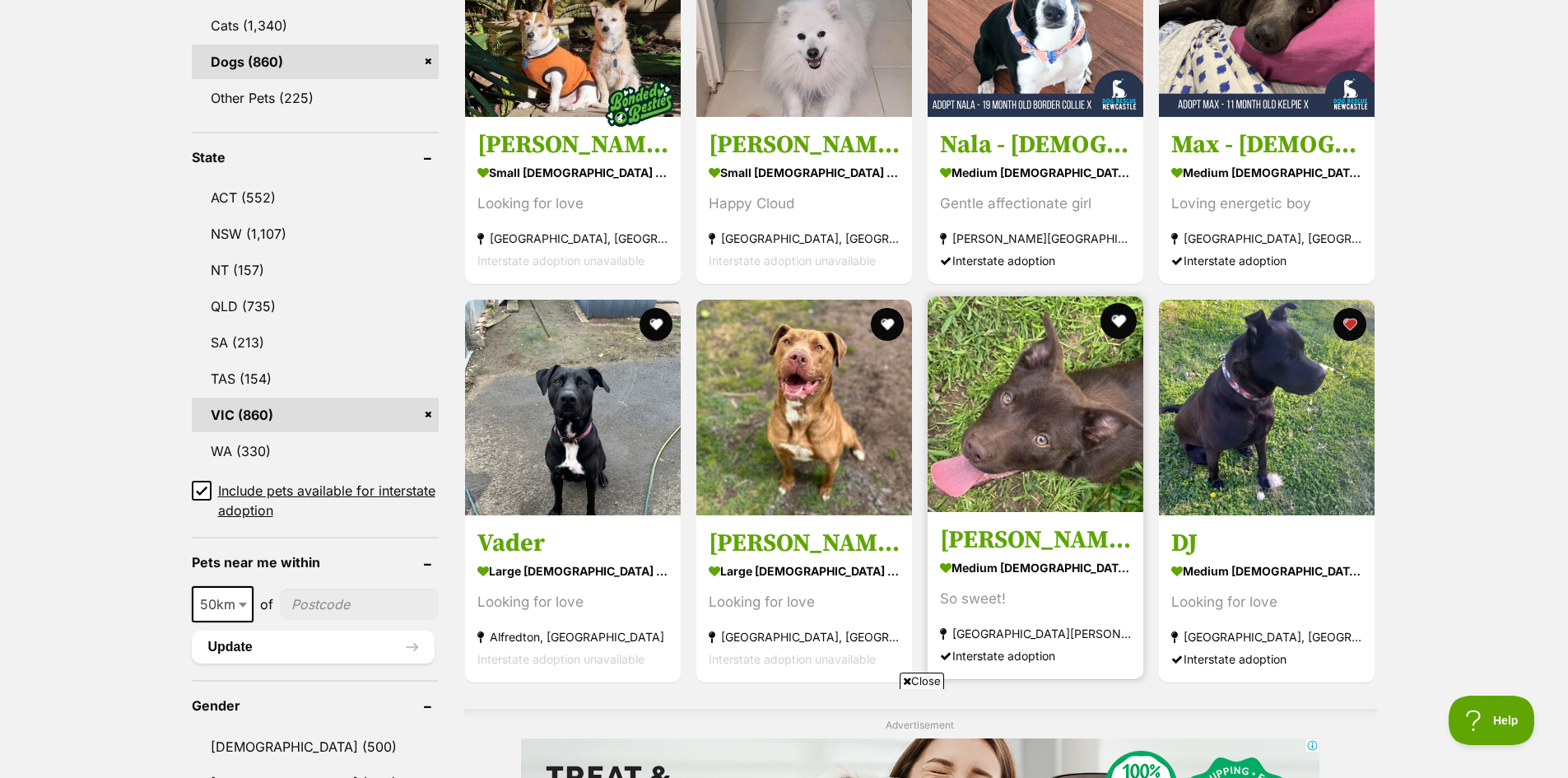
click at [1116, 317] on button "favourite" at bounding box center [1118, 321] width 36 height 36
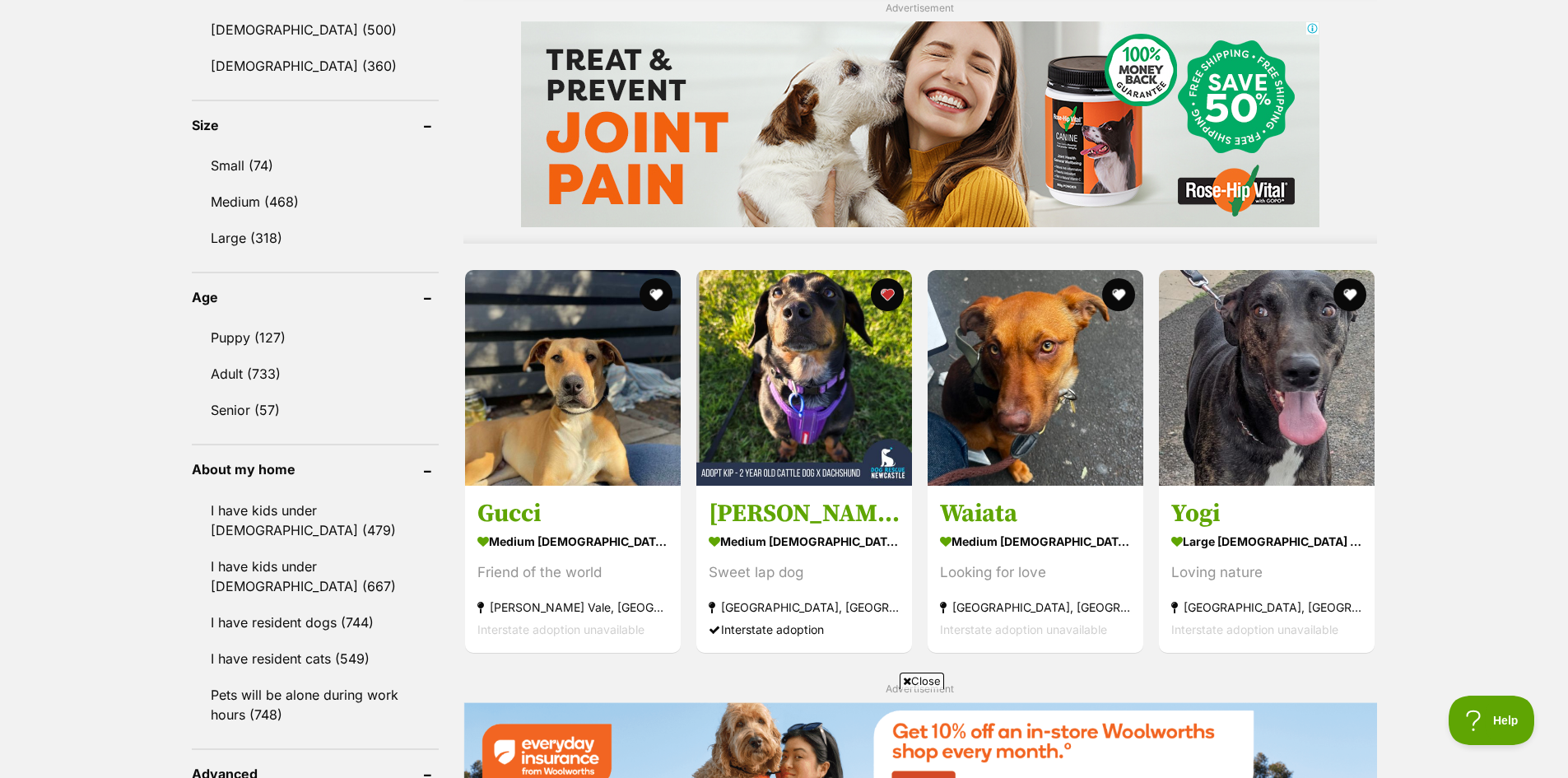
scroll to position [1481, 0]
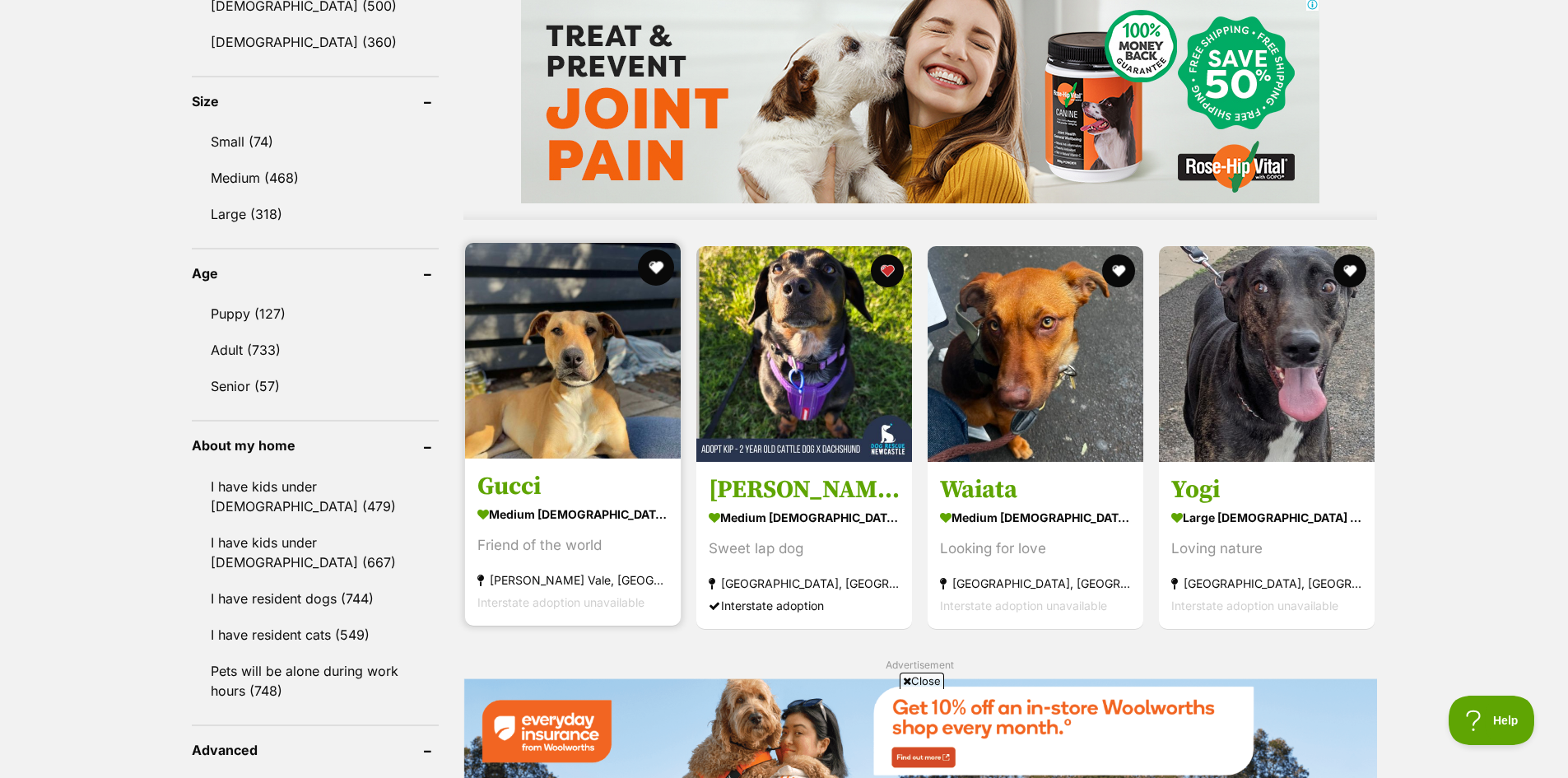
click at [655, 260] on button "favourite" at bounding box center [656, 267] width 36 height 36
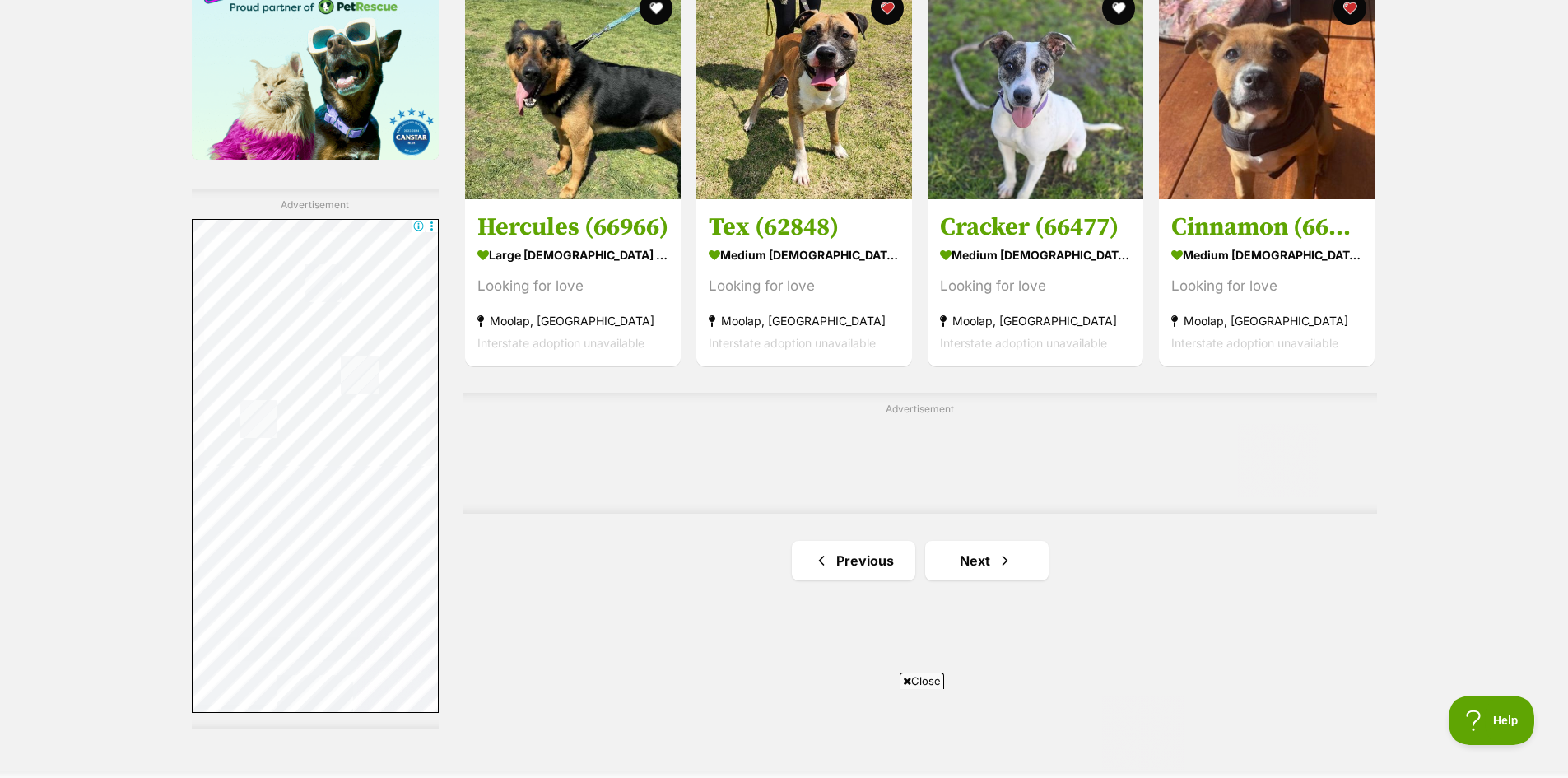
scroll to position [2716, 0]
